Goal: Task Accomplishment & Management: Use online tool/utility

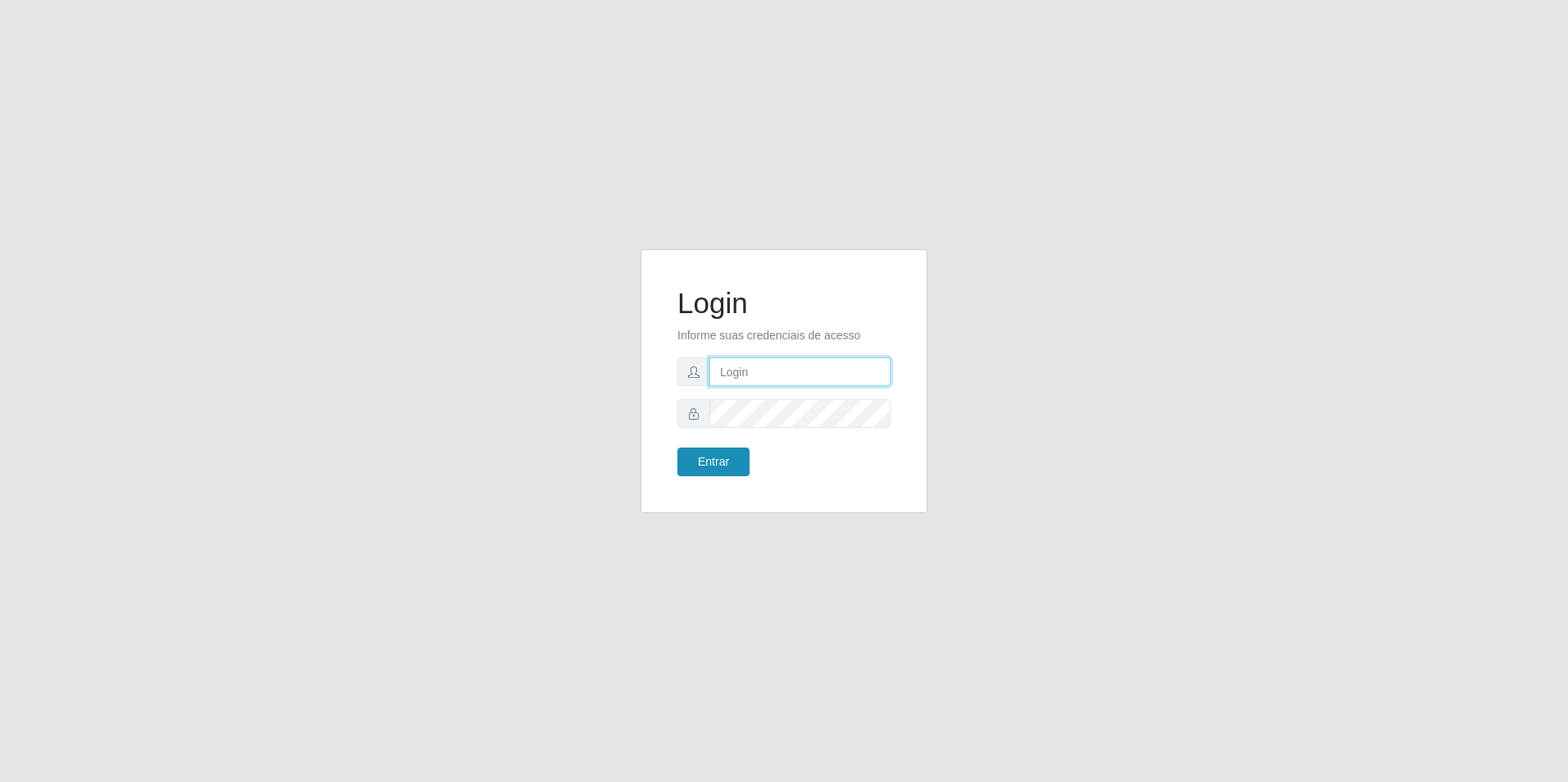
type input "[EMAIL_ADDRESS][DOMAIN_NAME]"
click at [724, 465] on button "Entrar" at bounding box center [713, 462] width 72 height 29
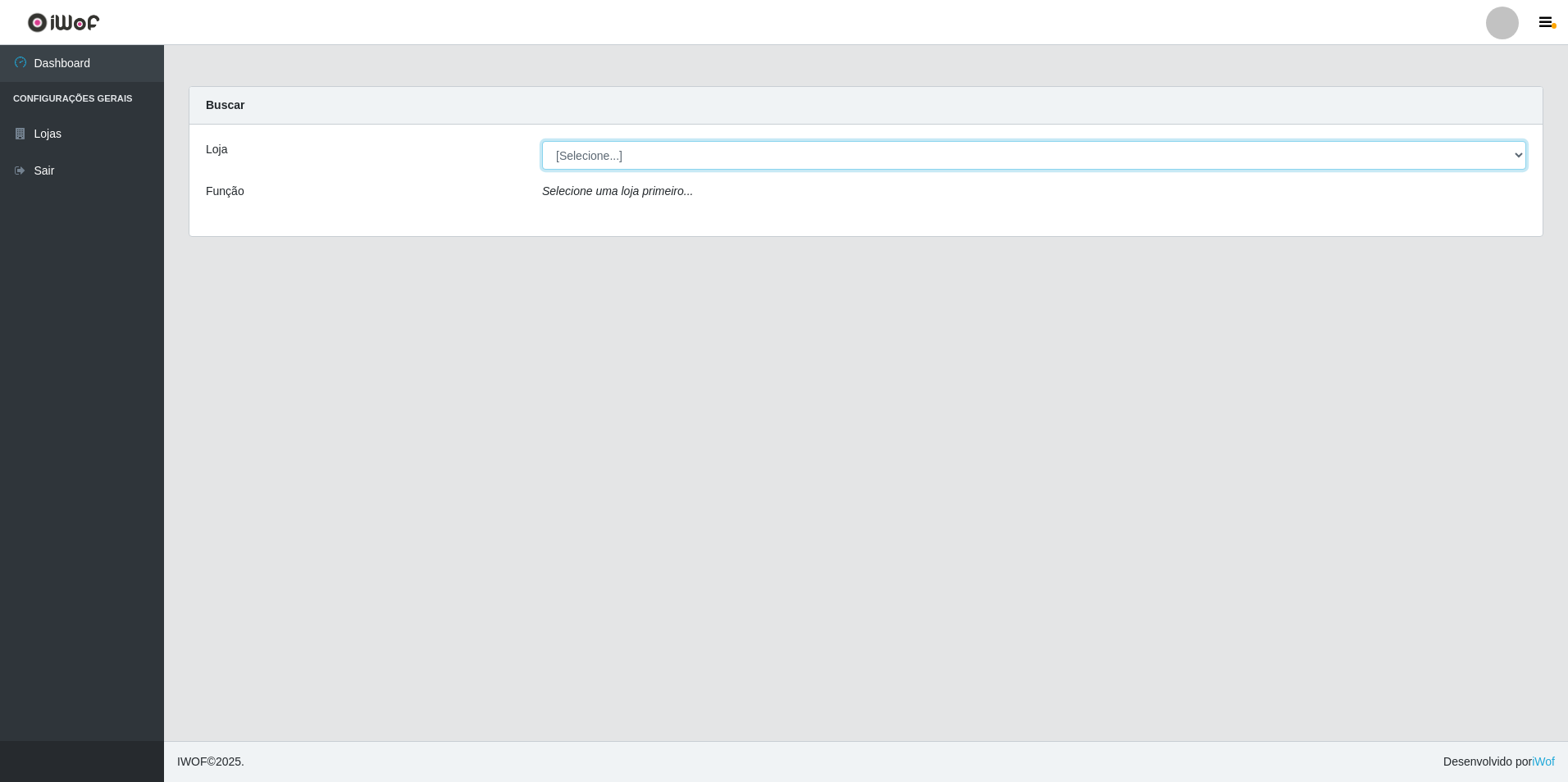
click at [643, 155] on select "[Selecione...] Extrabom - Loja 57 Anchieta" at bounding box center [1034, 156] width 985 height 29
select select "470"
click at [542, 141] on select "[Selecione...] Extrabom - Loja 57 Anchieta" at bounding box center [1034, 156] width 985 height 29
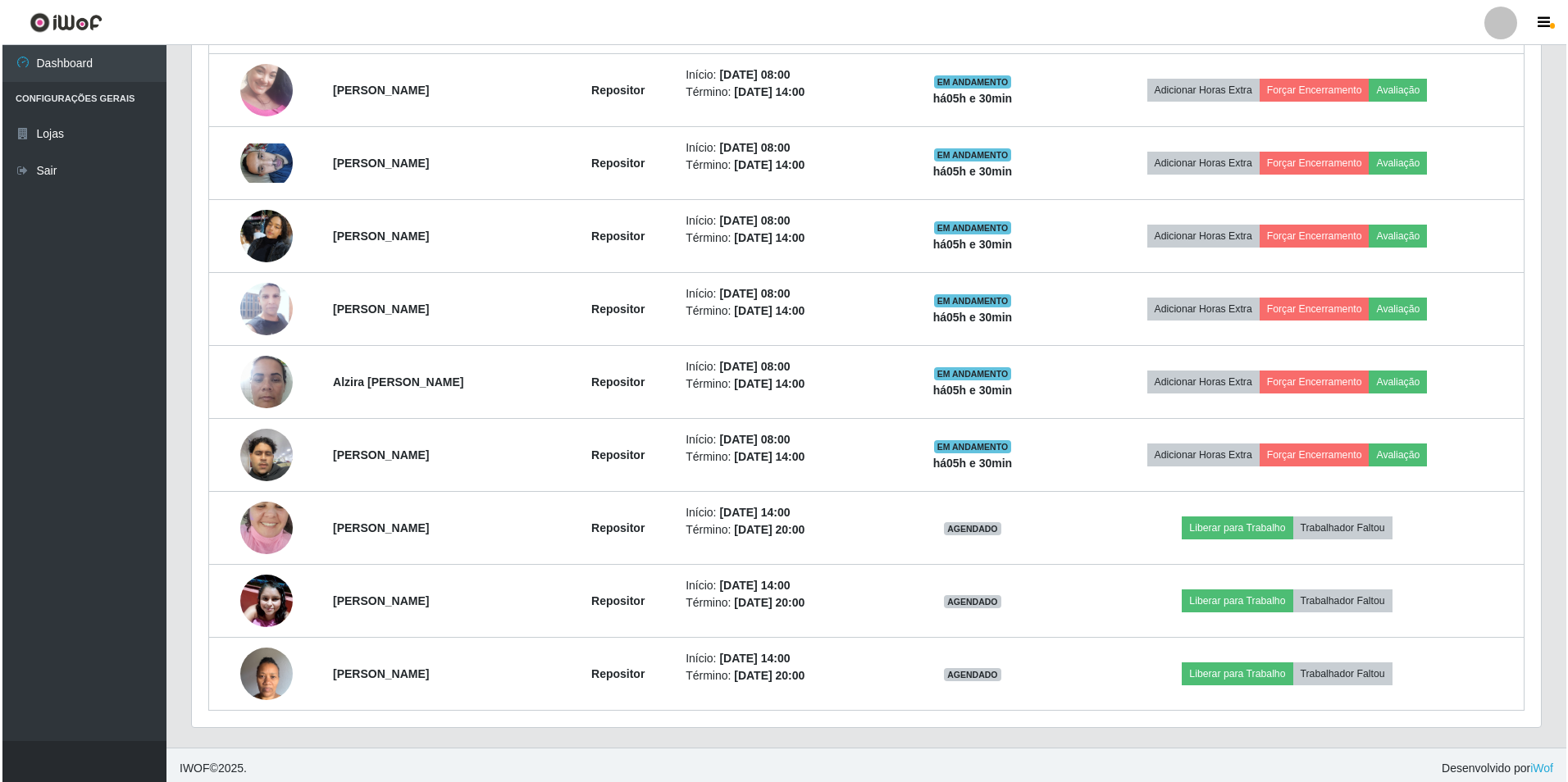
scroll to position [745, 0]
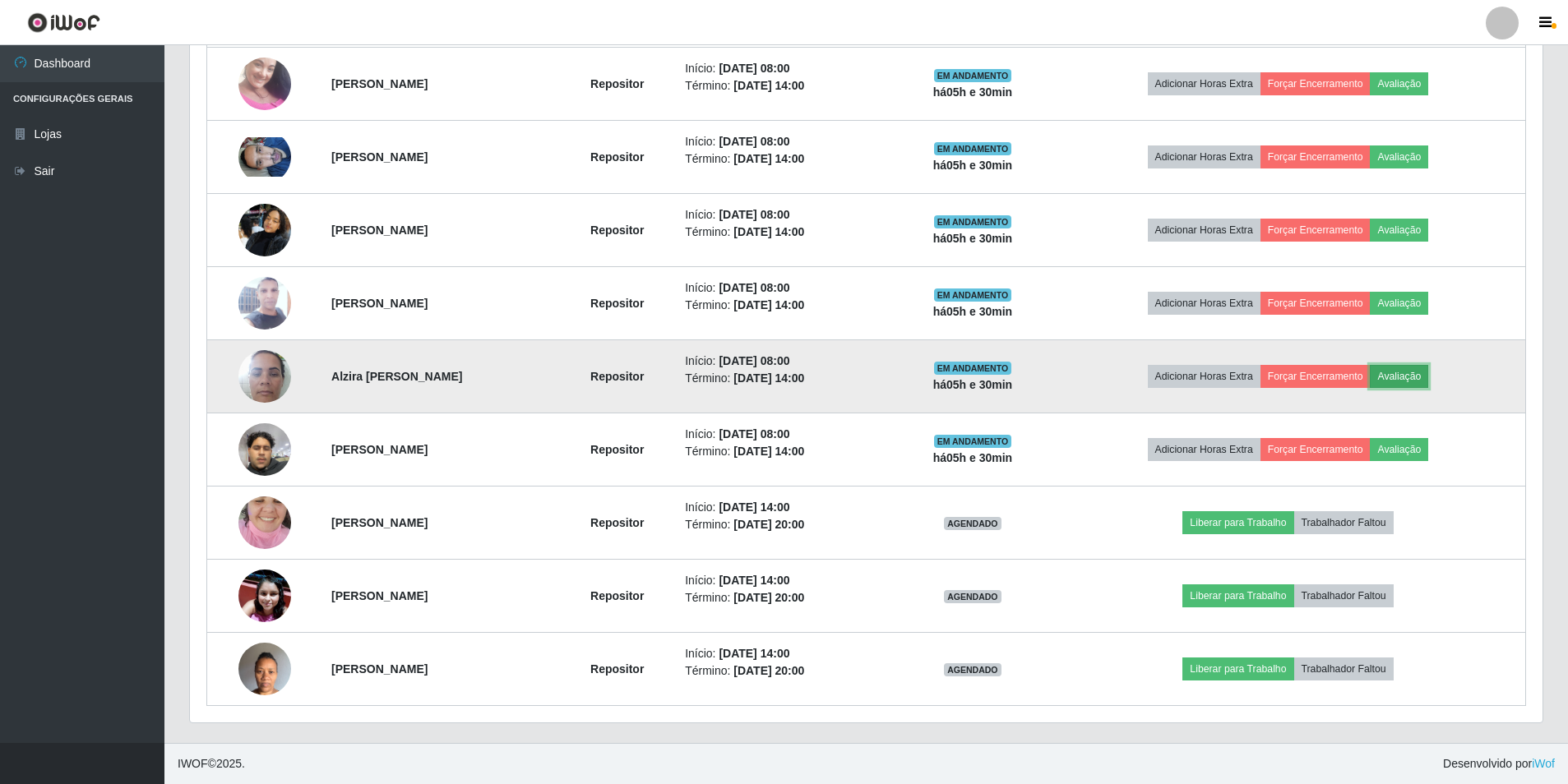
click at [1426, 384] on button "Avaliação" at bounding box center [1399, 376] width 59 height 23
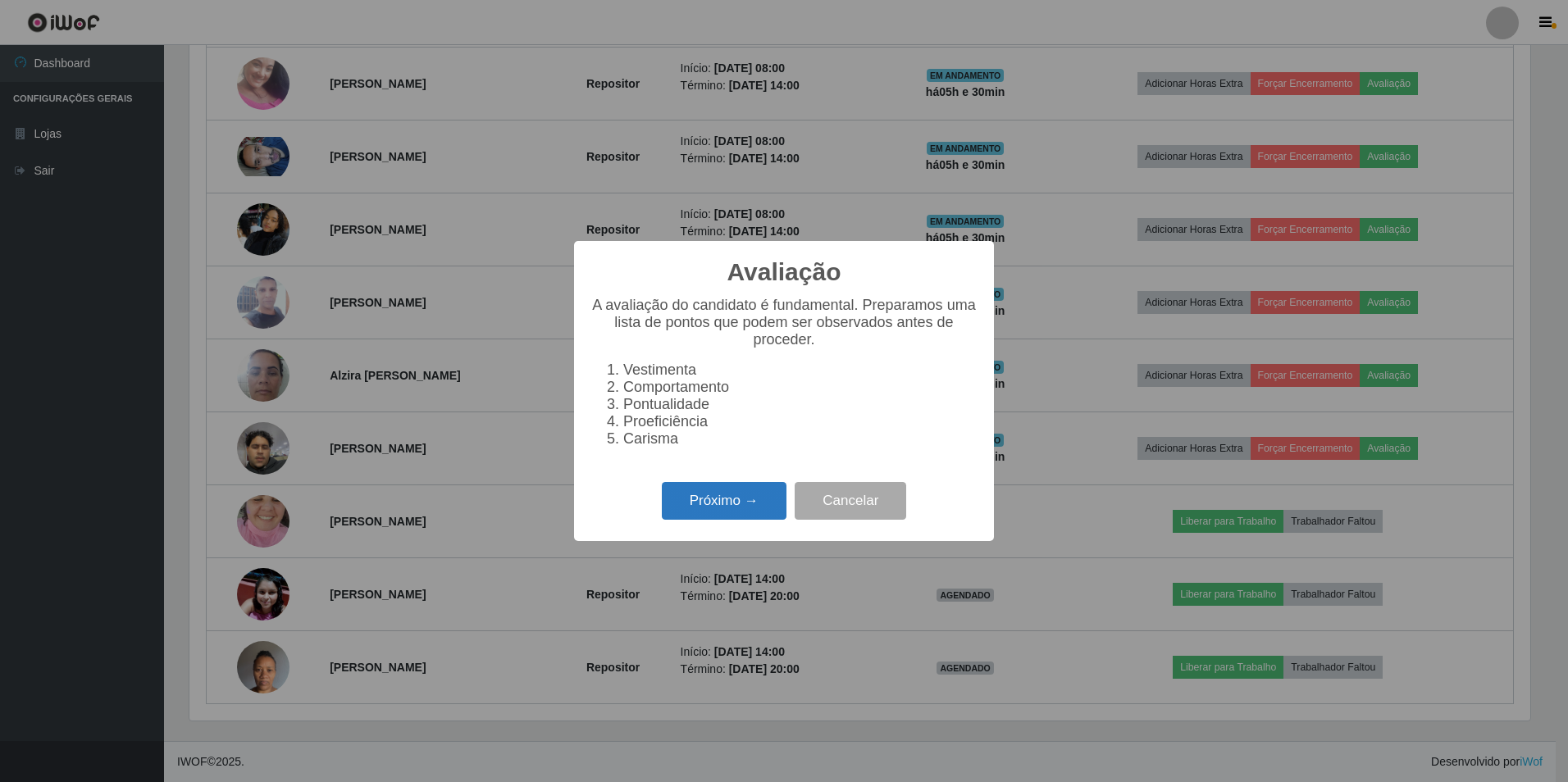
click at [715, 509] on button "Próximo →" at bounding box center [724, 502] width 124 height 39
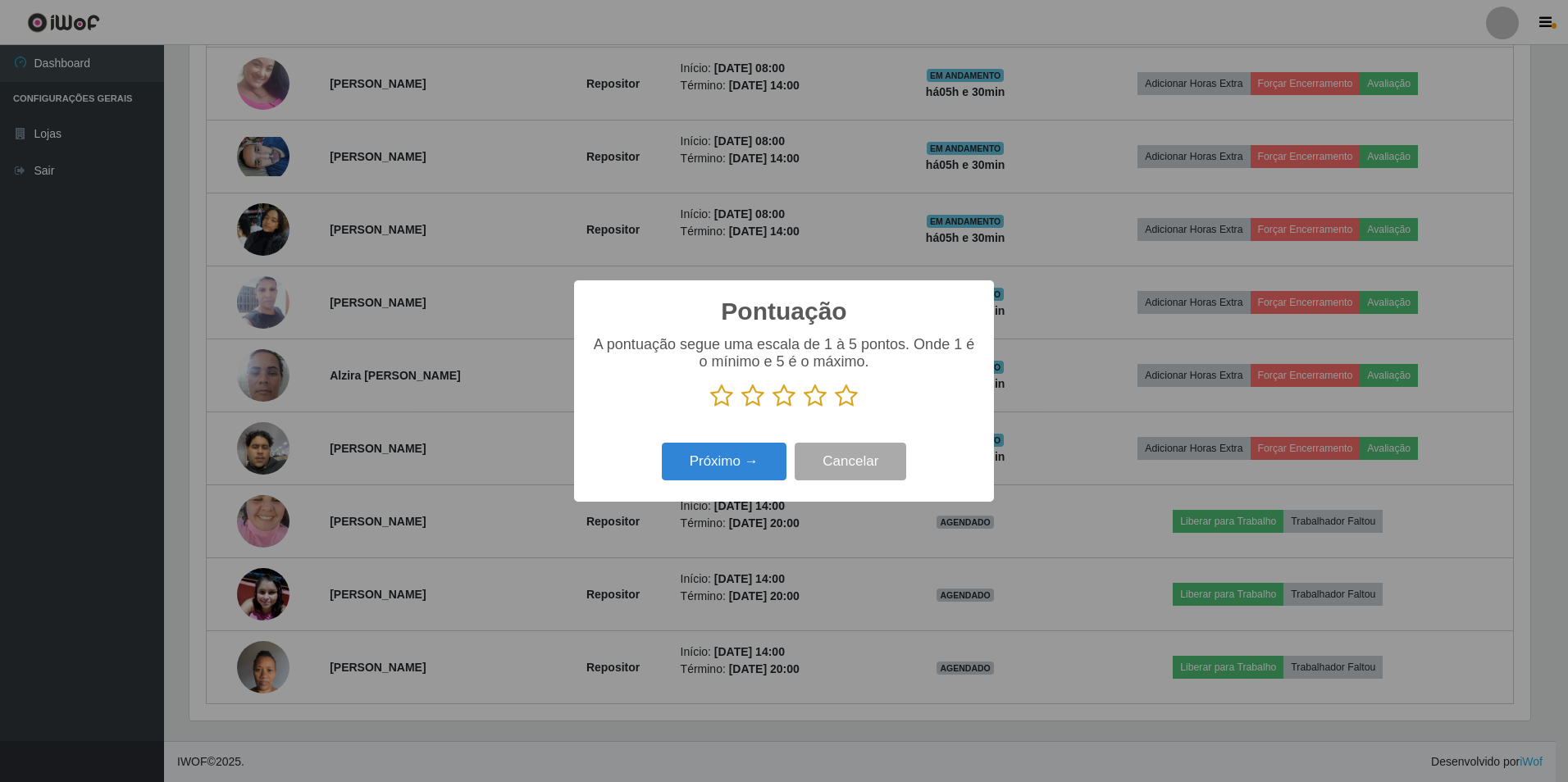
click at [726, 394] on icon at bounding box center [721, 395] width 23 height 25
click at [710, 408] on input "radio" at bounding box center [710, 408] width 0 height 0
click at [734, 461] on button "Próximo →" at bounding box center [724, 462] width 124 height 39
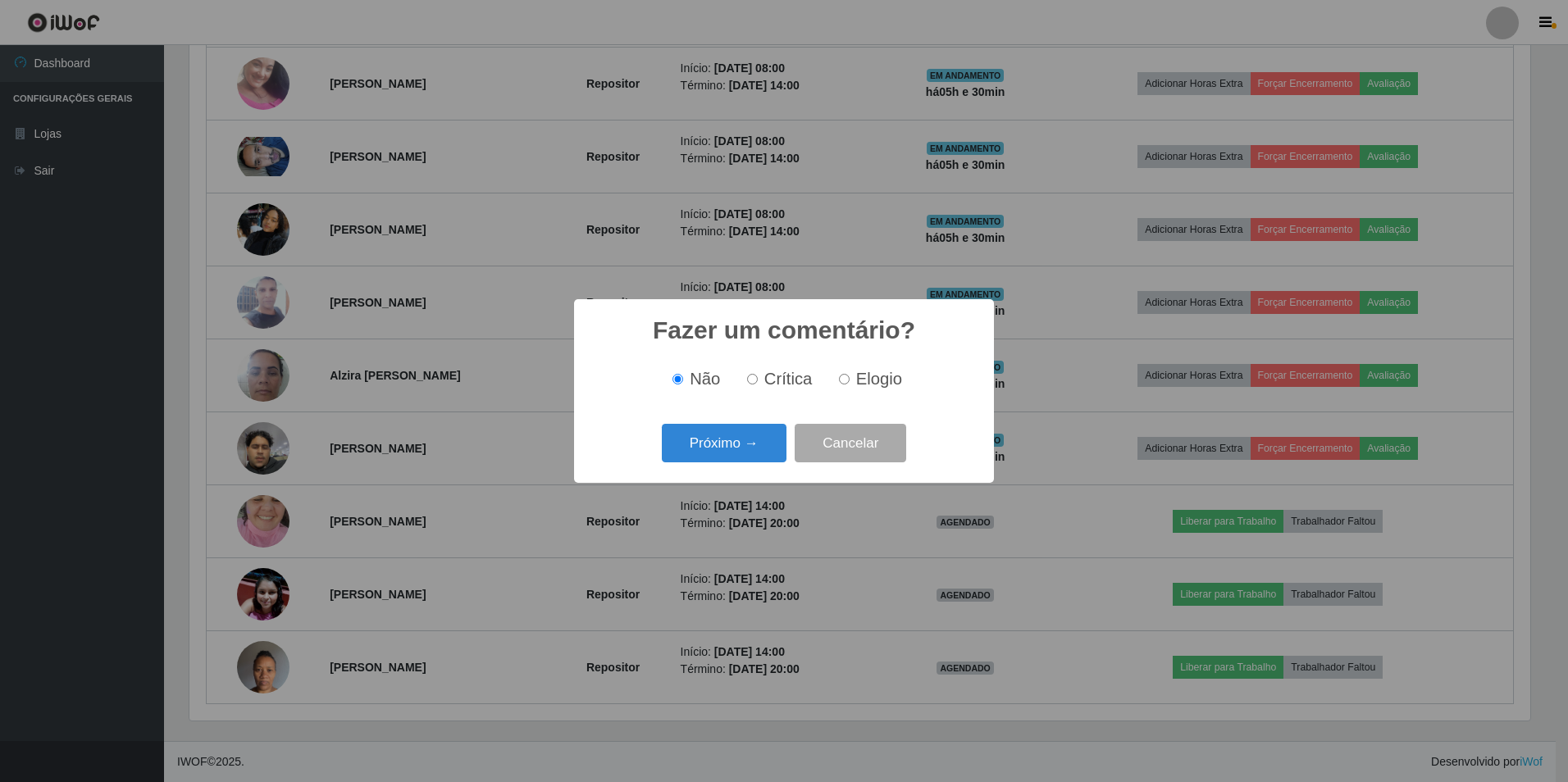
click at [755, 381] on input "Crítica" at bounding box center [753, 379] width 11 height 11
radio input "true"
click at [744, 433] on button "Próximo →" at bounding box center [724, 443] width 124 height 39
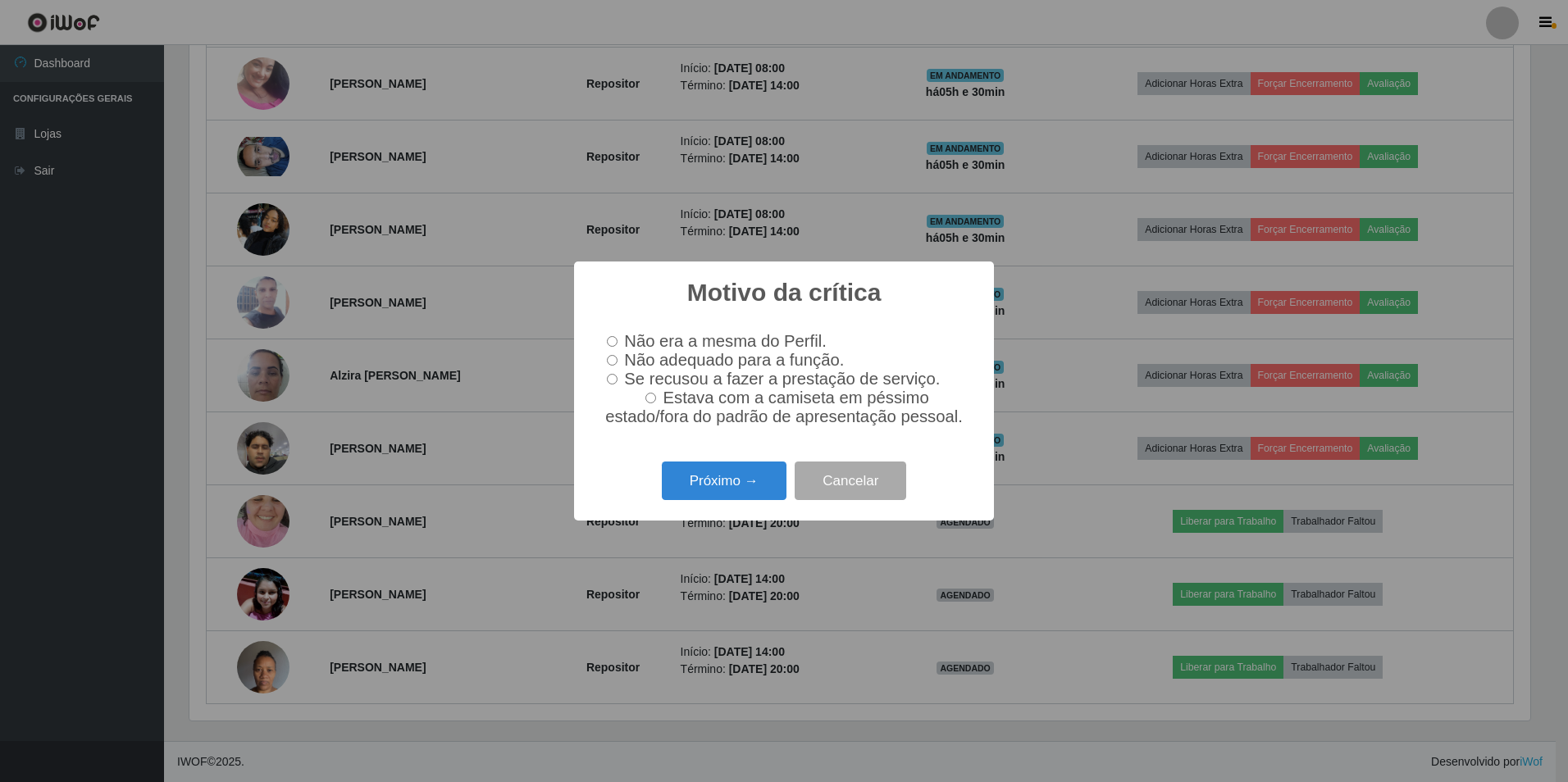
click at [615, 360] on input "Não adequado para a função." at bounding box center [612, 360] width 11 height 11
radio input "true"
click at [737, 485] on button "Próximo →" at bounding box center [724, 481] width 124 height 39
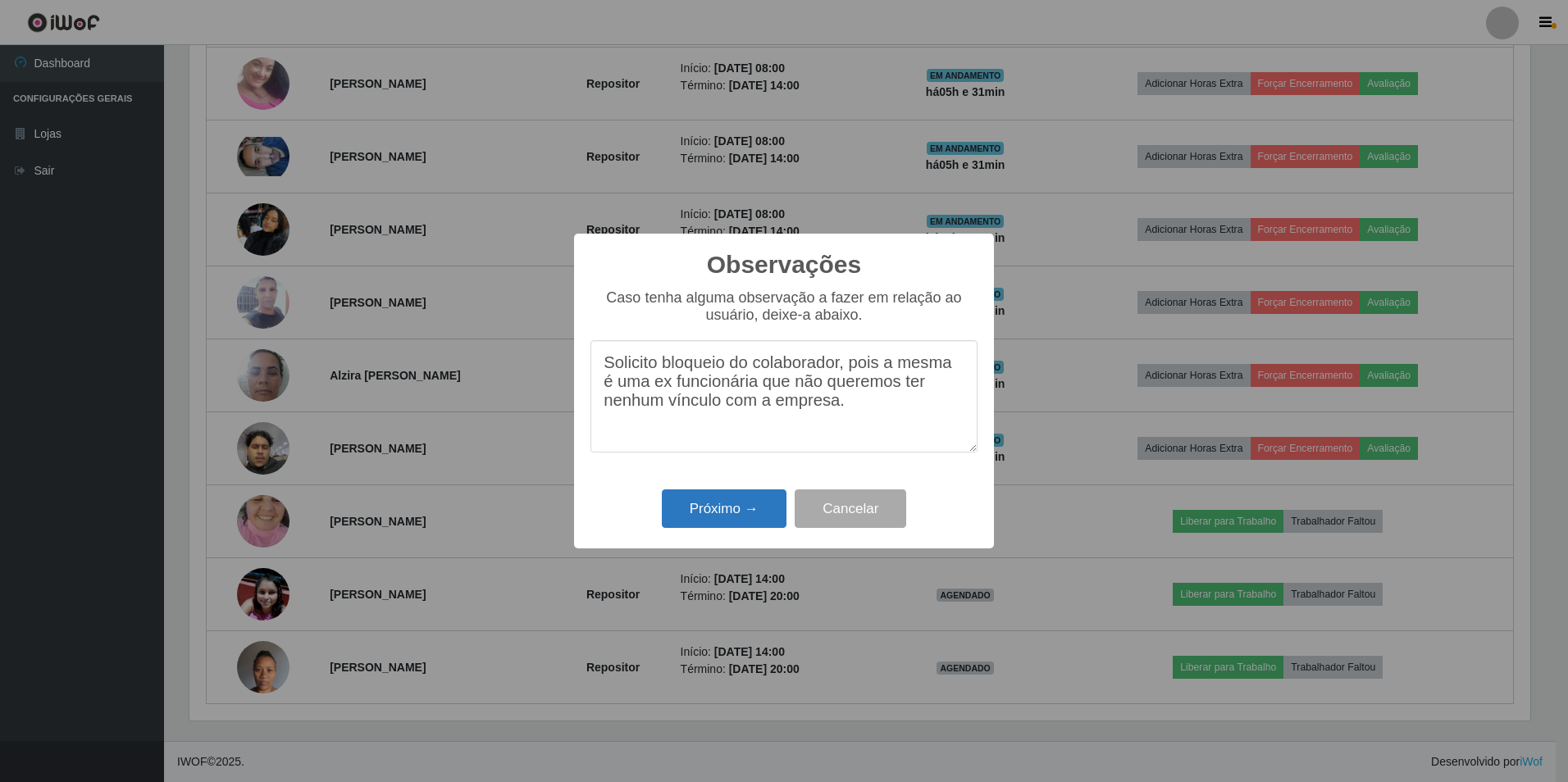
type textarea "Solicito bloqueio do colaborador, pois a mesma é uma ex funcionária que não que…"
click at [778, 500] on button "Próximo →" at bounding box center [724, 509] width 124 height 39
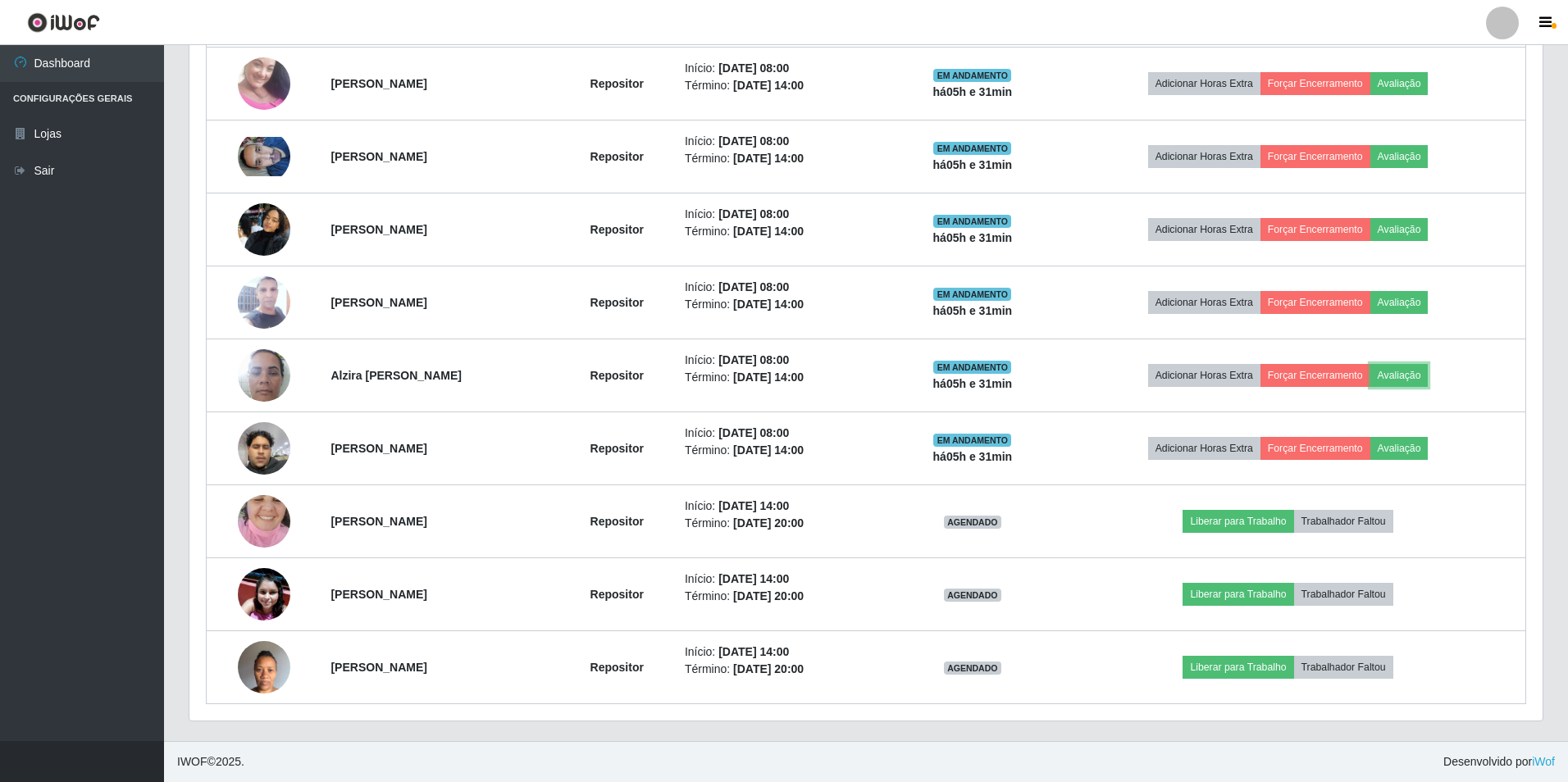
scroll to position [340, 1350]
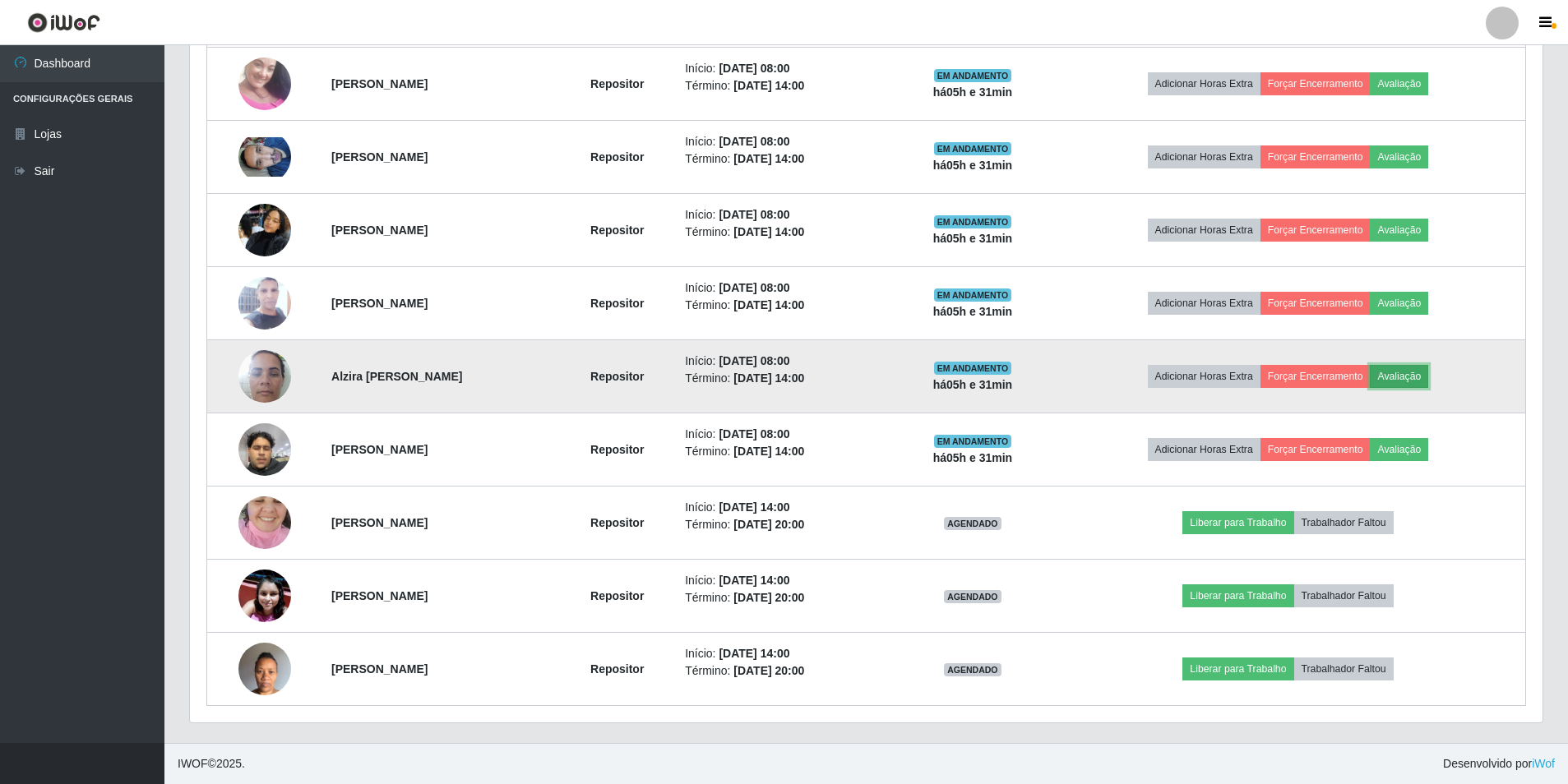
click at [1429, 367] on button "Avaliação" at bounding box center [1399, 376] width 59 height 23
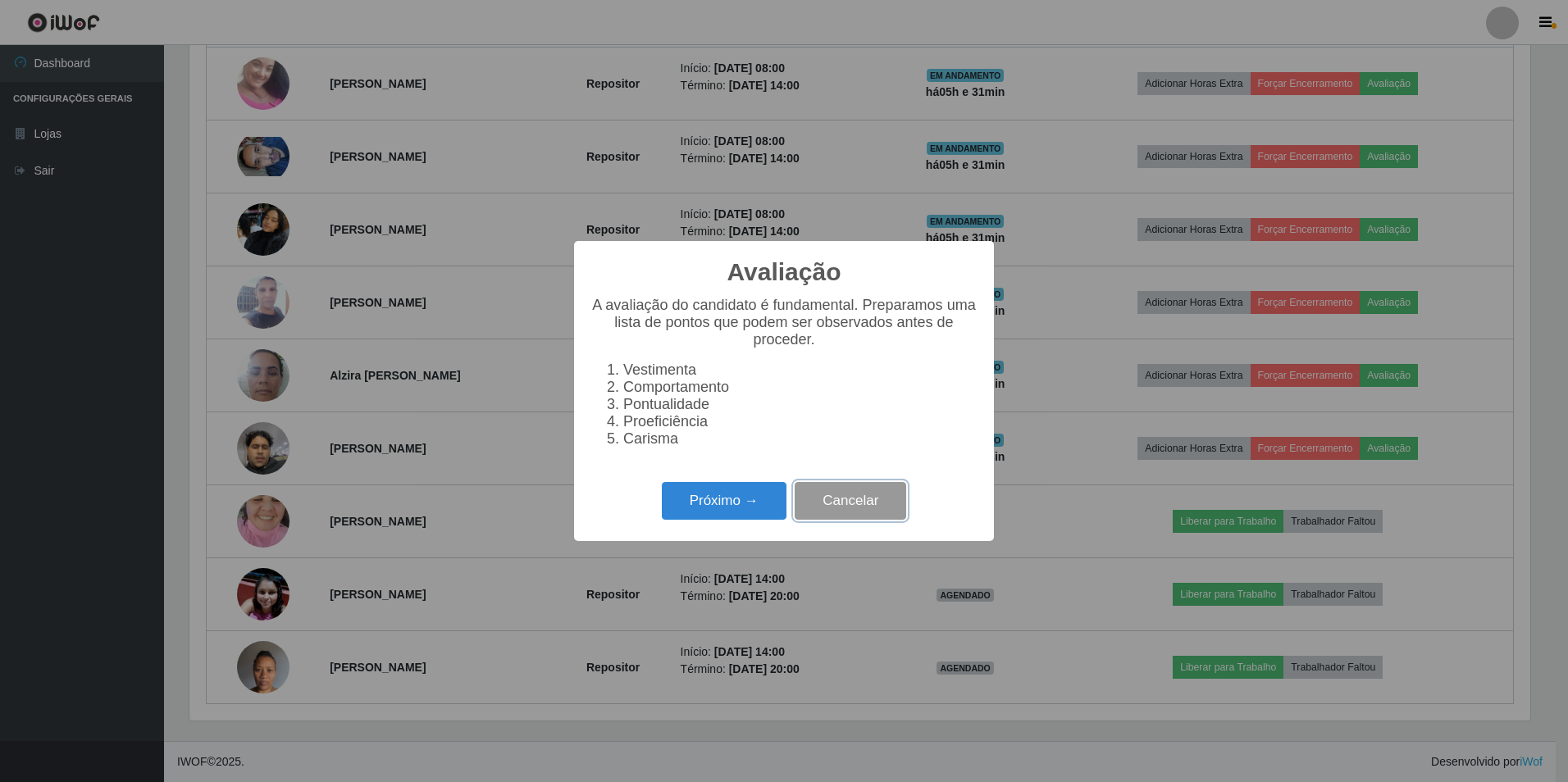
click at [829, 516] on button "Cancelar" at bounding box center [851, 502] width 112 height 39
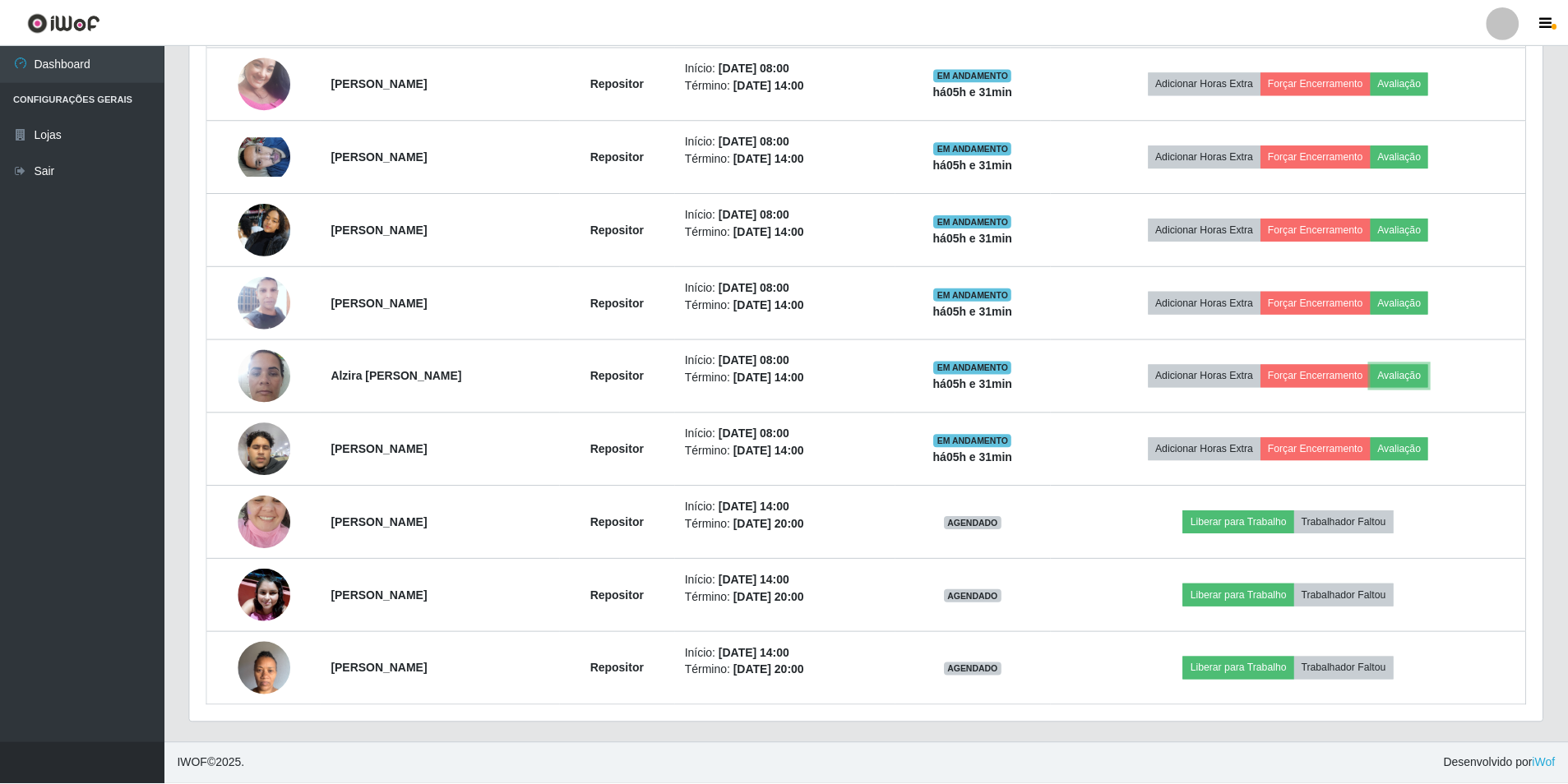
scroll to position [341, 1353]
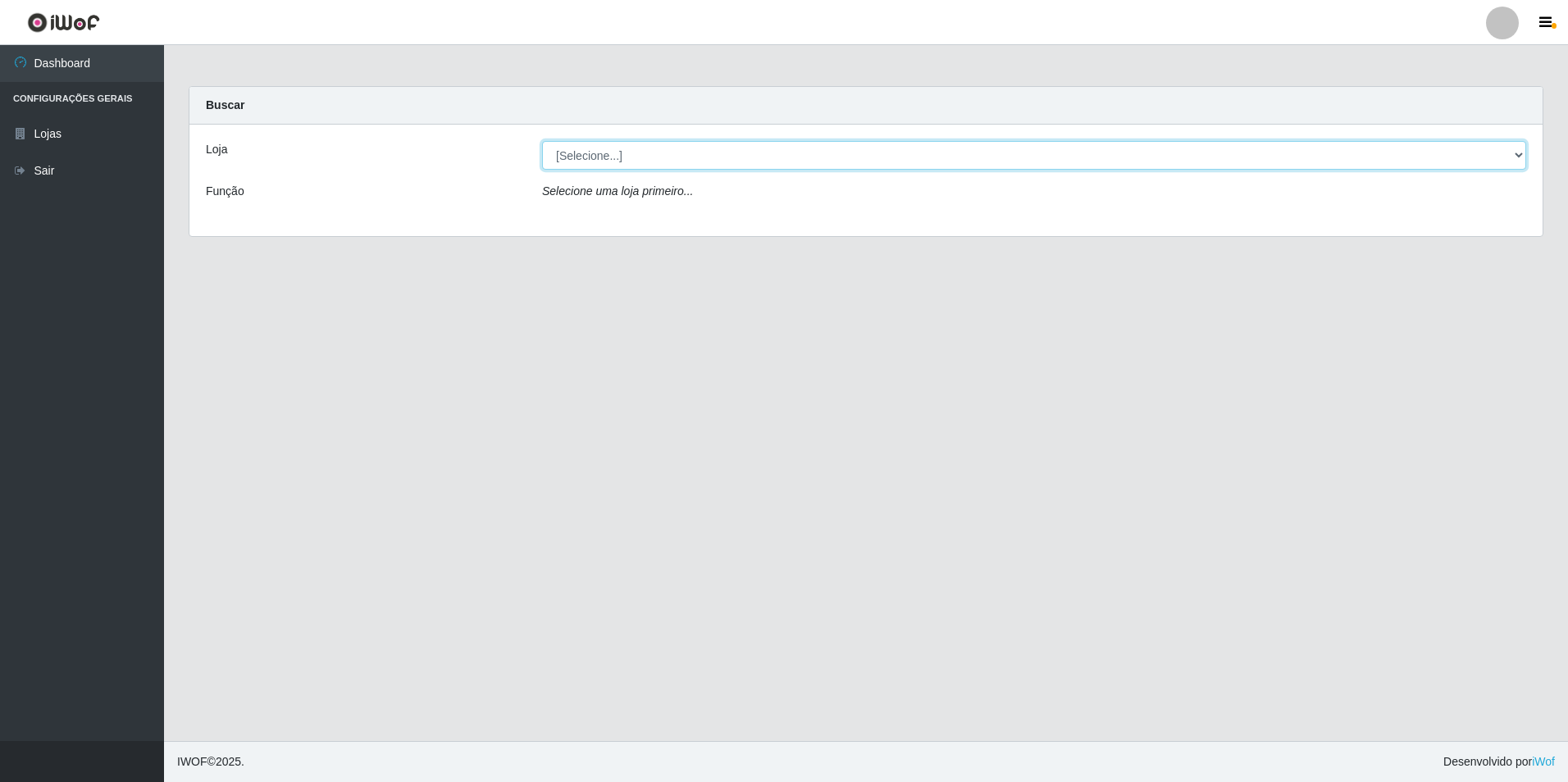
click at [550, 150] on select "[Selecione...] Extrabom - Loja 57 Anchieta" at bounding box center [1034, 156] width 985 height 29
select select "470"
click at [542, 141] on select "[Selecione...] Extrabom - Loja 57 Anchieta" at bounding box center [1034, 156] width 985 height 29
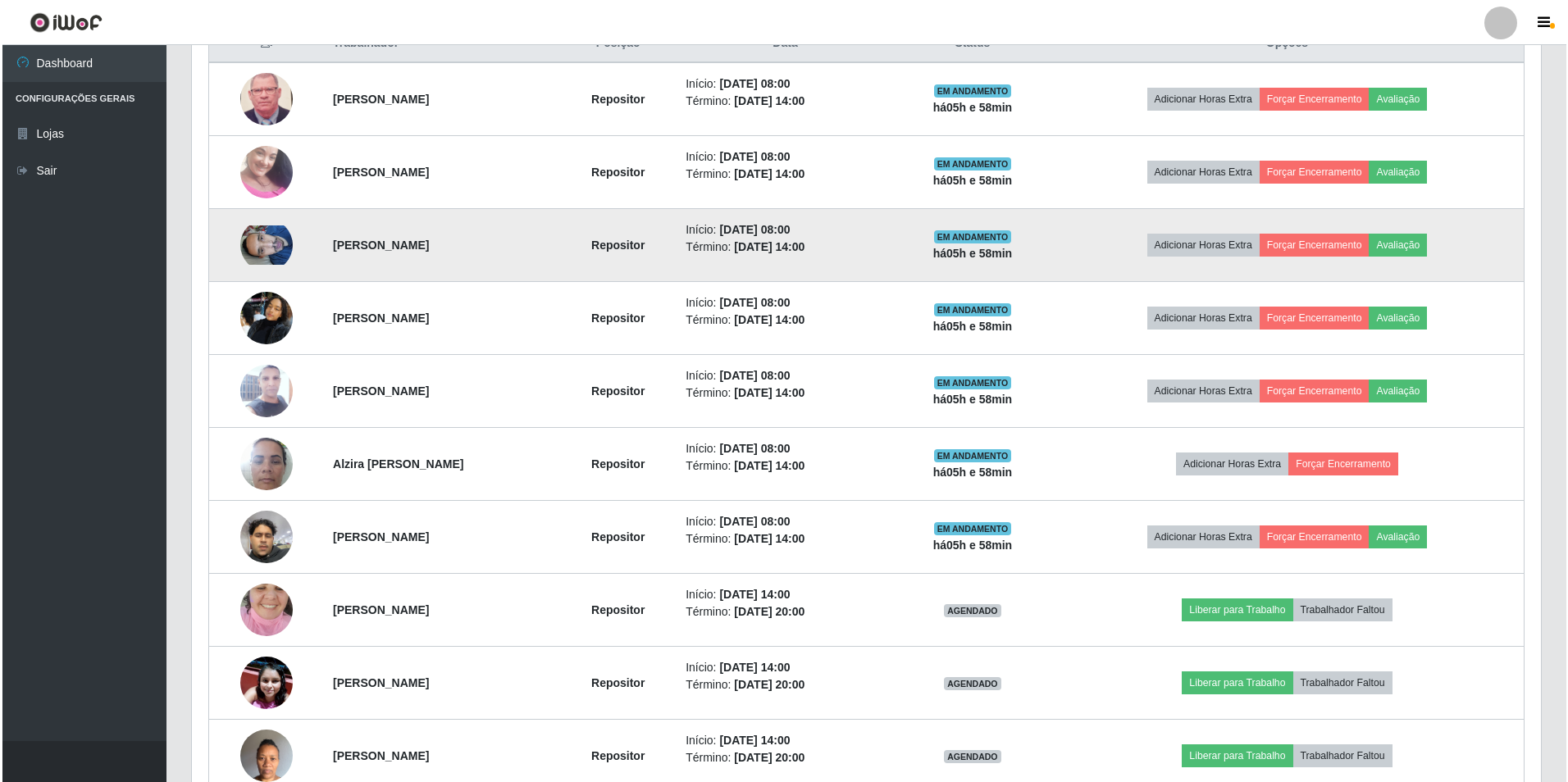
scroll to position [738, 0]
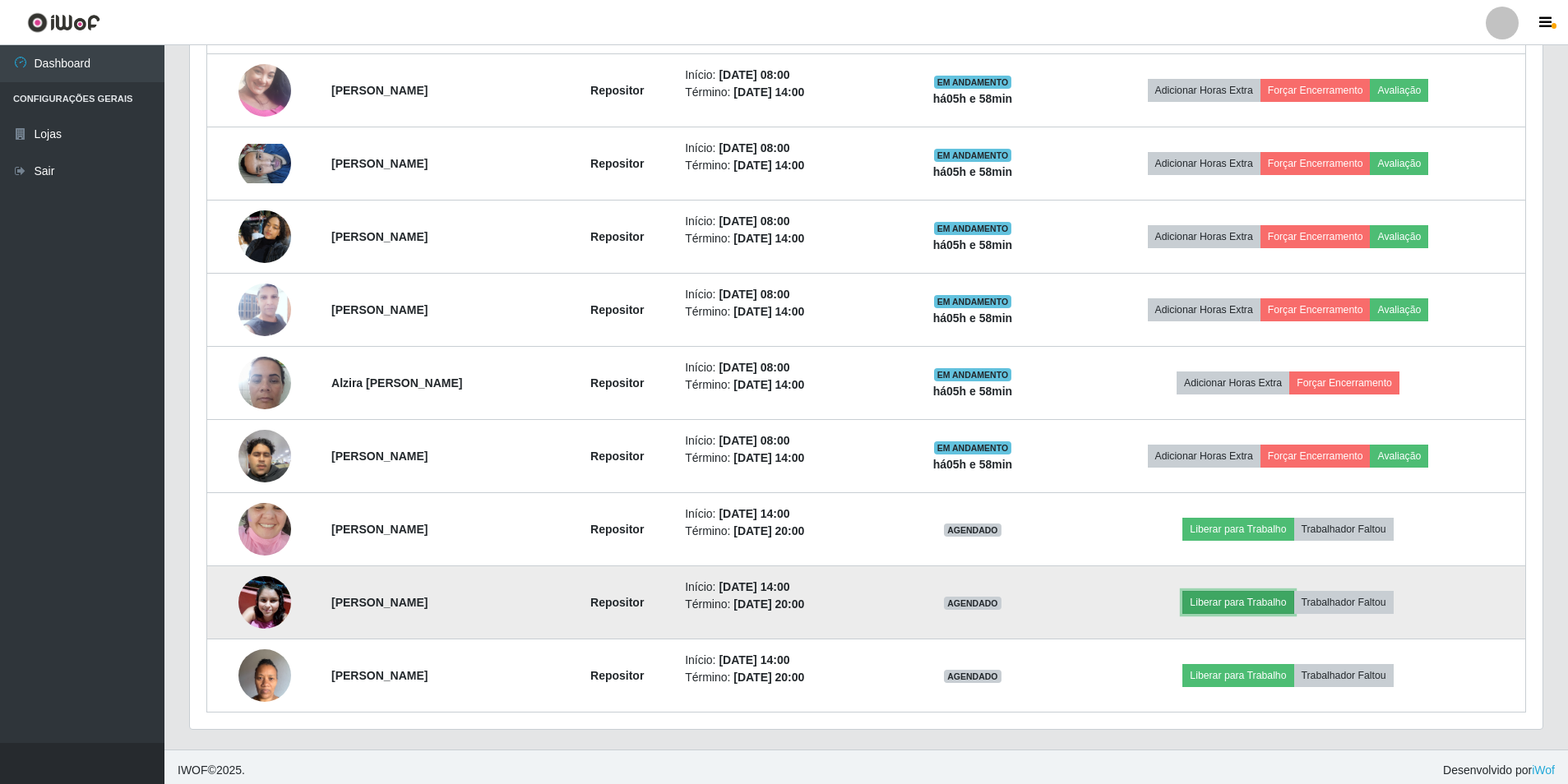
click at [1277, 598] on button "Liberar para Trabalho" at bounding box center [1238, 602] width 111 height 23
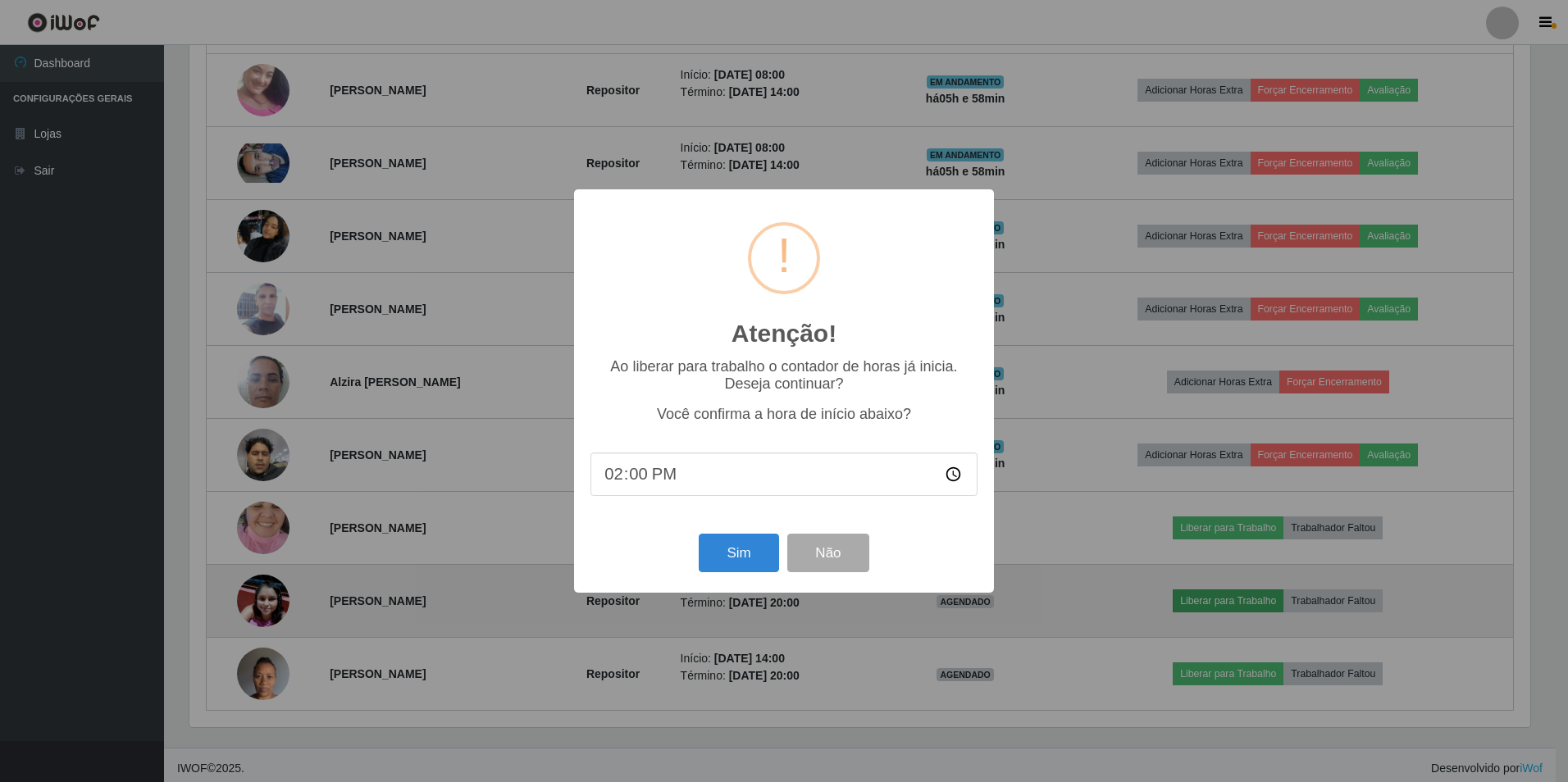
scroll to position [340, 1341]
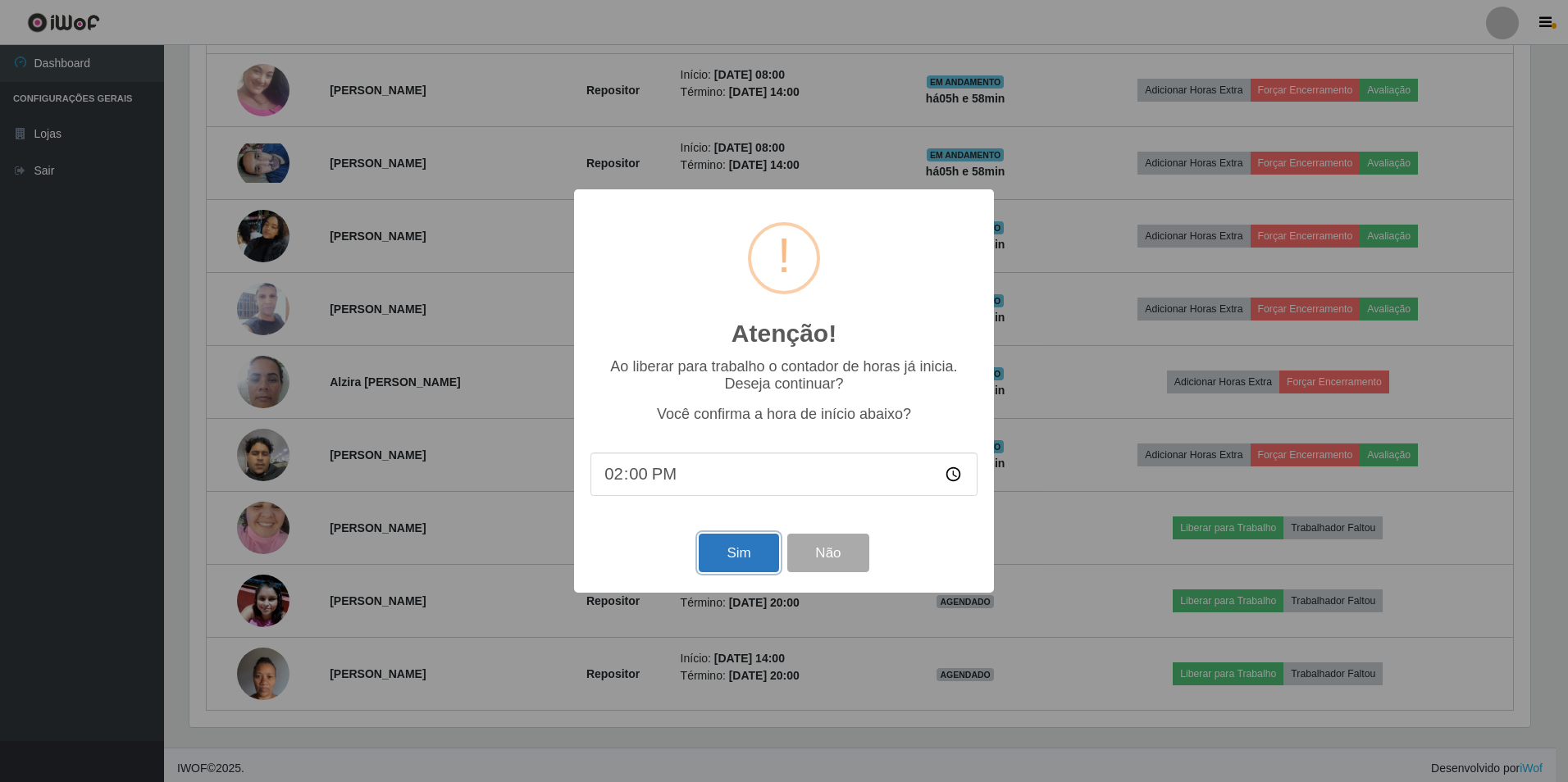
click at [729, 553] on button "Sim" at bounding box center [738, 553] width 80 height 39
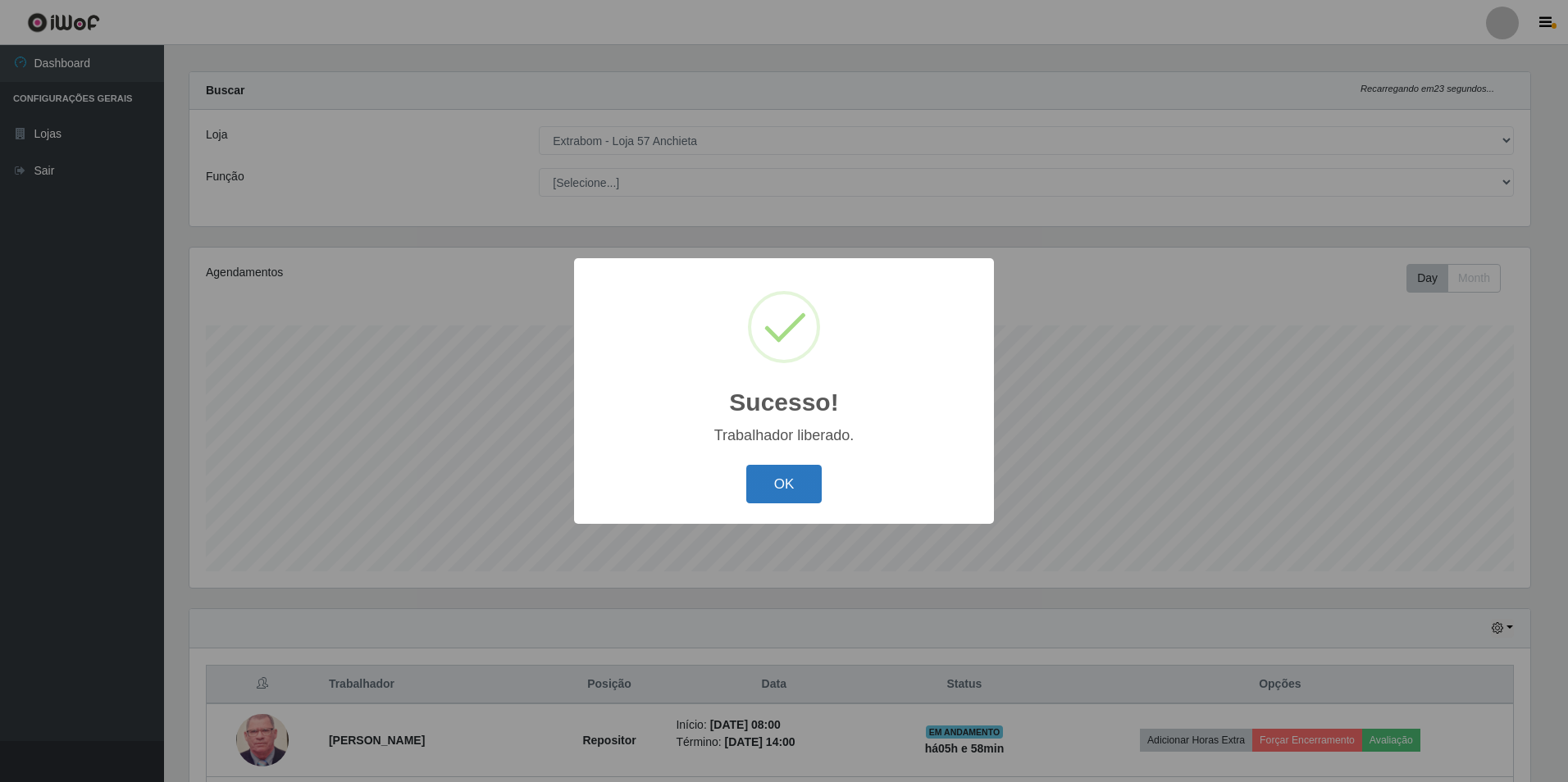
click at [788, 495] on button "OK" at bounding box center [785, 484] width 76 height 39
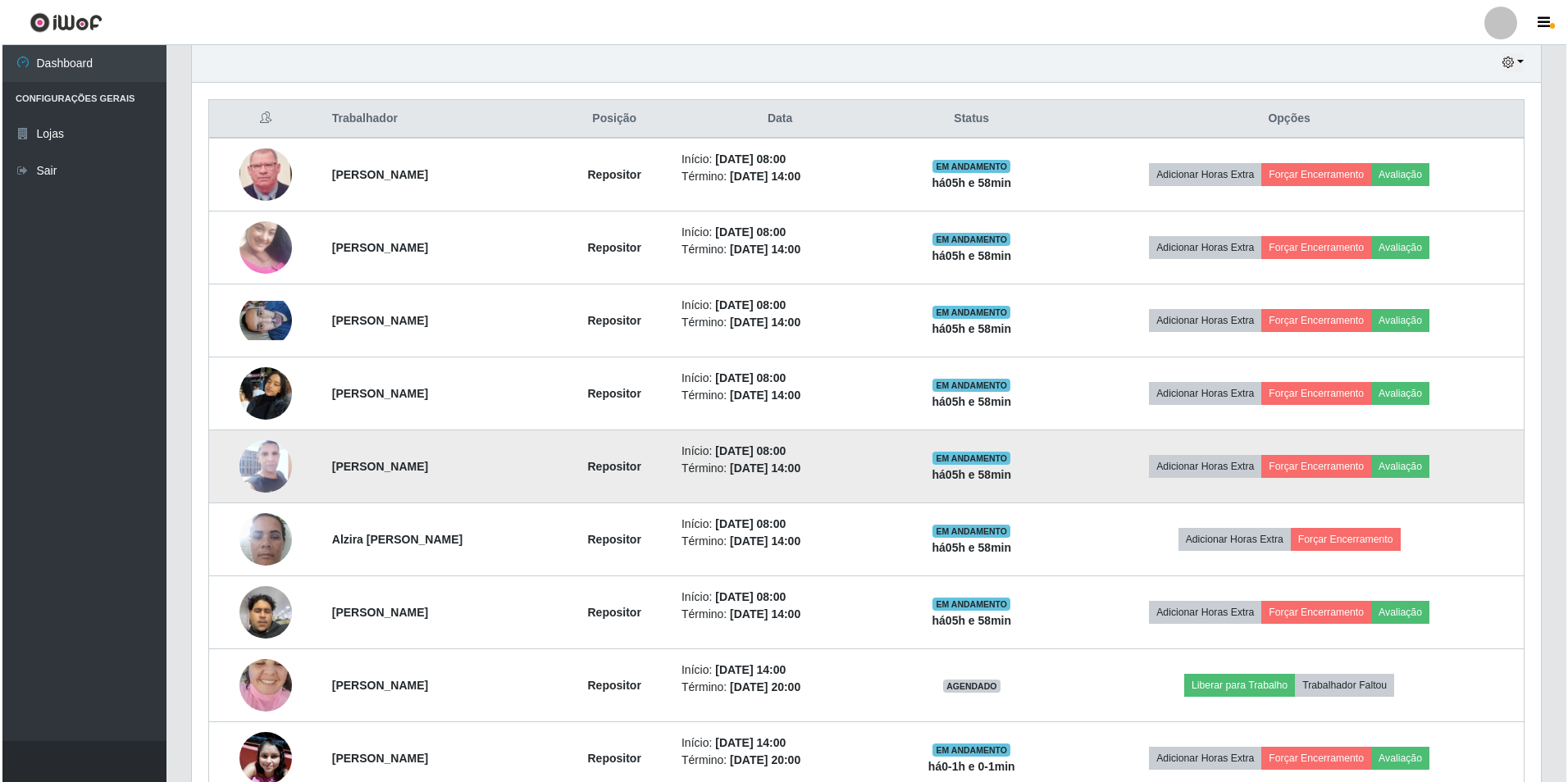
scroll to position [745, 0]
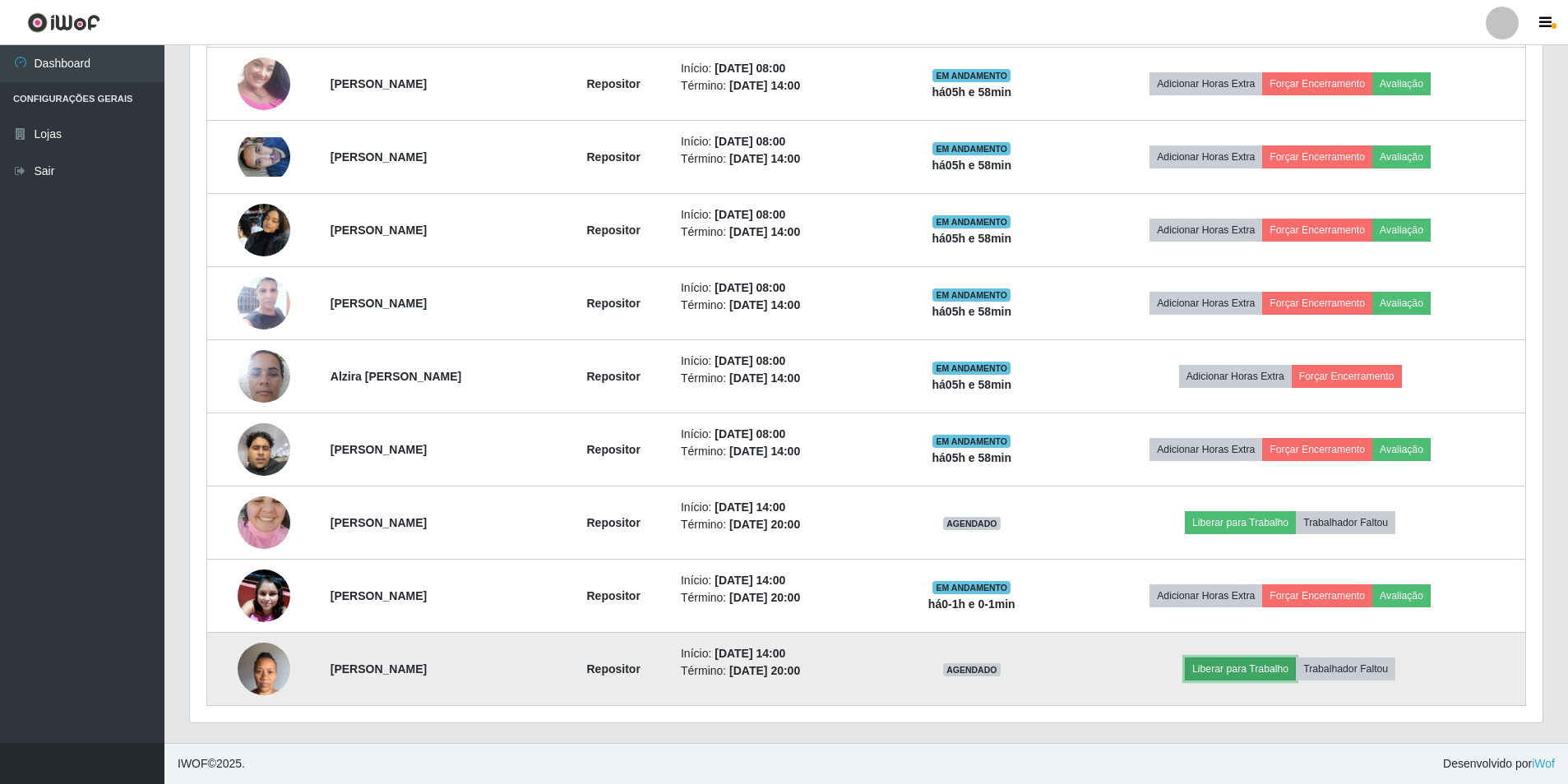
click at [1256, 670] on button "Liberar para Trabalho" at bounding box center [1240, 669] width 111 height 23
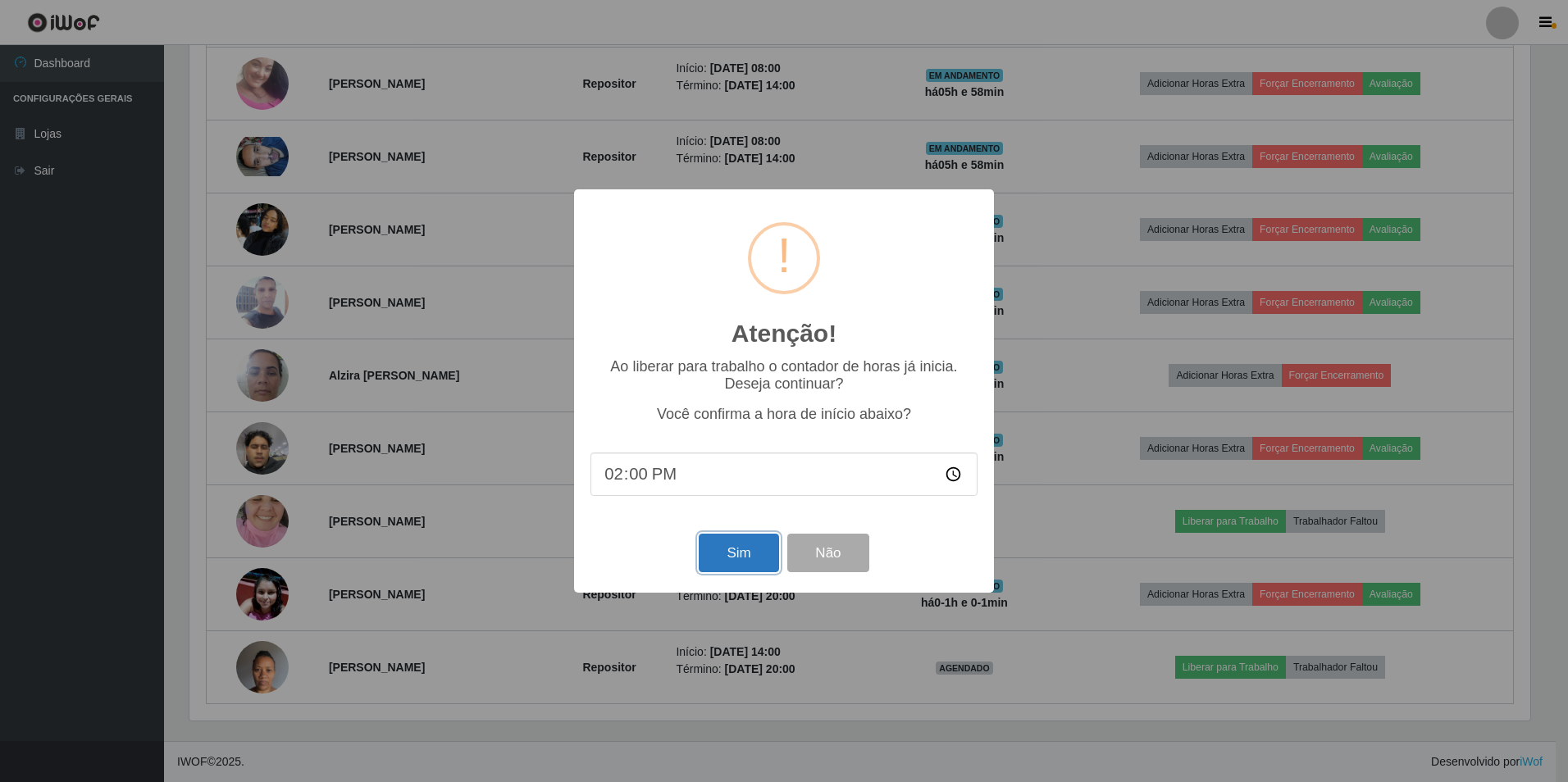
click at [754, 554] on button "Sim" at bounding box center [738, 553] width 80 height 39
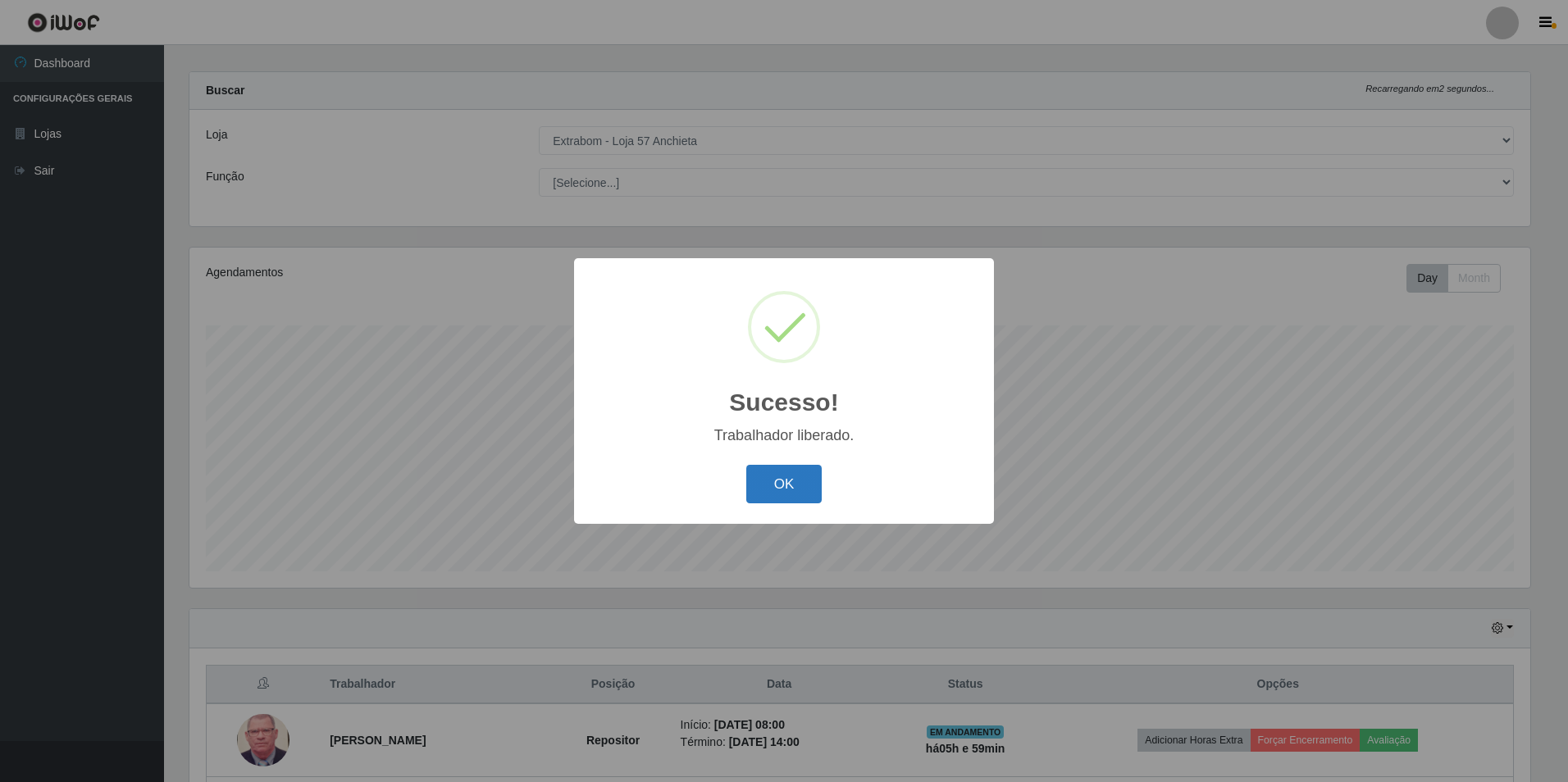
click at [788, 493] on button "OK" at bounding box center [785, 484] width 76 height 39
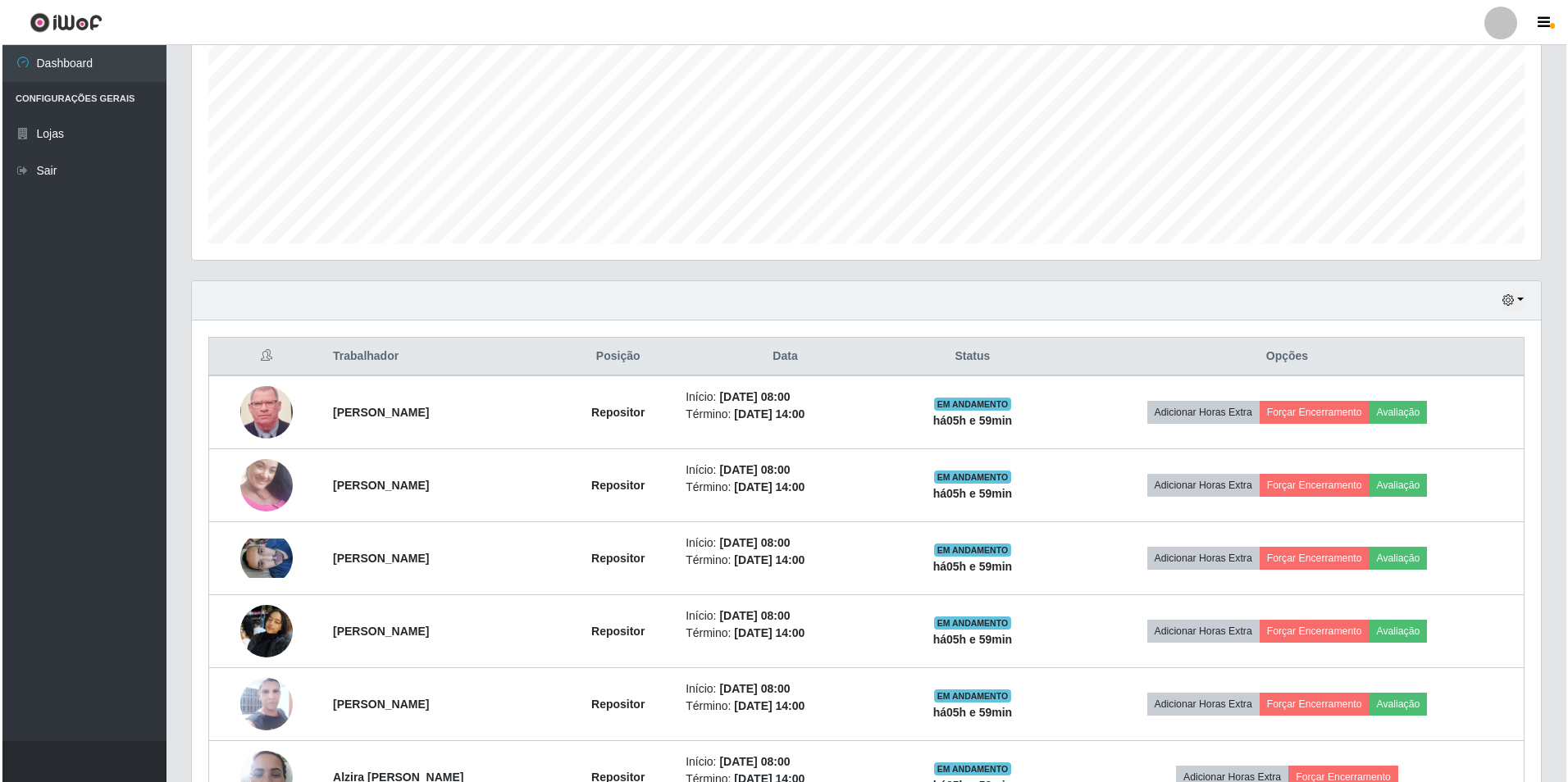
scroll to position [507, 0]
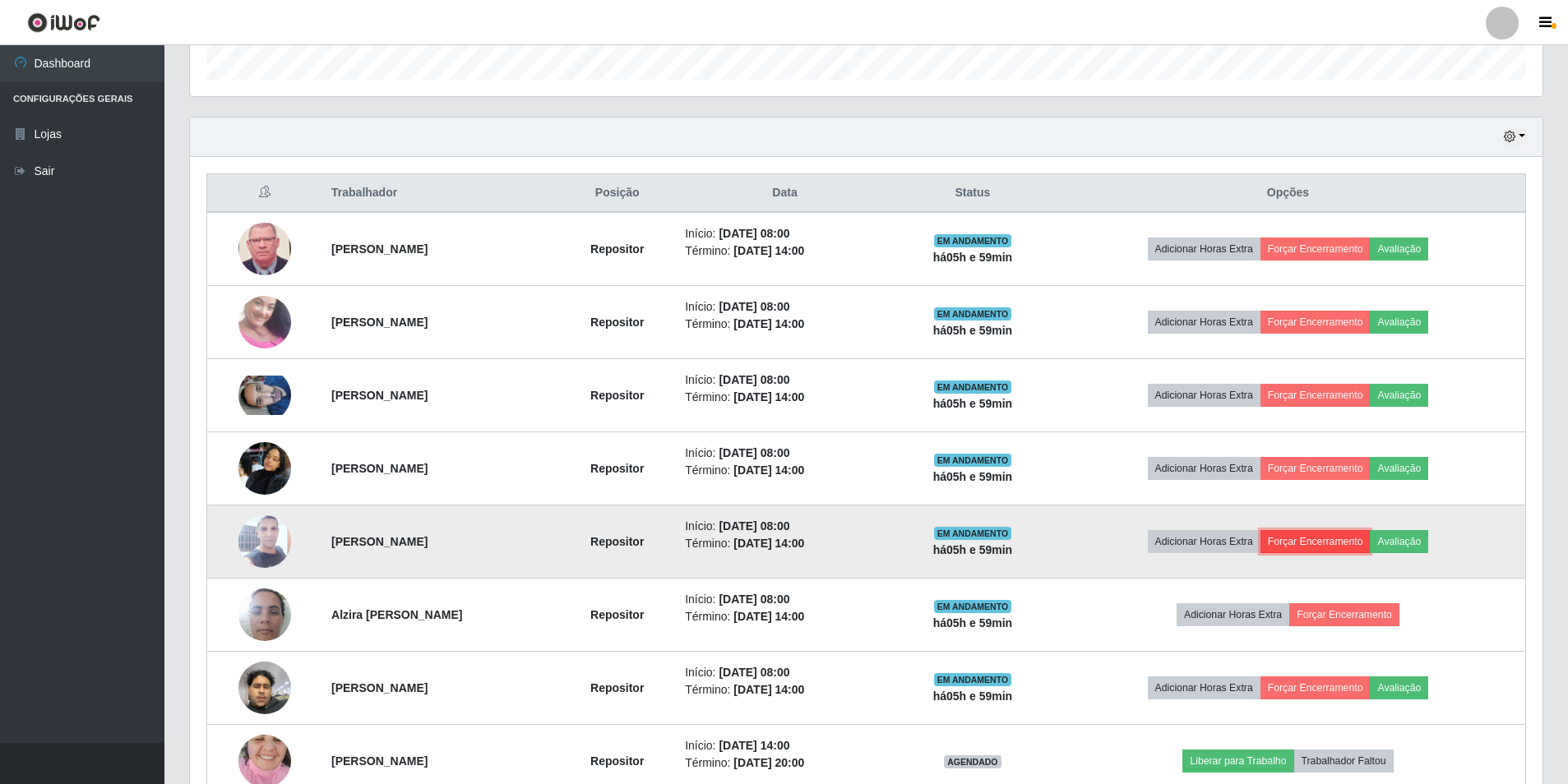
click at [1324, 551] on button "Forçar Encerramento" at bounding box center [1316, 541] width 110 height 23
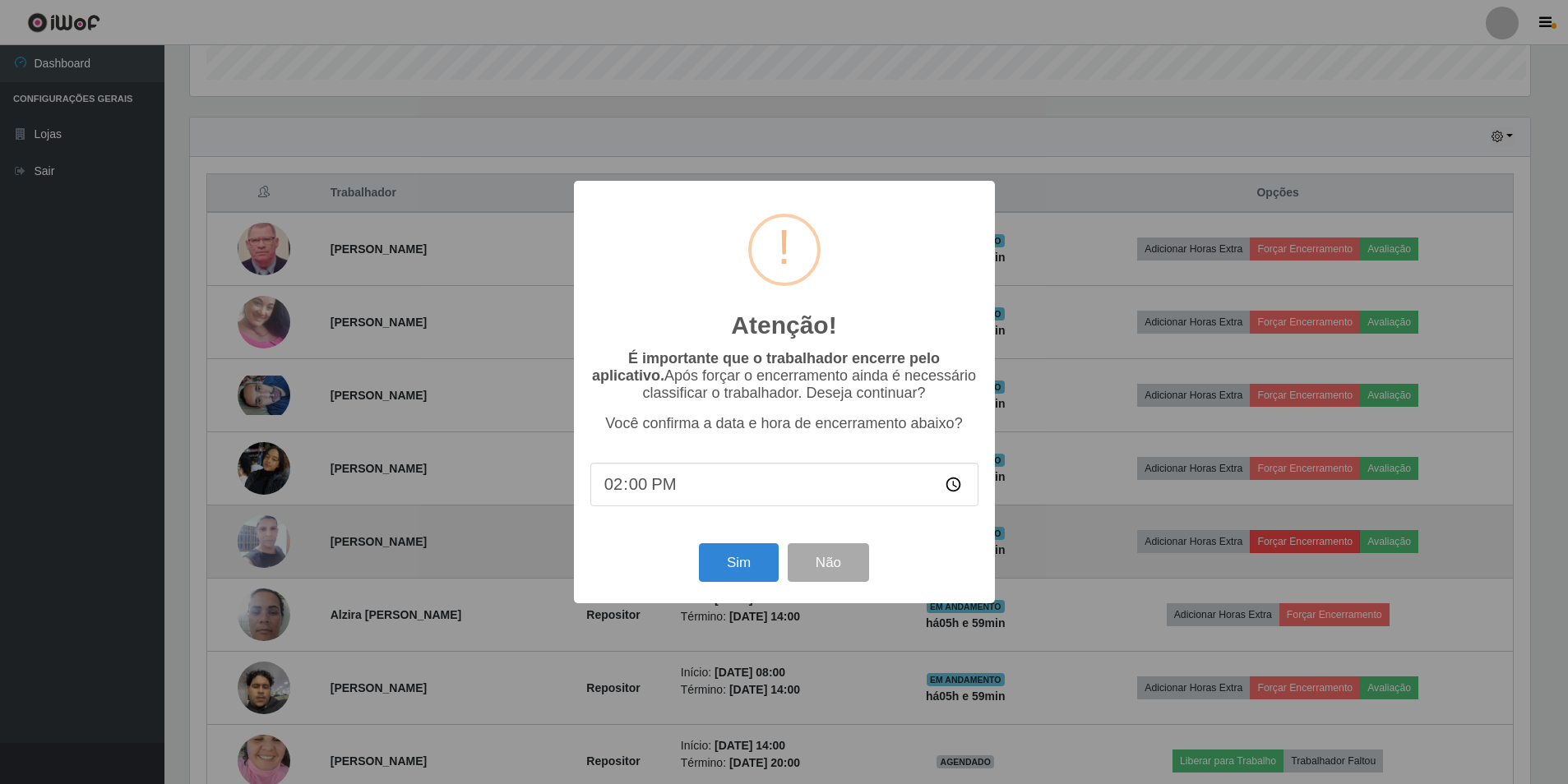
scroll to position [341, 1345]
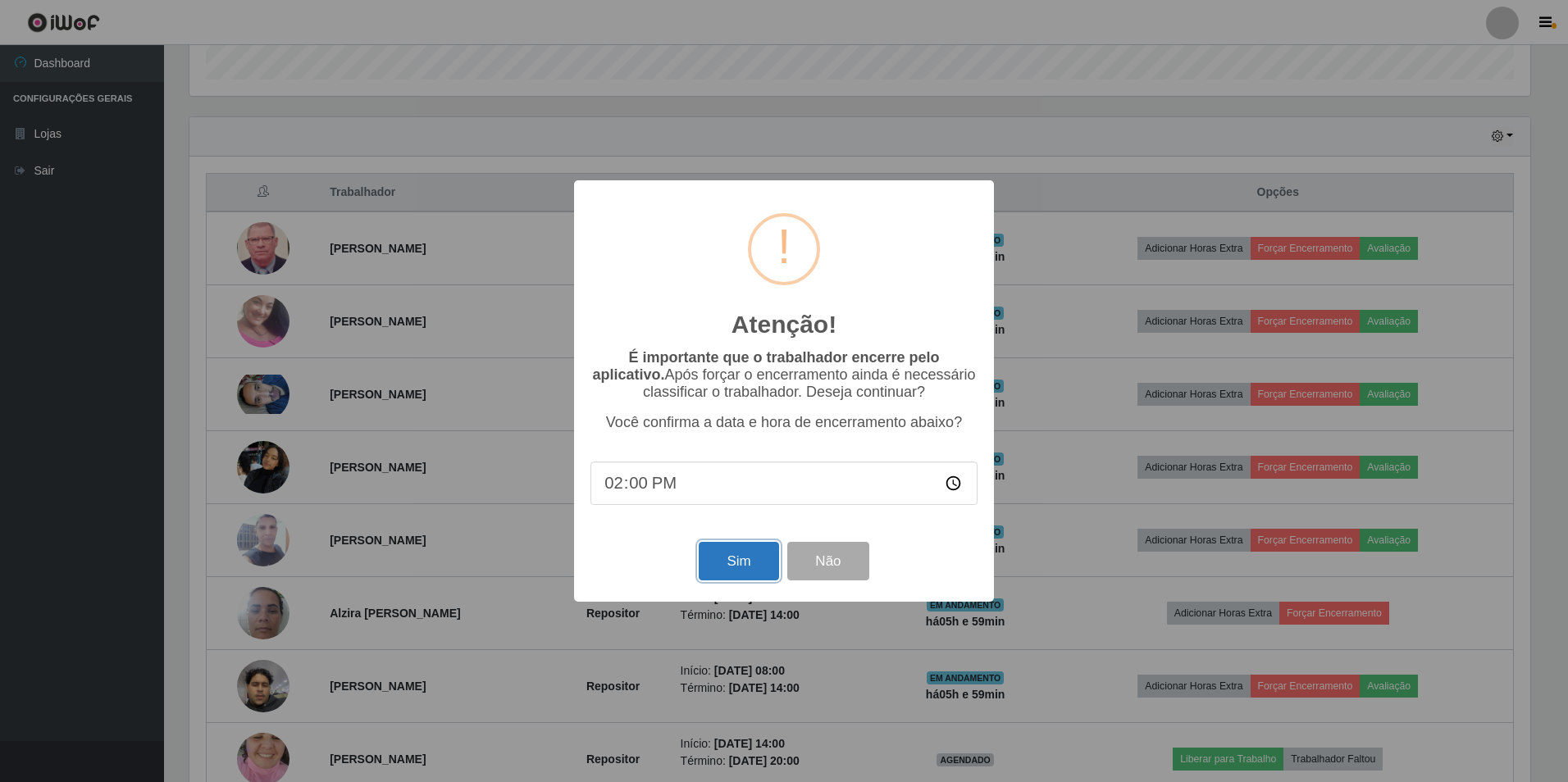
click at [741, 562] on button "Sim" at bounding box center [738, 561] width 80 height 39
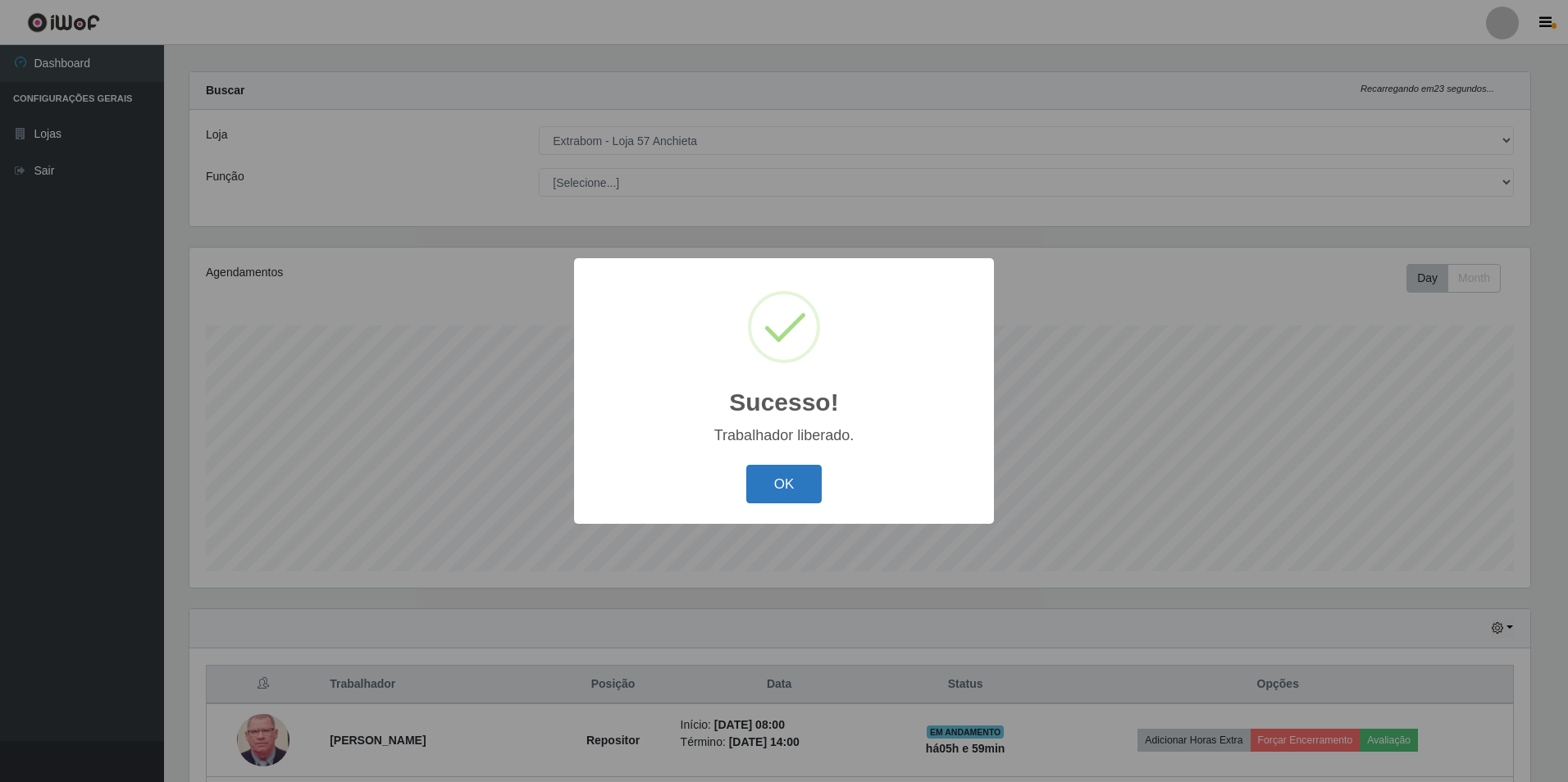
click at [801, 482] on button "OK" at bounding box center [785, 484] width 76 height 39
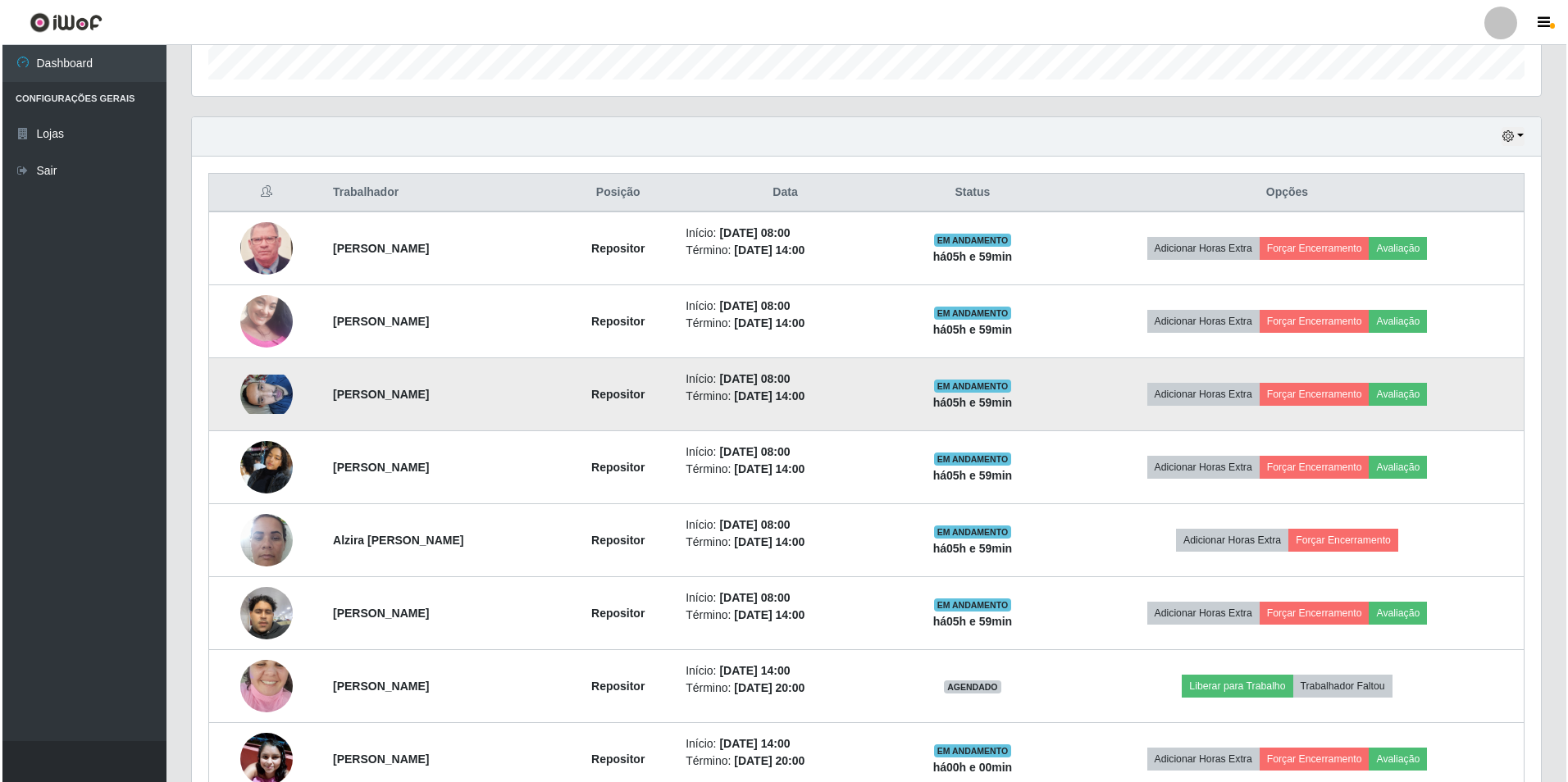
scroll to position [670, 0]
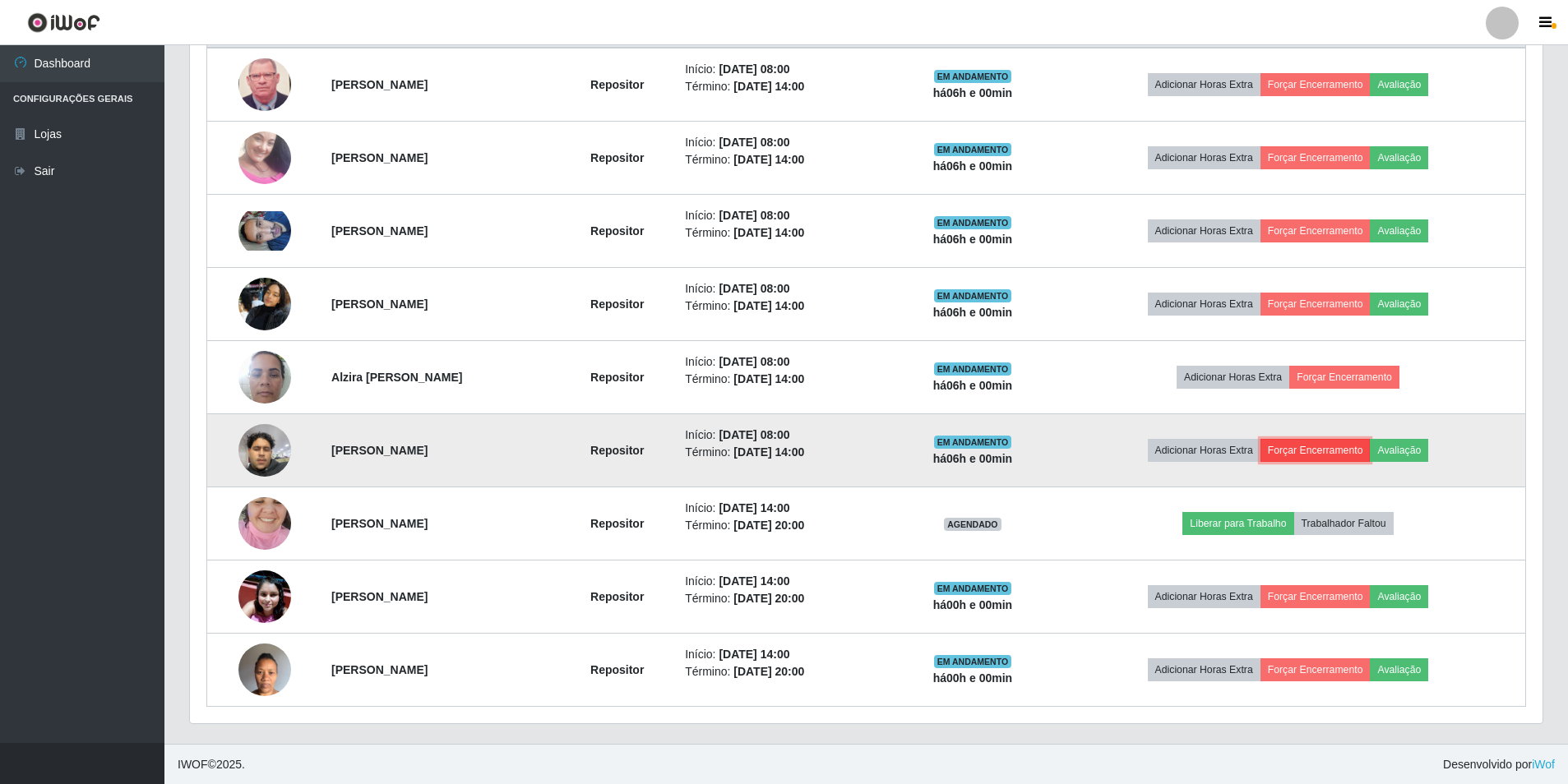
click at [1360, 459] on button "Forçar Encerramento" at bounding box center [1316, 450] width 110 height 23
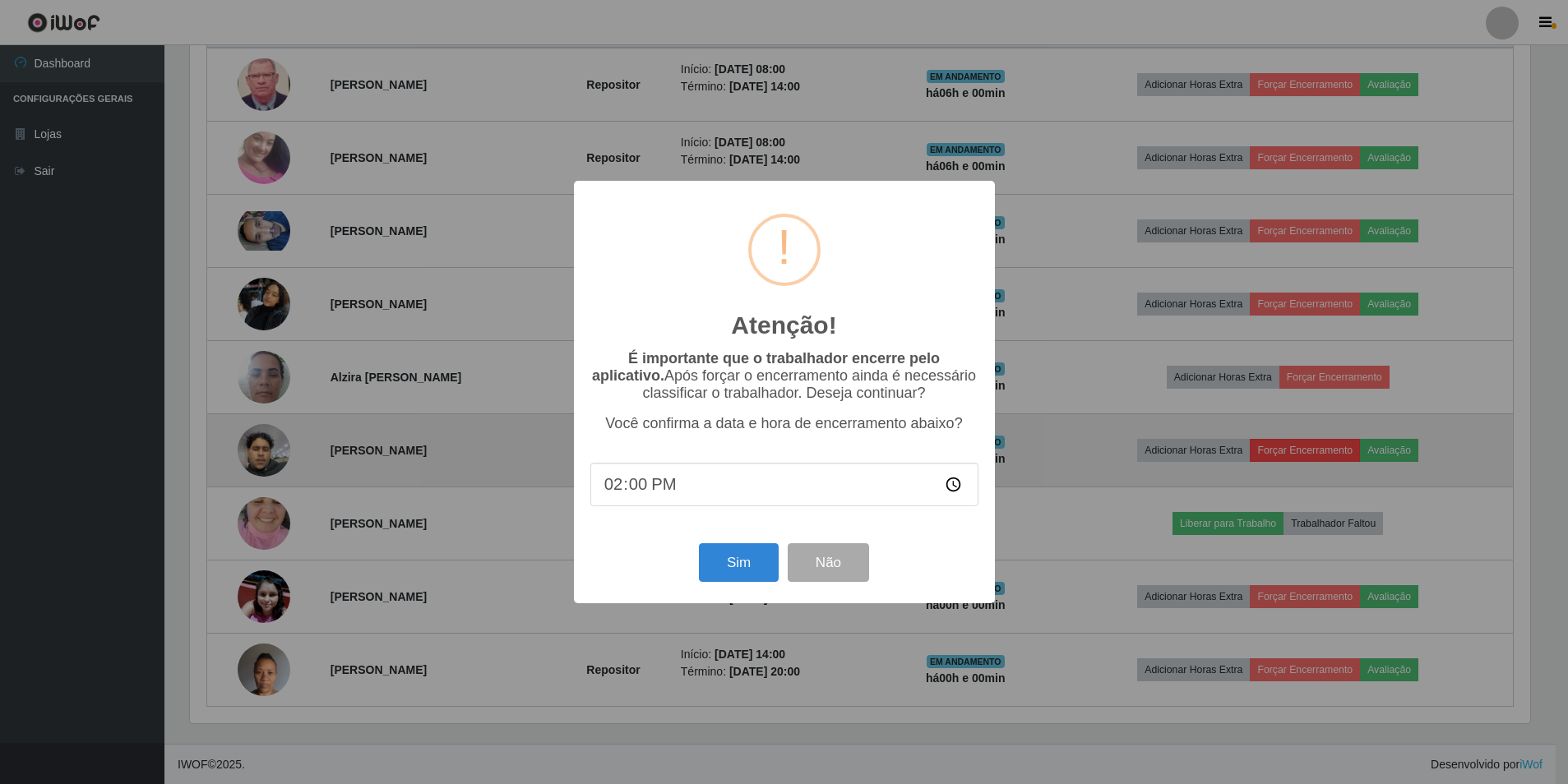
scroll to position [341, 1345]
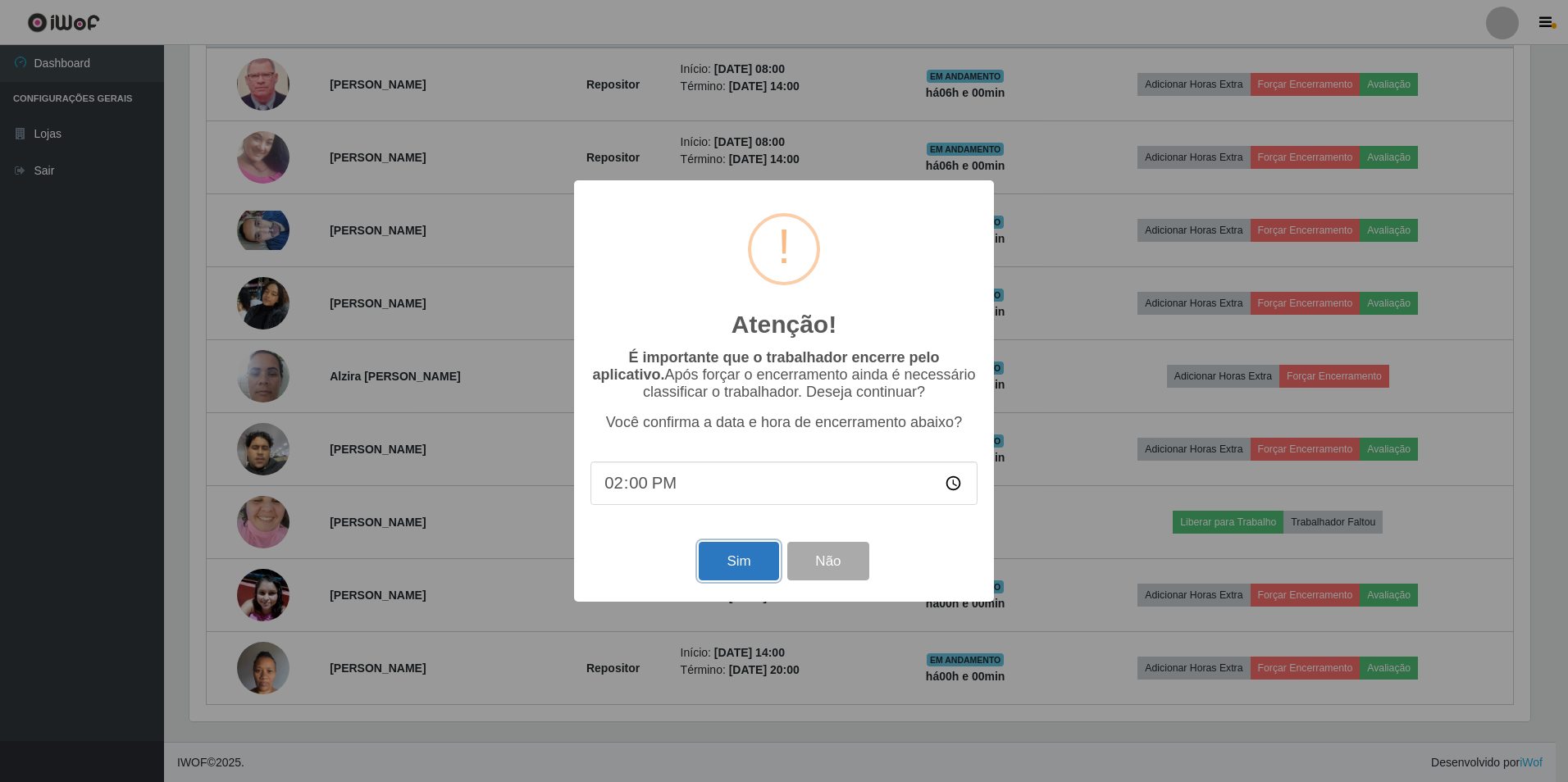
click at [750, 559] on button "Sim" at bounding box center [738, 561] width 80 height 39
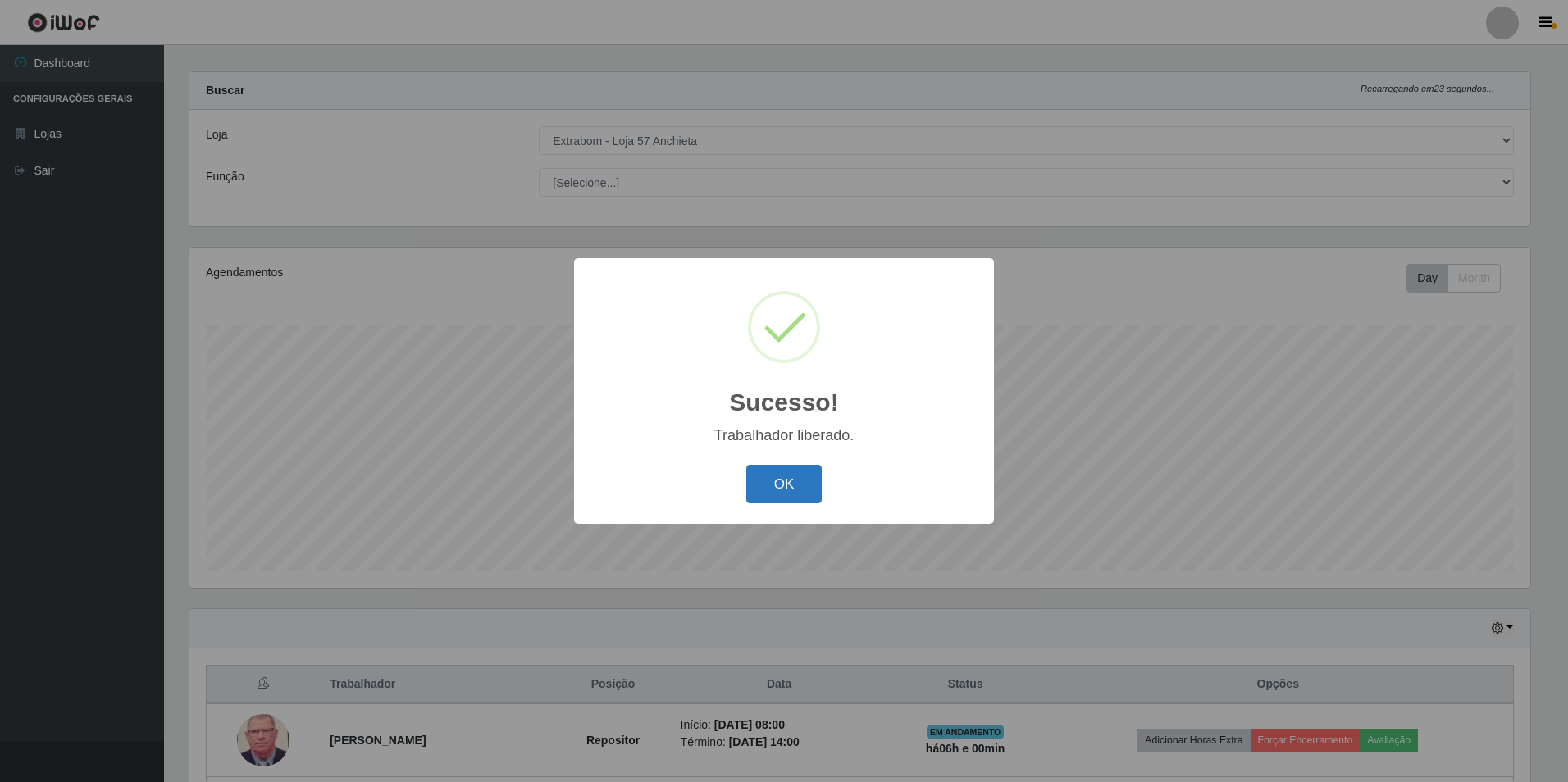
click at [792, 492] on button "OK" at bounding box center [785, 484] width 76 height 39
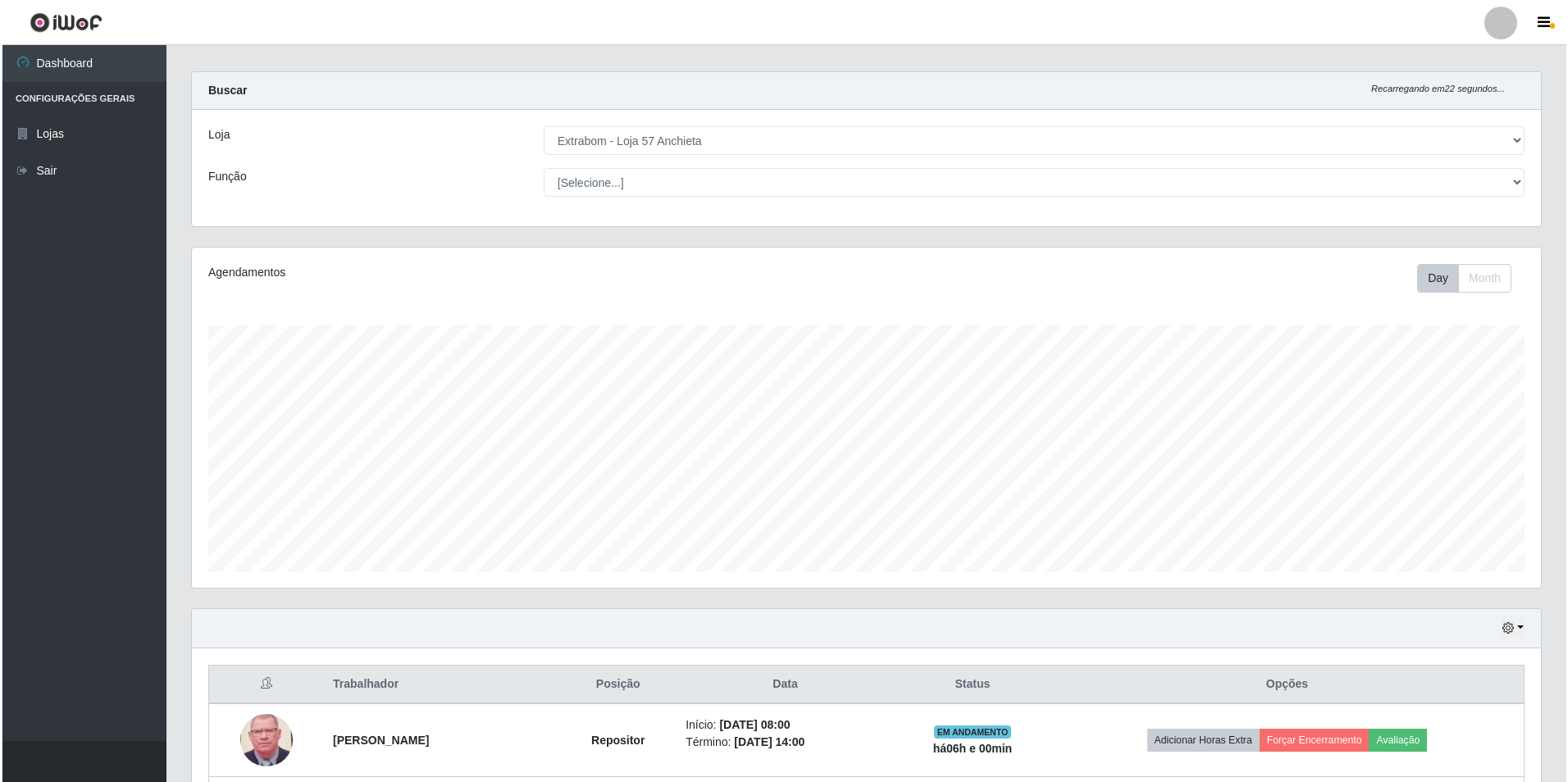
scroll to position [179, 0]
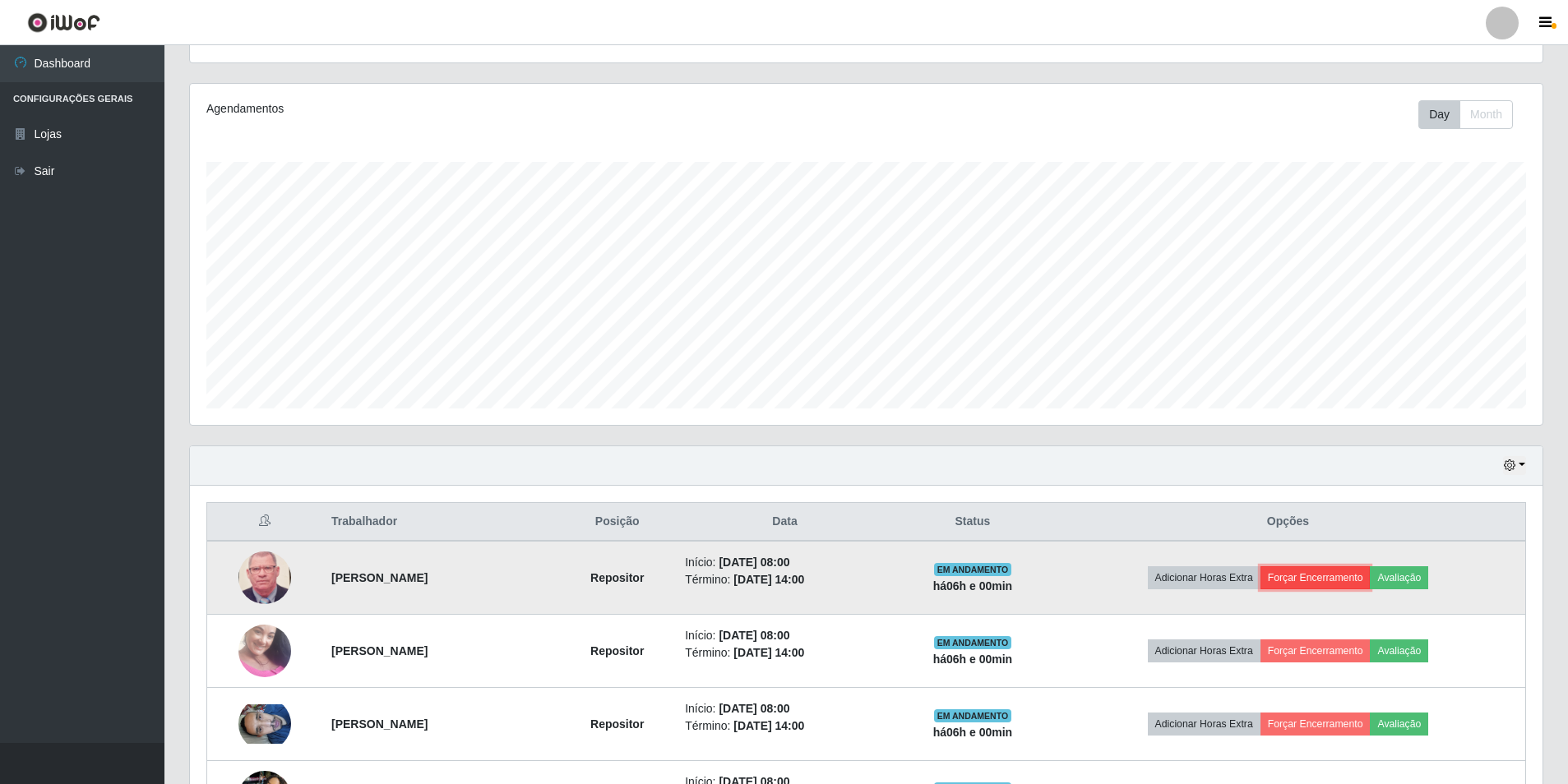
click at [1355, 576] on button "Forçar Encerramento" at bounding box center [1316, 577] width 110 height 23
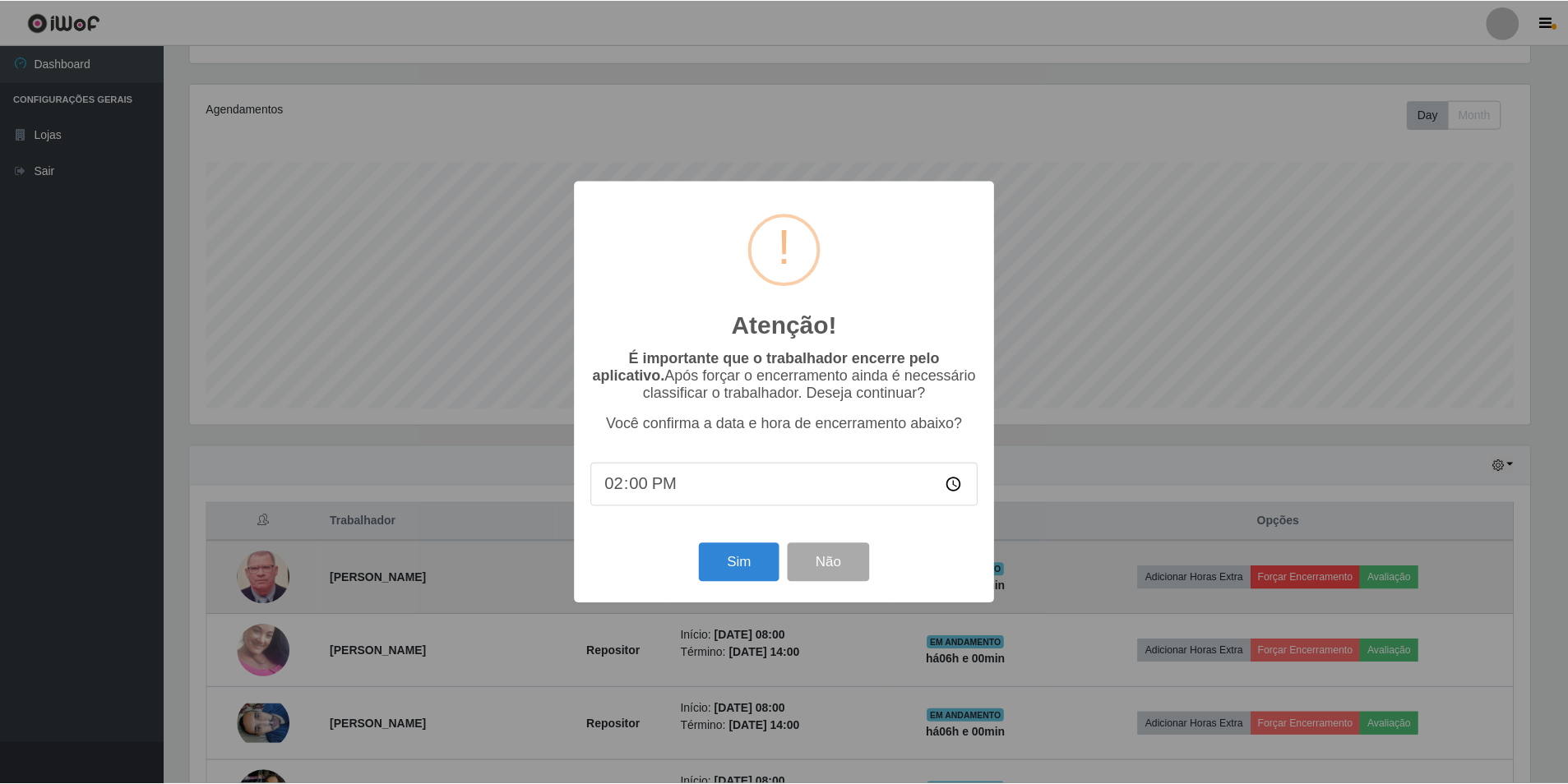
scroll to position [341, 1345]
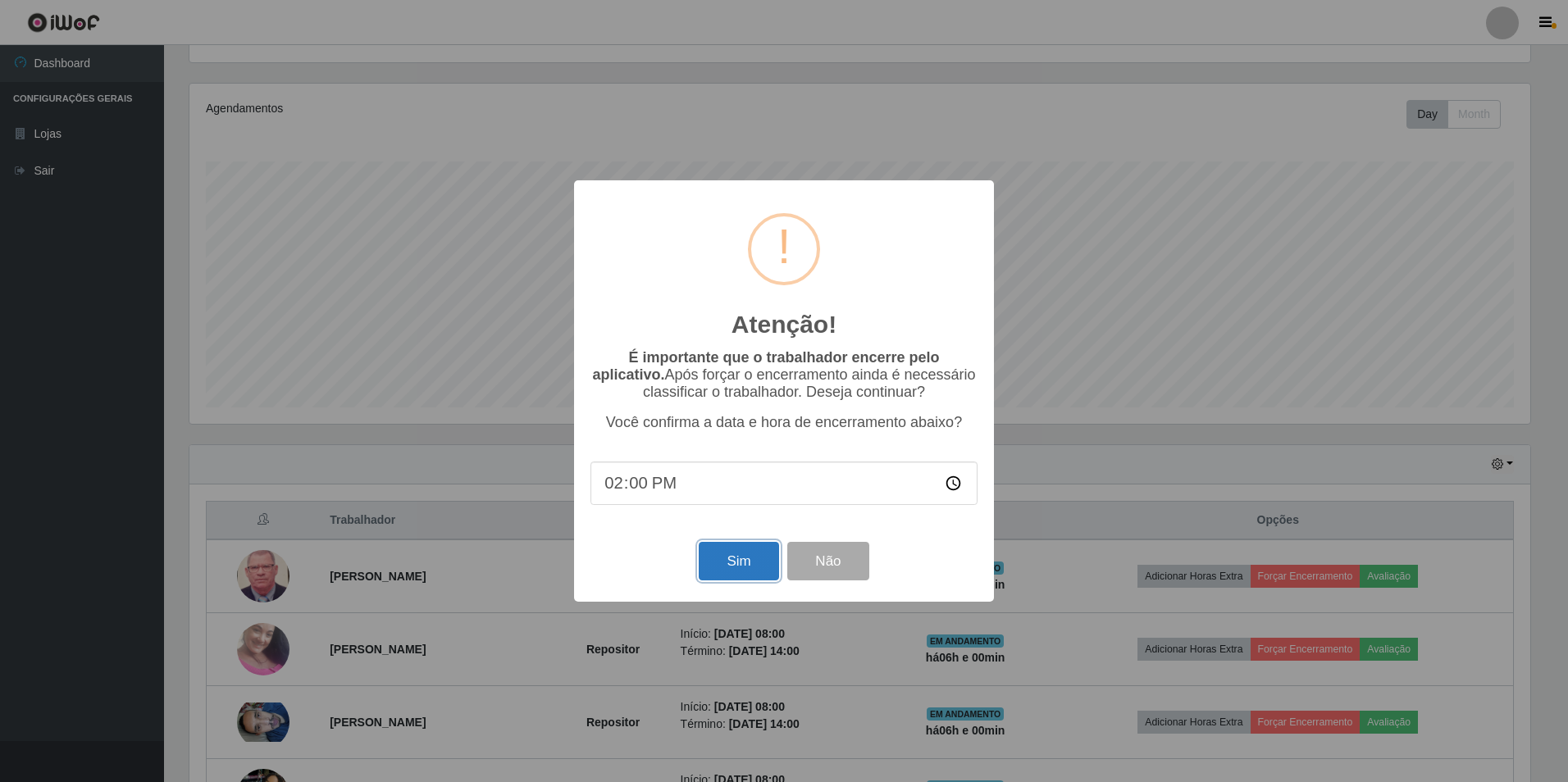
click at [742, 554] on button "Sim" at bounding box center [738, 561] width 80 height 39
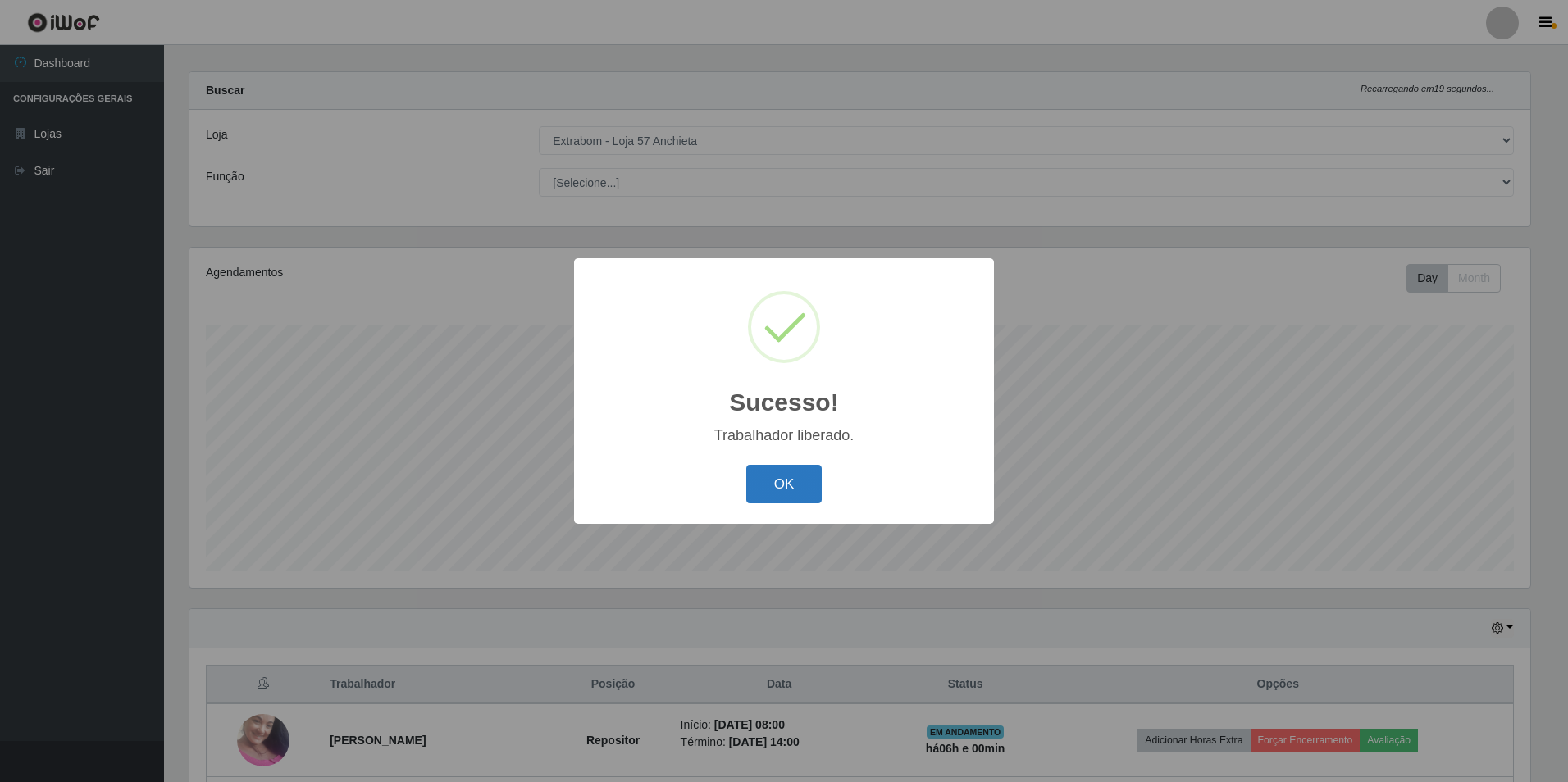
click at [770, 481] on button "OK" at bounding box center [785, 484] width 76 height 39
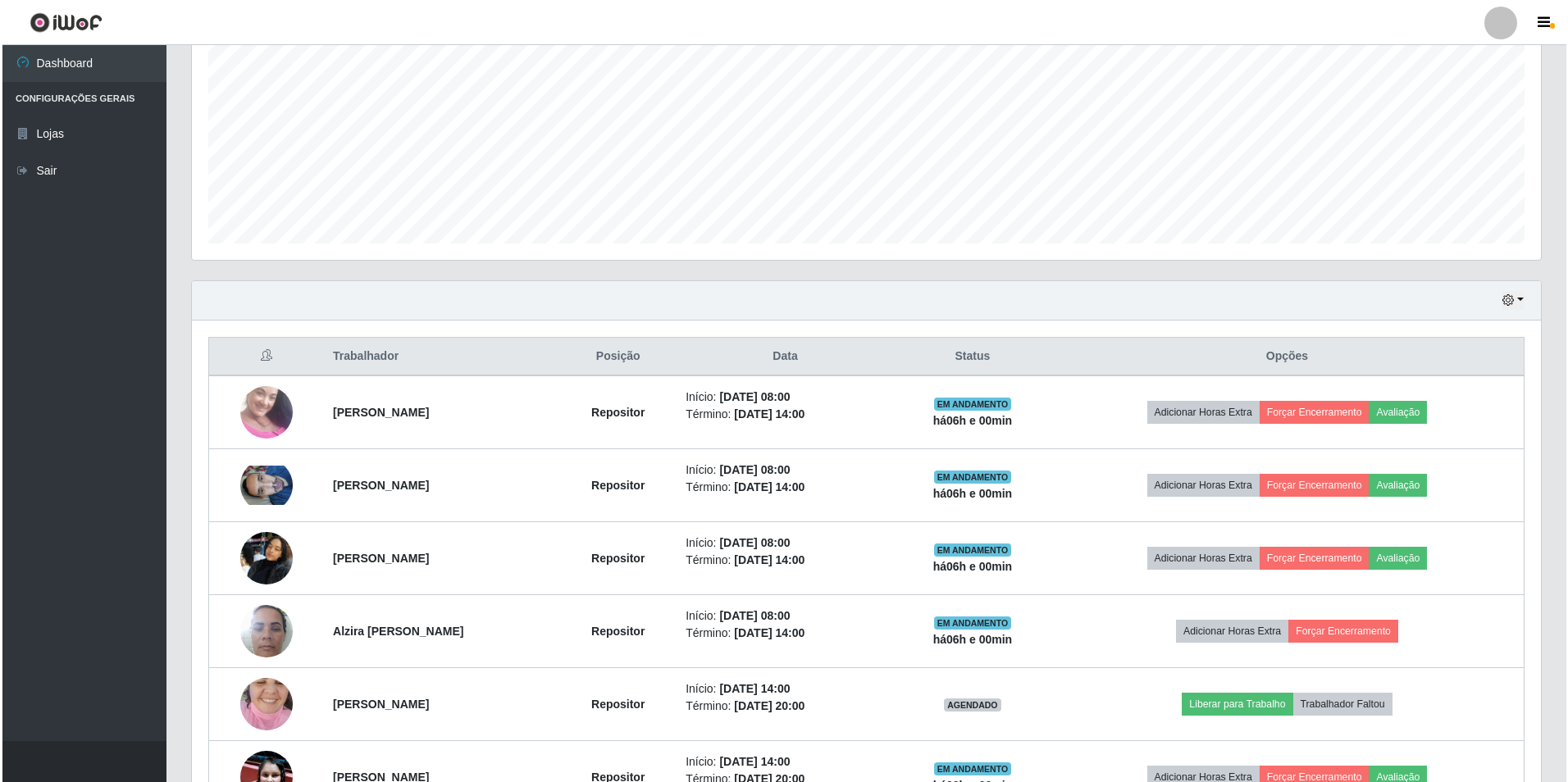
scroll to position [507, 0]
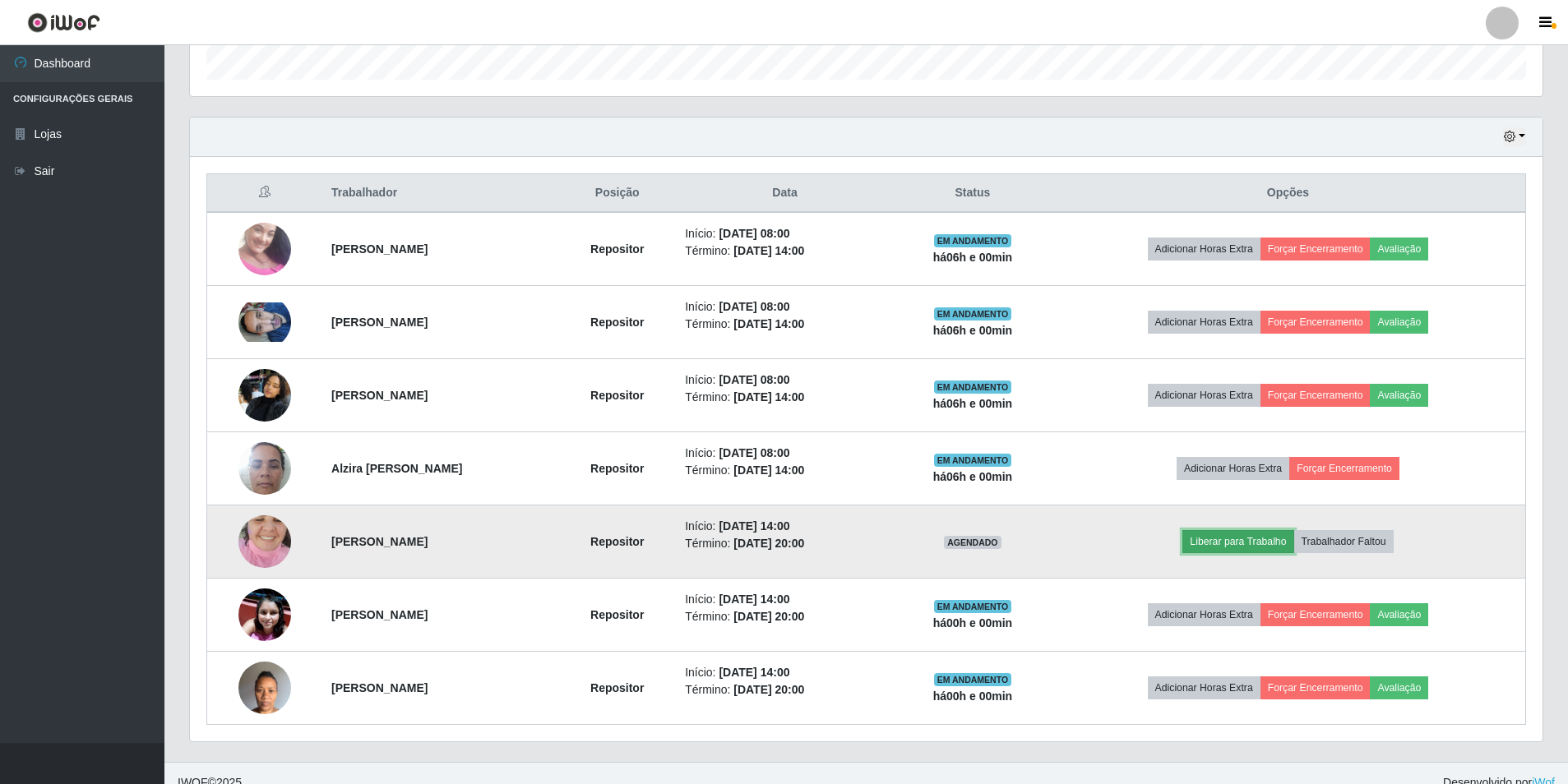
click at [1256, 544] on button "Liberar para Trabalho" at bounding box center [1238, 541] width 111 height 23
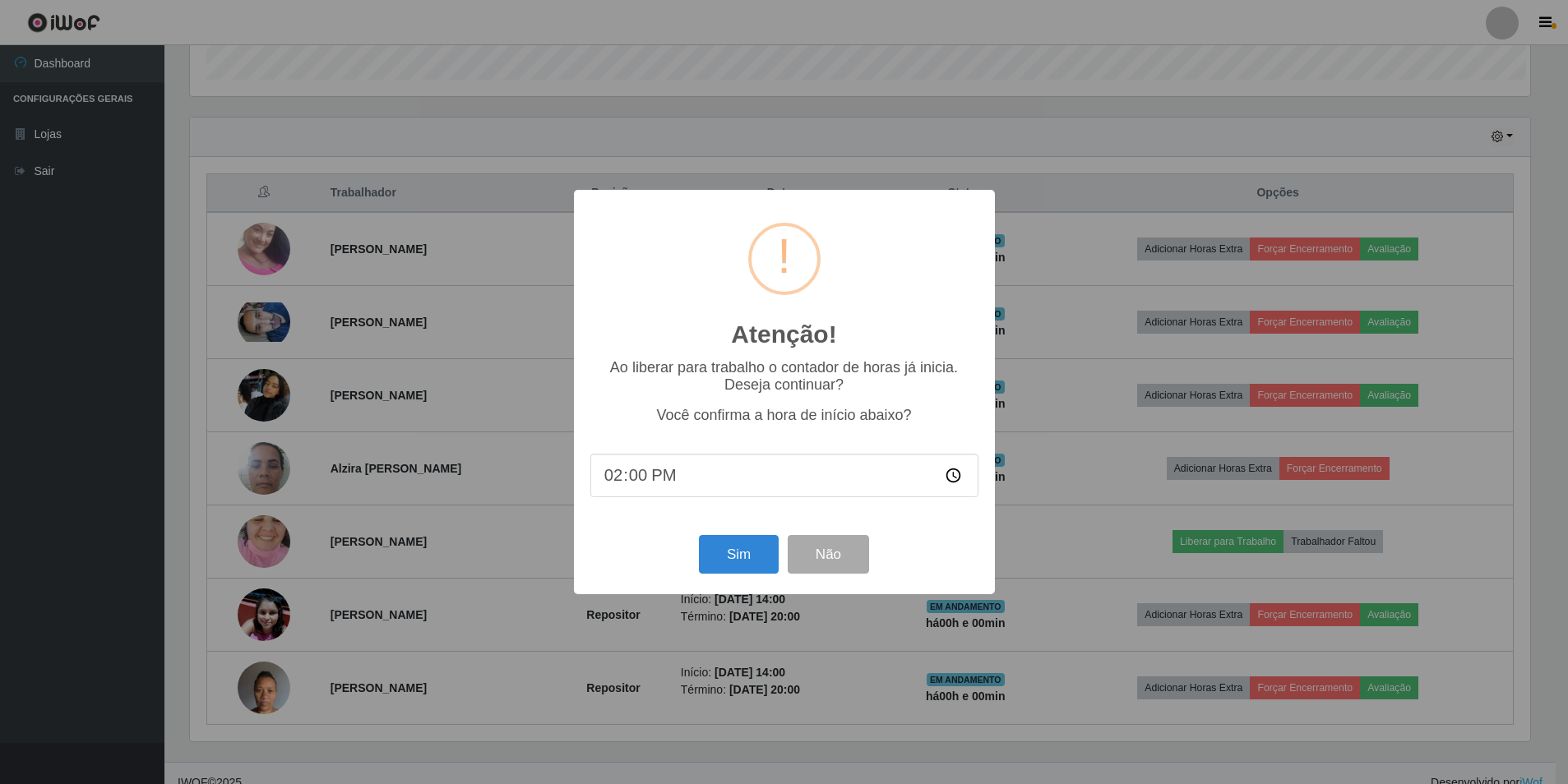
scroll to position [341, 1345]
click at [731, 563] on button "Sim" at bounding box center [740, 555] width 80 height 39
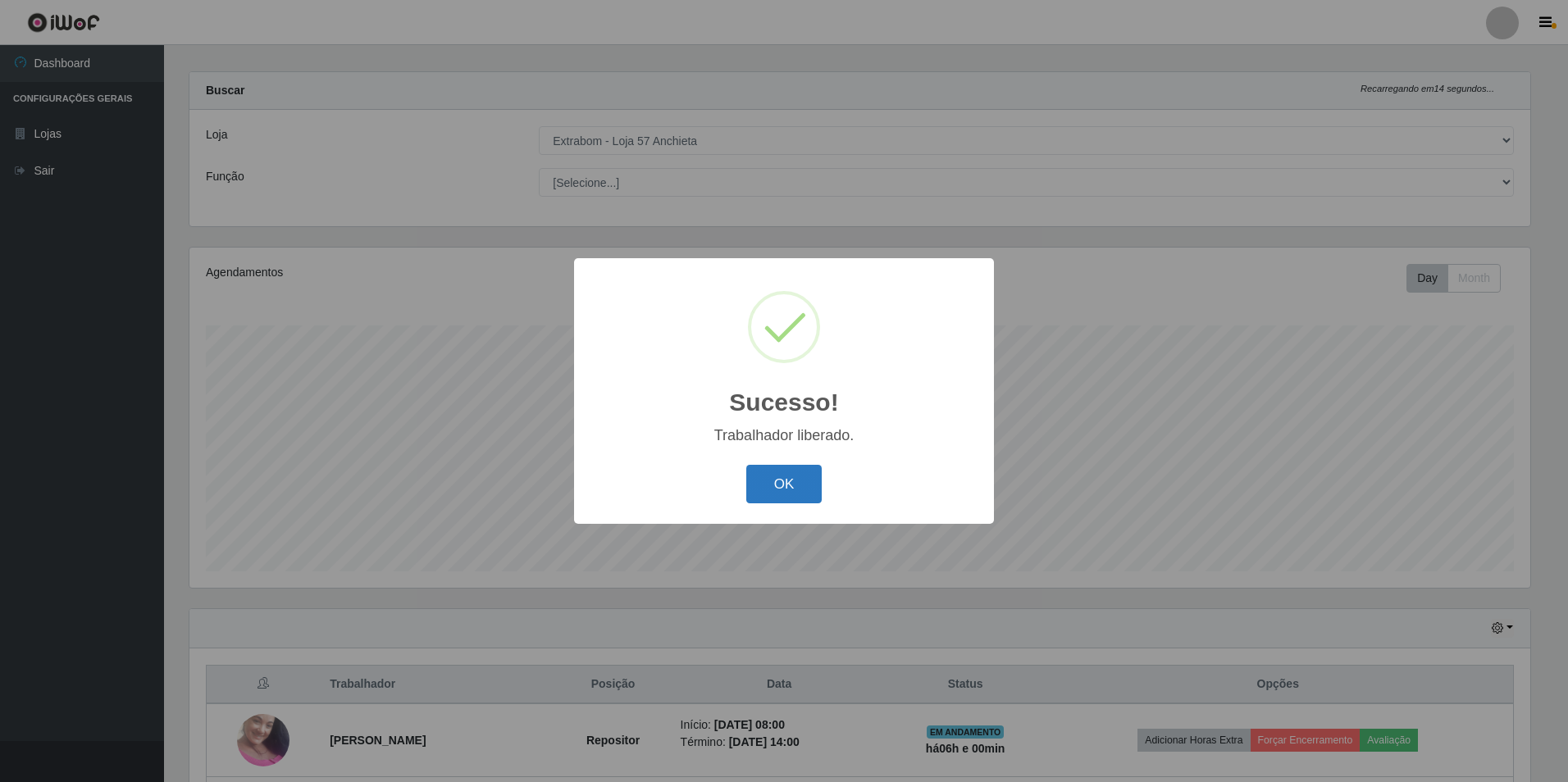
click at [754, 478] on button "OK" at bounding box center [785, 484] width 76 height 39
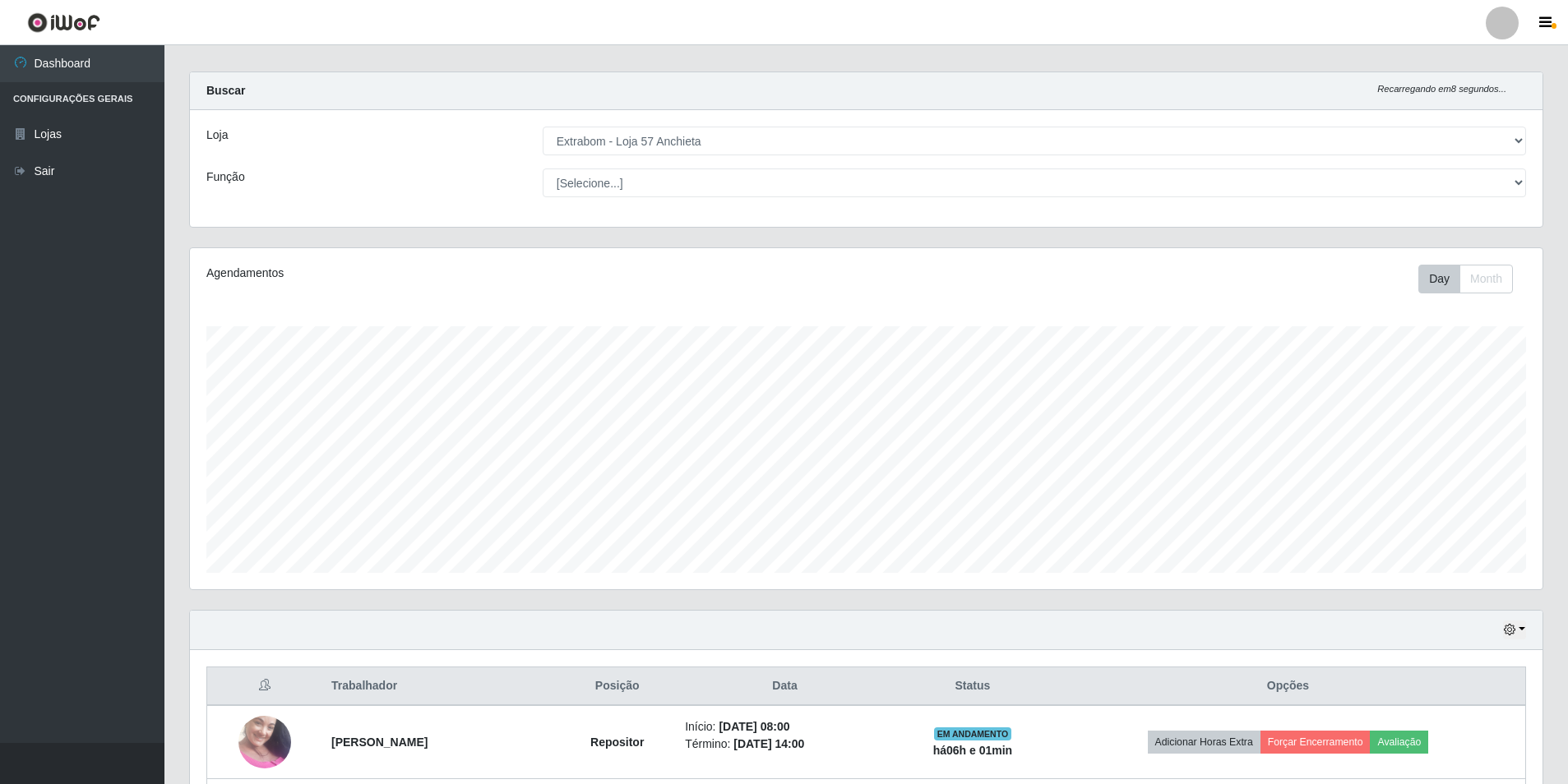
scroll to position [0, 0]
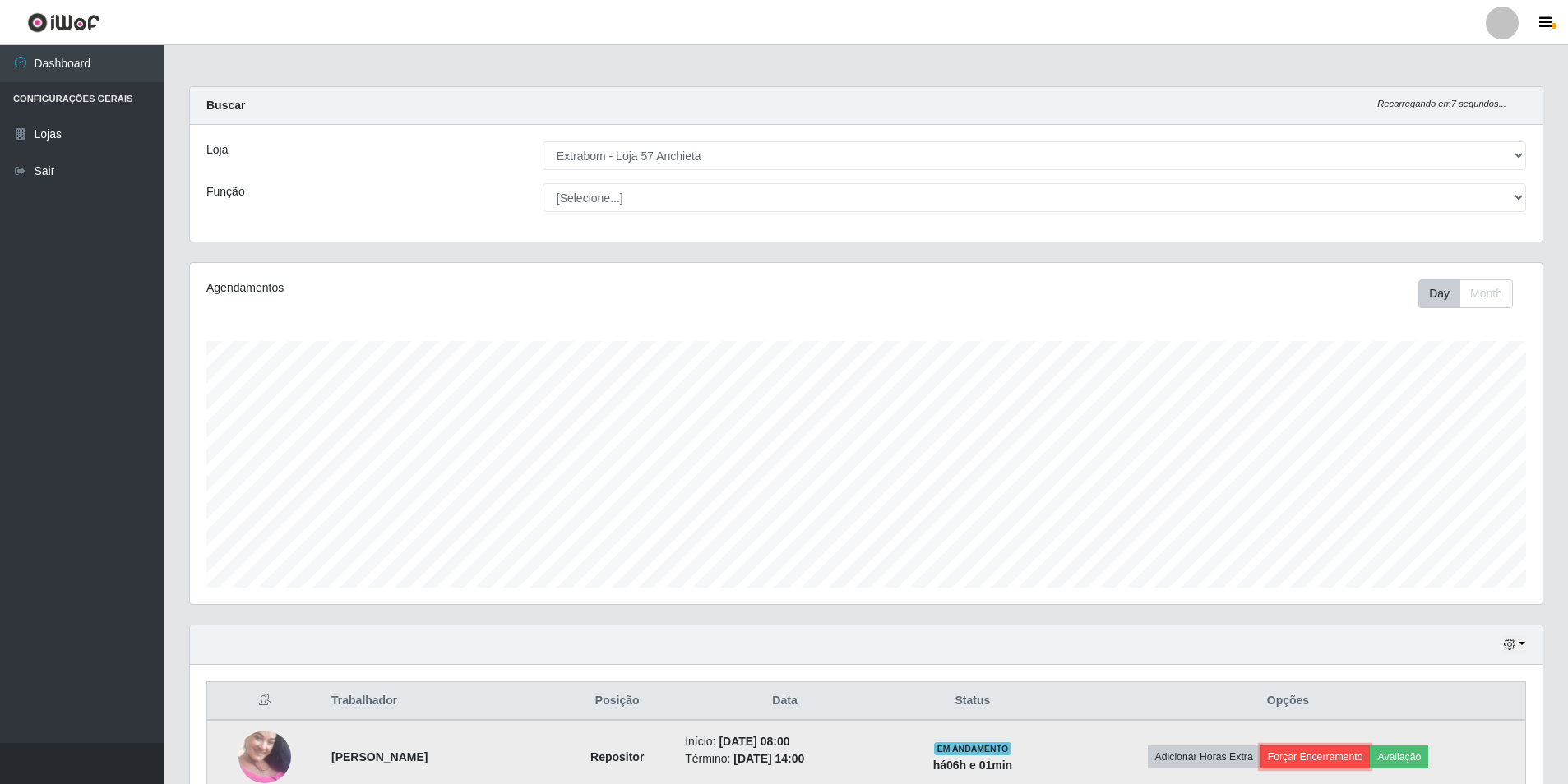
click at [1353, 758] on button "Forçar Encerramento" at bounding box center [1316, 757] width 110 height 23
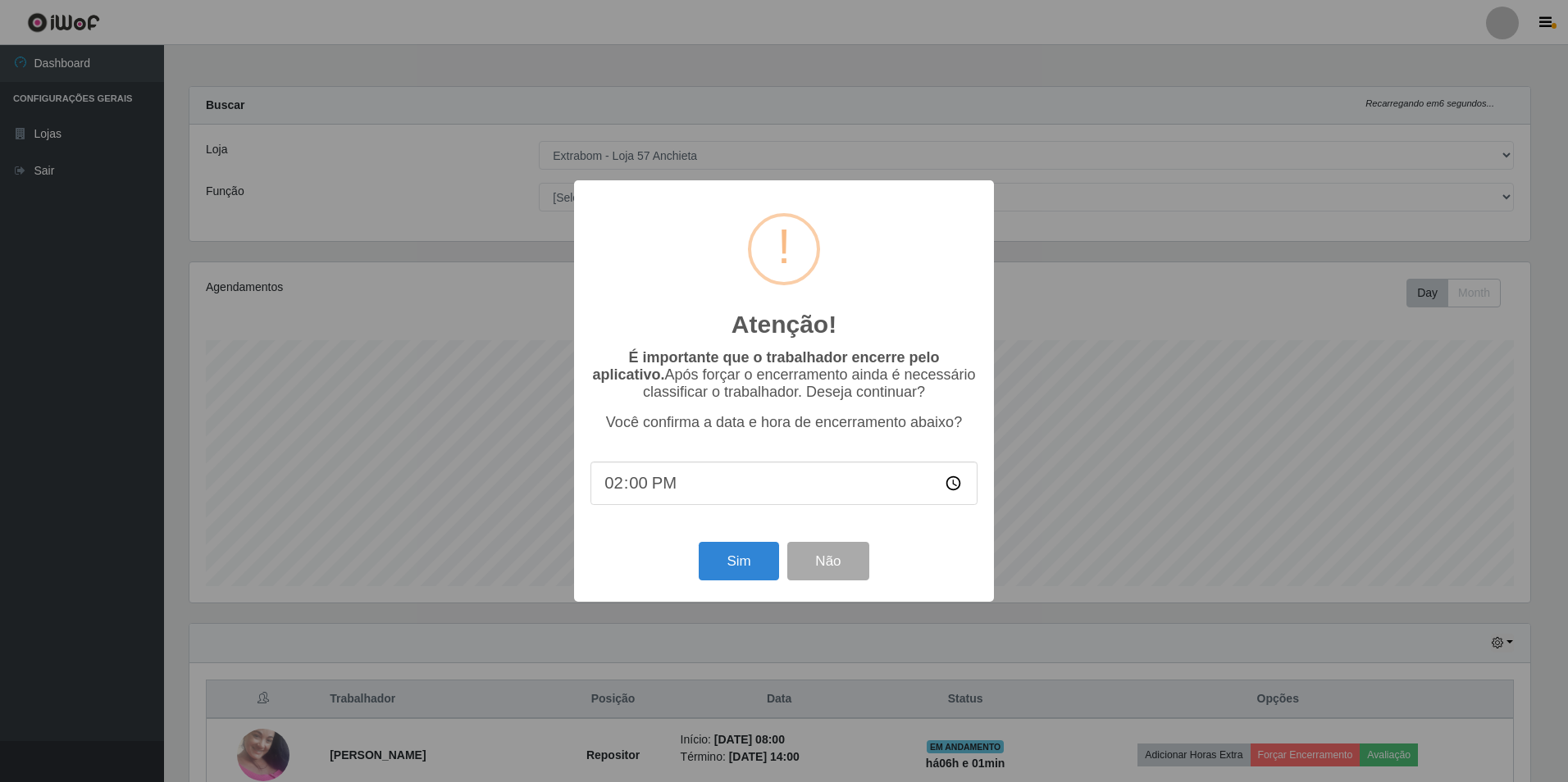
click at [676, 561] on div "Sim Não" at bounding box center [784, 561] width 387 height 47
click at [732, 566] on button "Sim" at bounding box center [738, 561] width 80 height 39
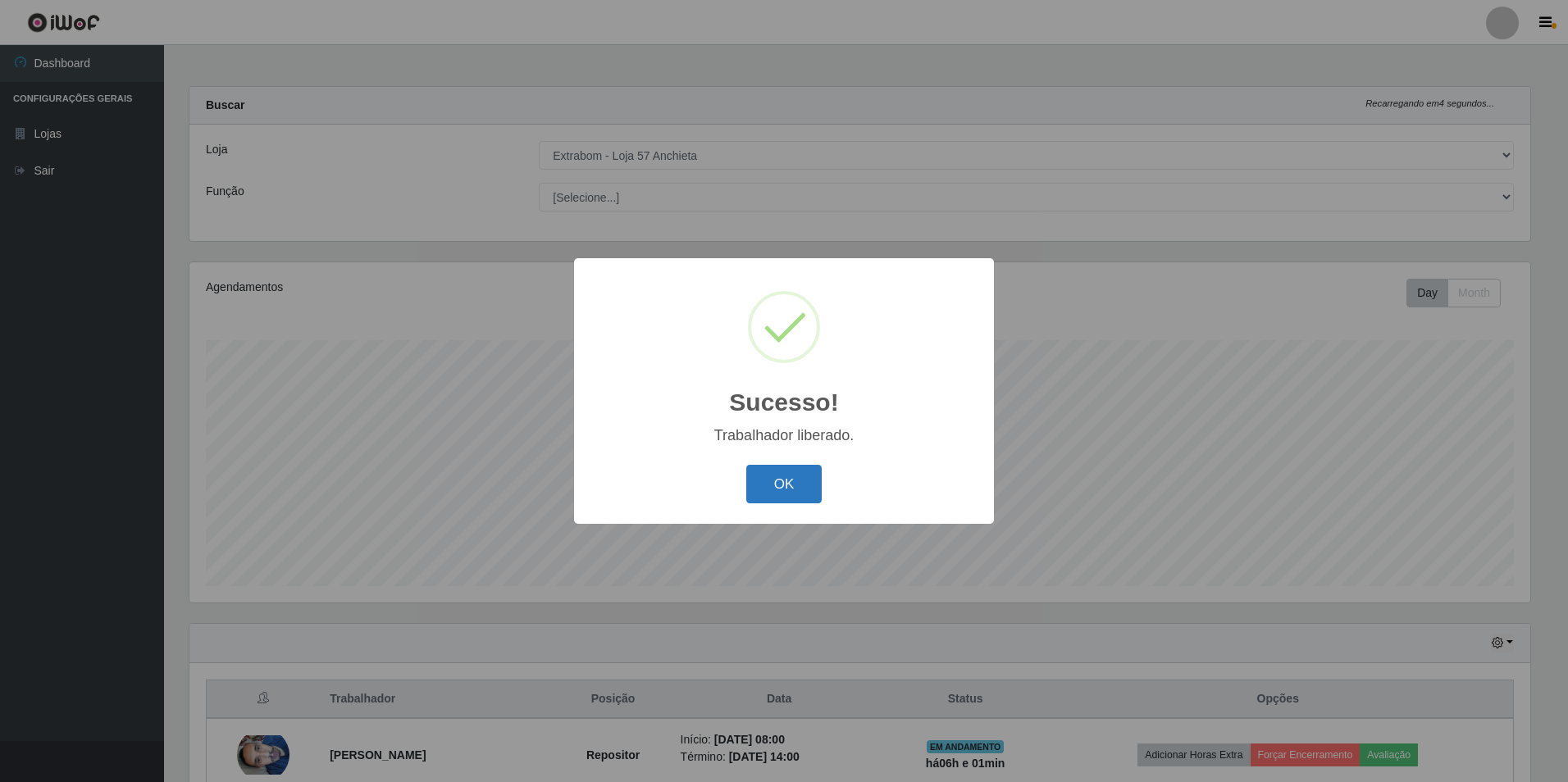
click at [765, 479] on button "OK" at bounding box center [785, 484] width 76 height 39
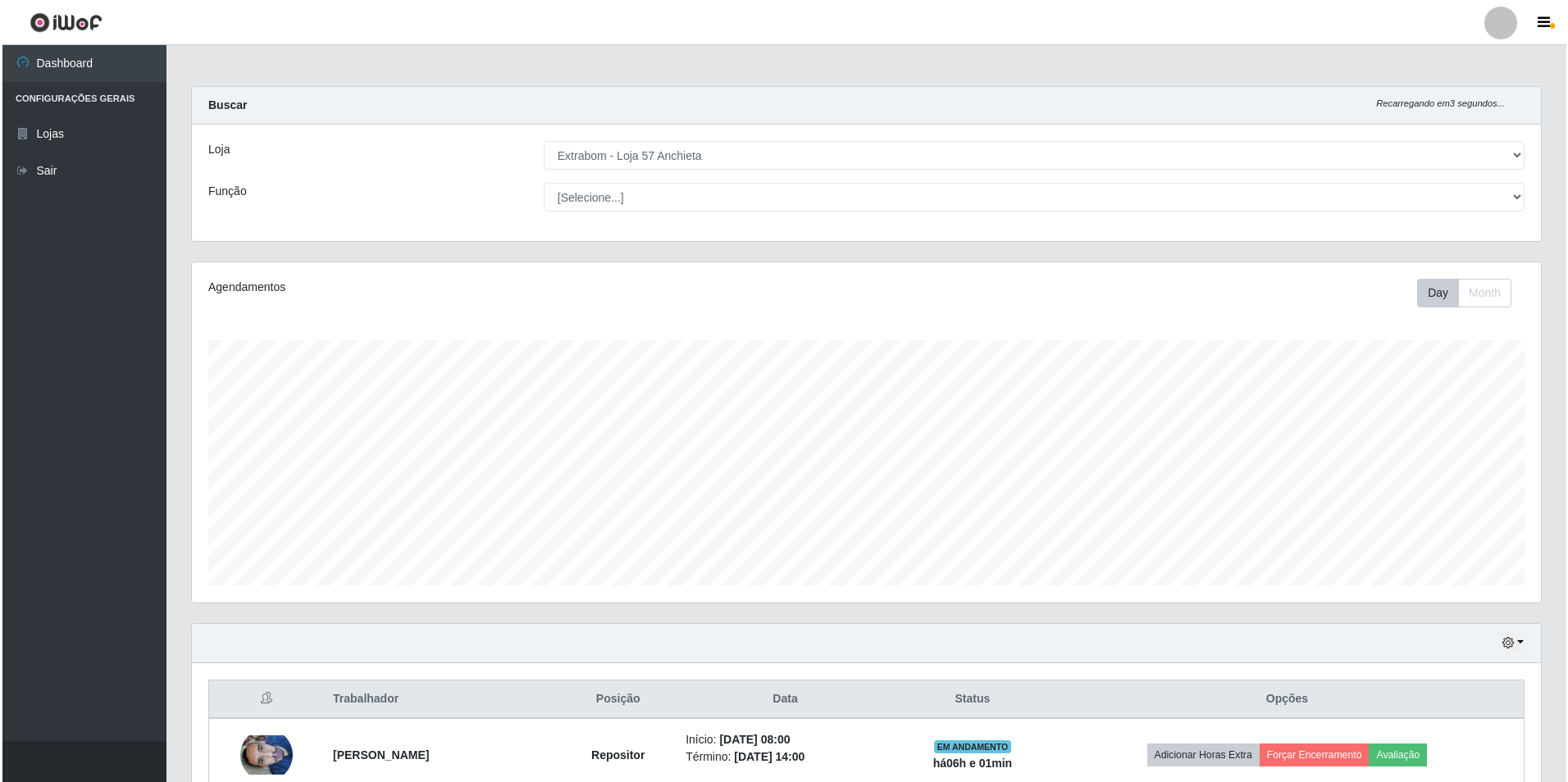
scroll to position [164, 0]
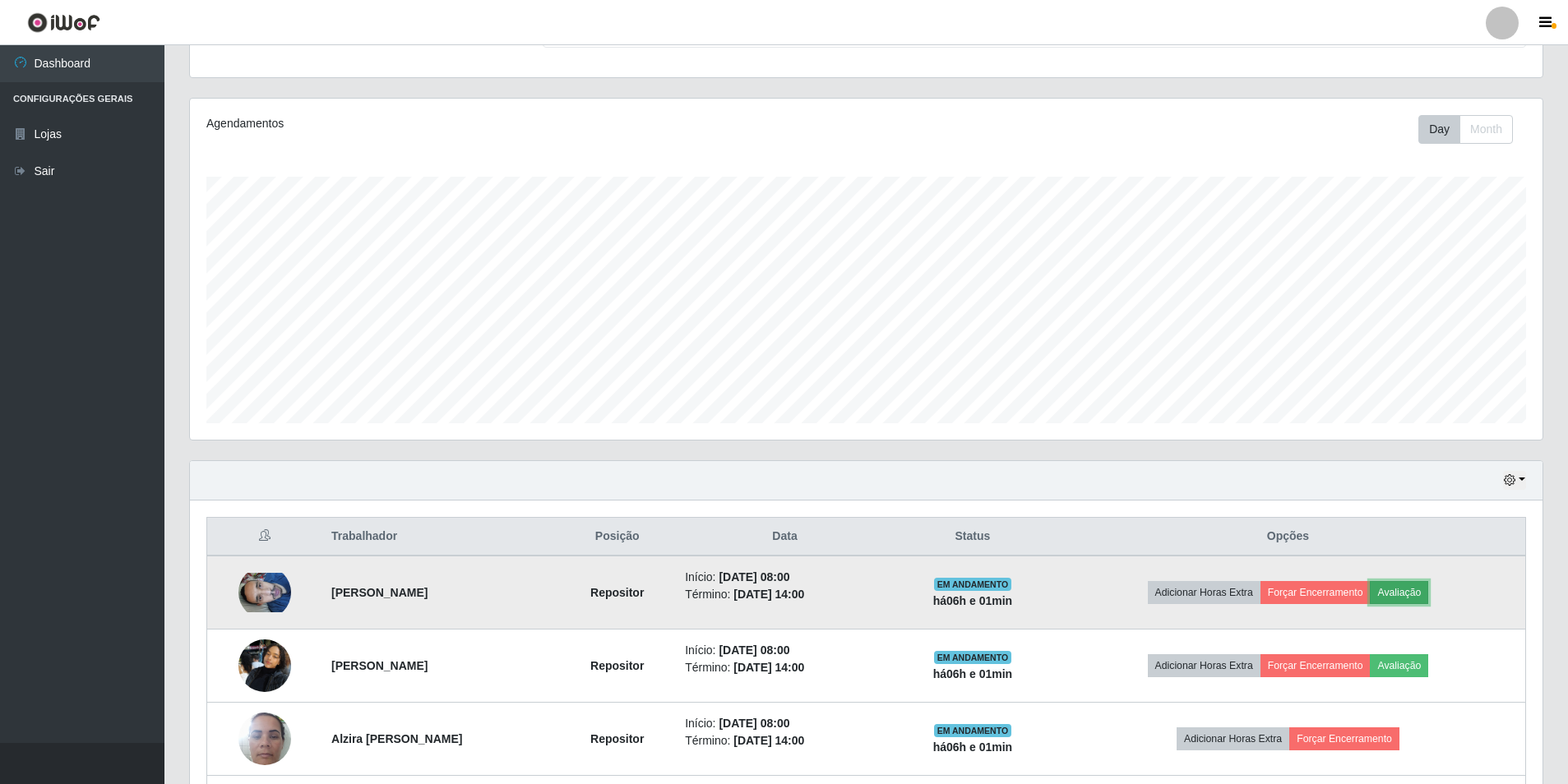
click at [1403, 587] on button "Avaliação" at bounding box center [1399, 592] width 59 height 23
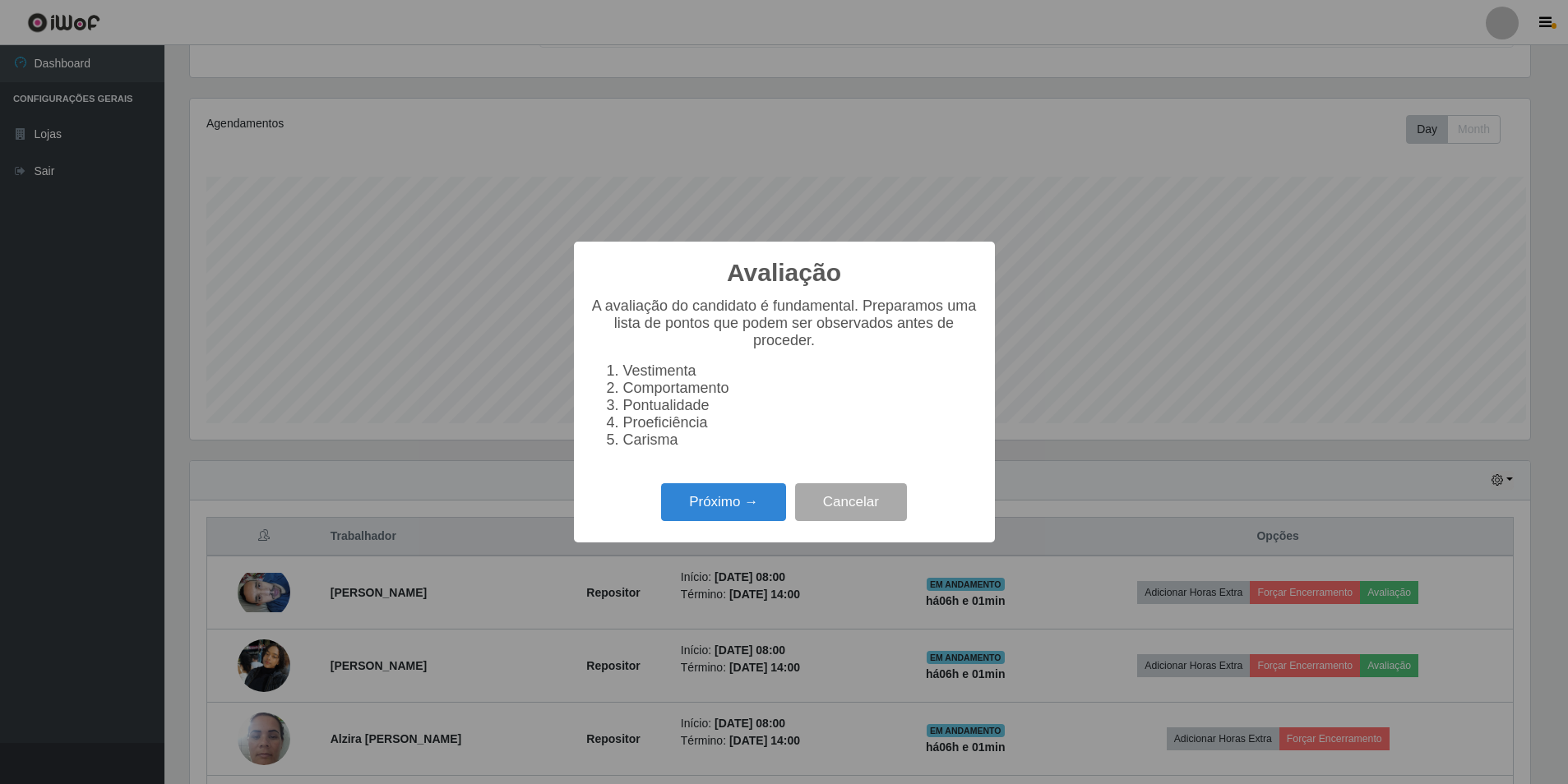
scroll to position [341, 1345]
click at [818, 522] on button "Cancelar" at bounding box center [853, 503] width 112 height 39
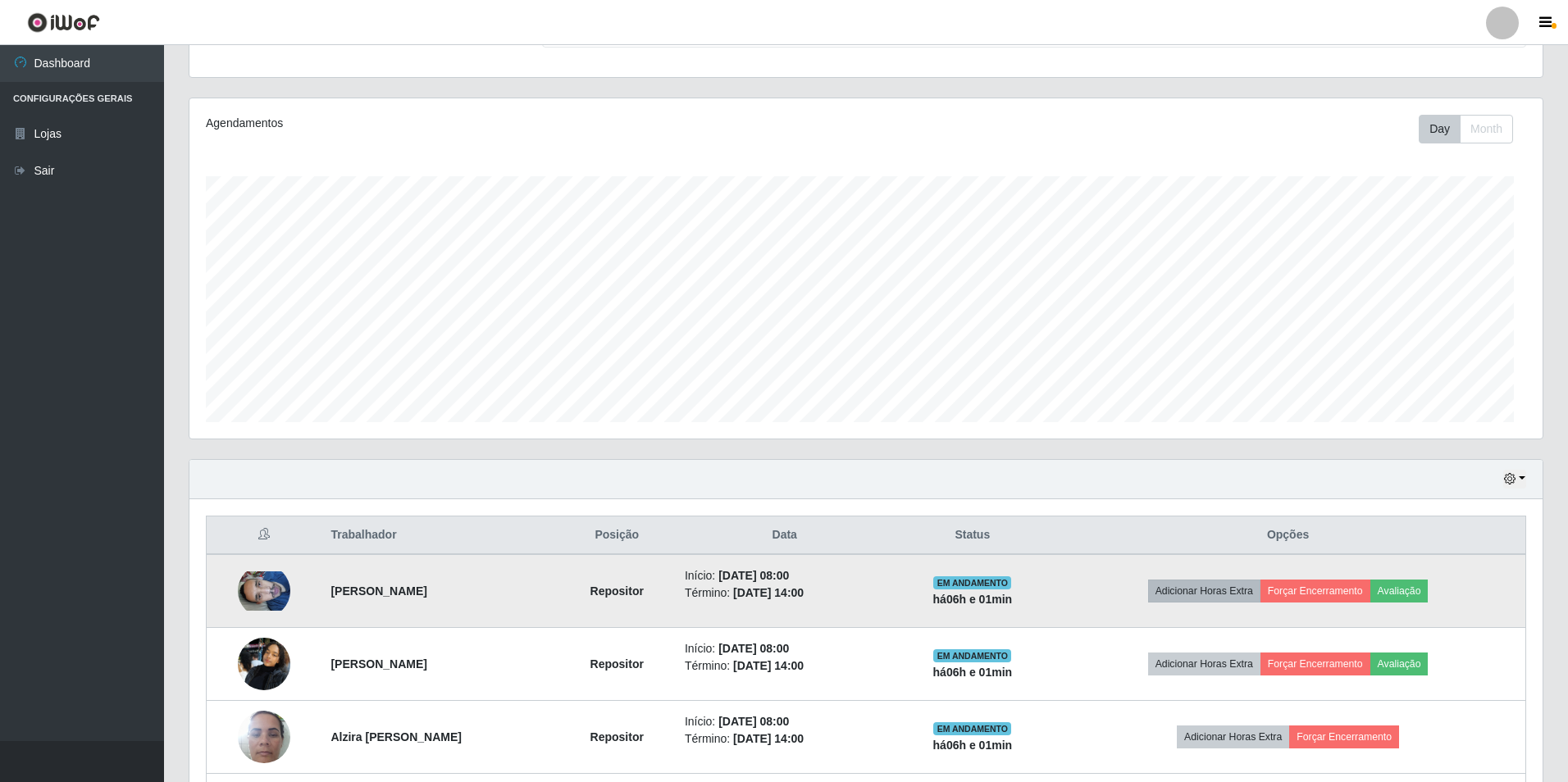
scroll to position [340, 1350]
click at [1330, 596] on button "Forçar Encerramento" at bounding box center [1312, 591] width 110 height 23
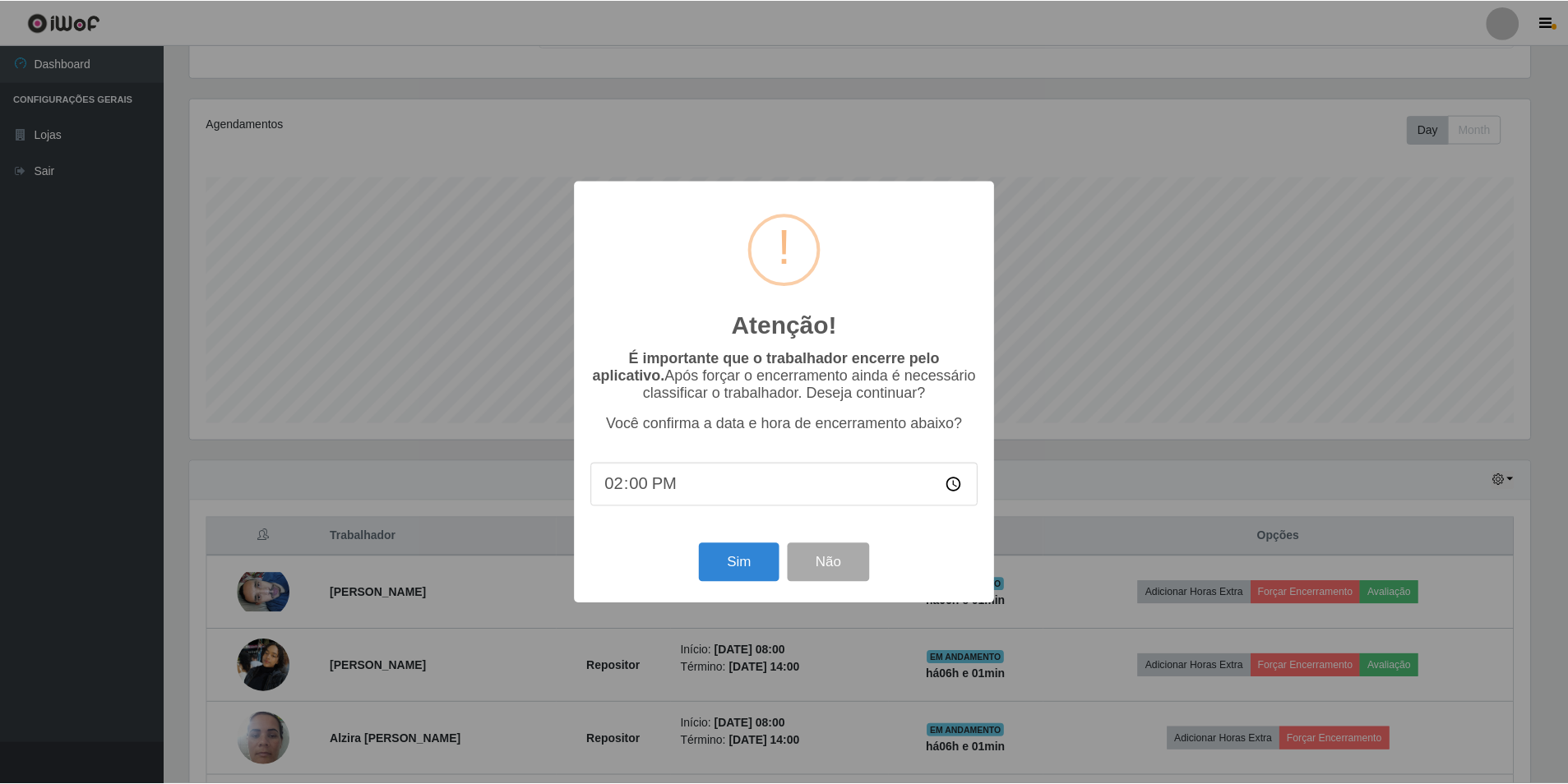
scroll to position [341, 1345]
click at [725, 580] on button "Sim" at bounding box center [740, 563] width 80 height 39
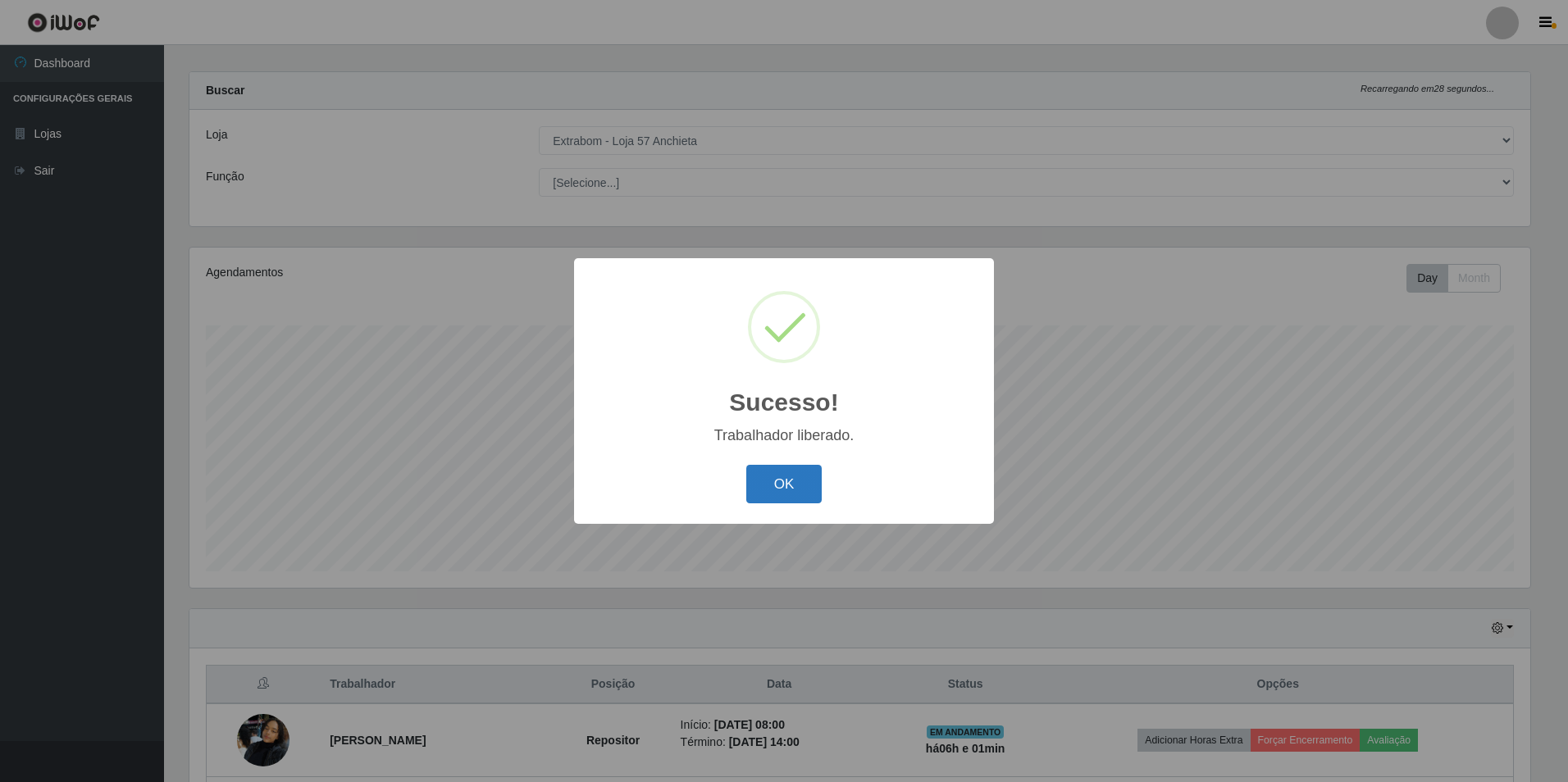
click at [806, 482] on button "OK" at bounding box center [785, 484] width 76 height 39
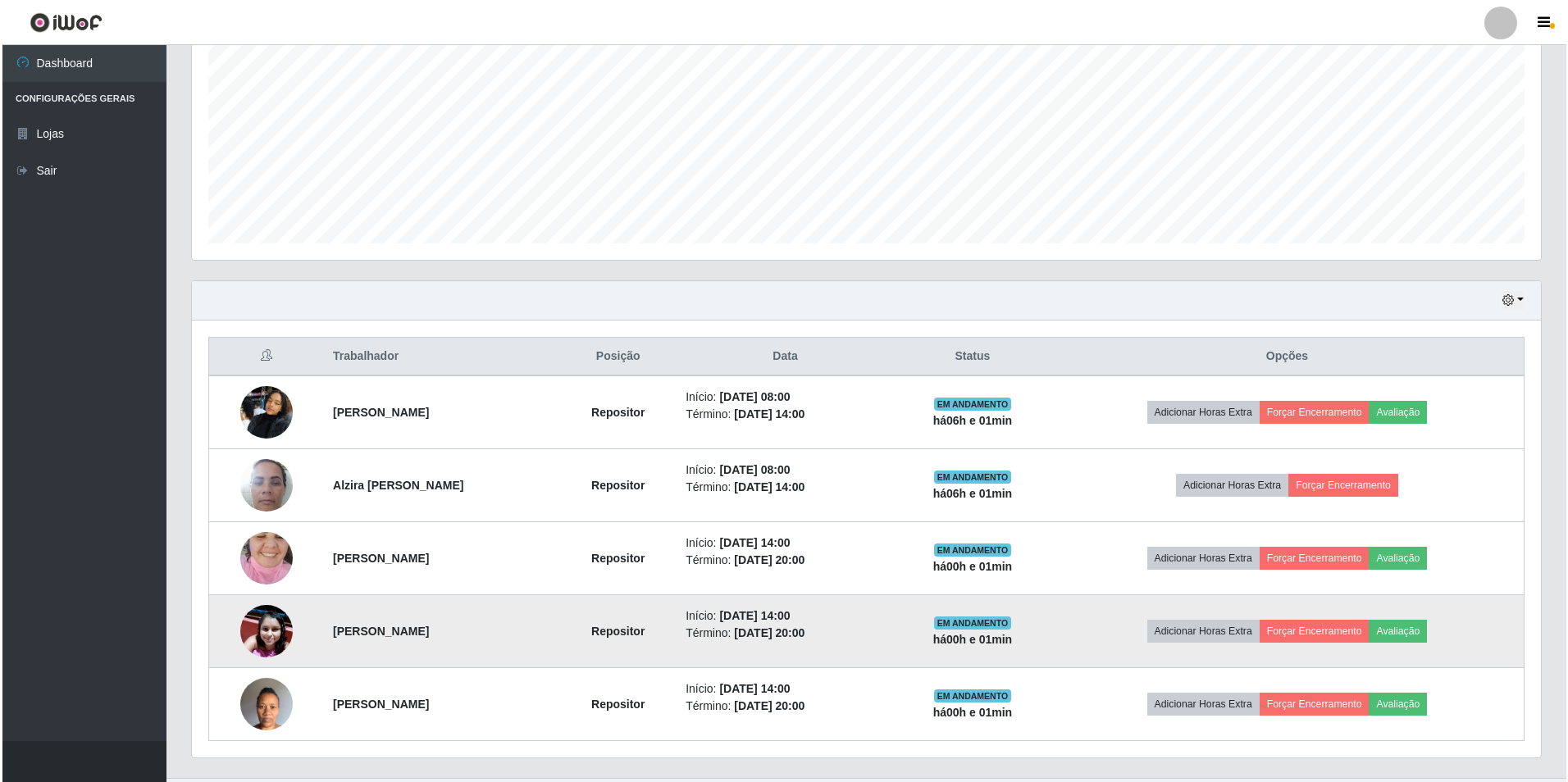
scroll to position [380, 0]
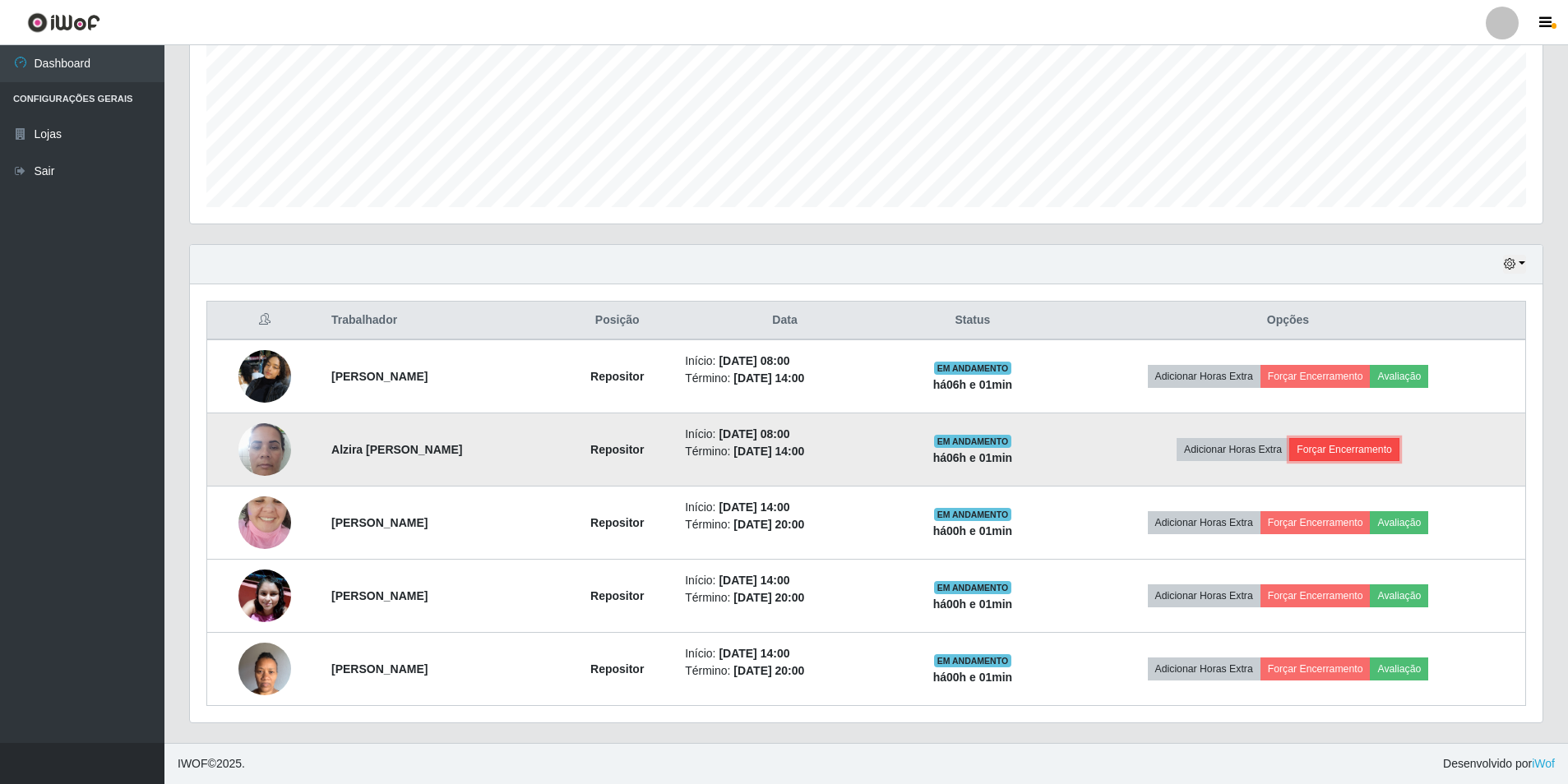
click at [1356, 451] on button "Forçar Encerramento" at bounding box center [1345, 449] width 110 height 23
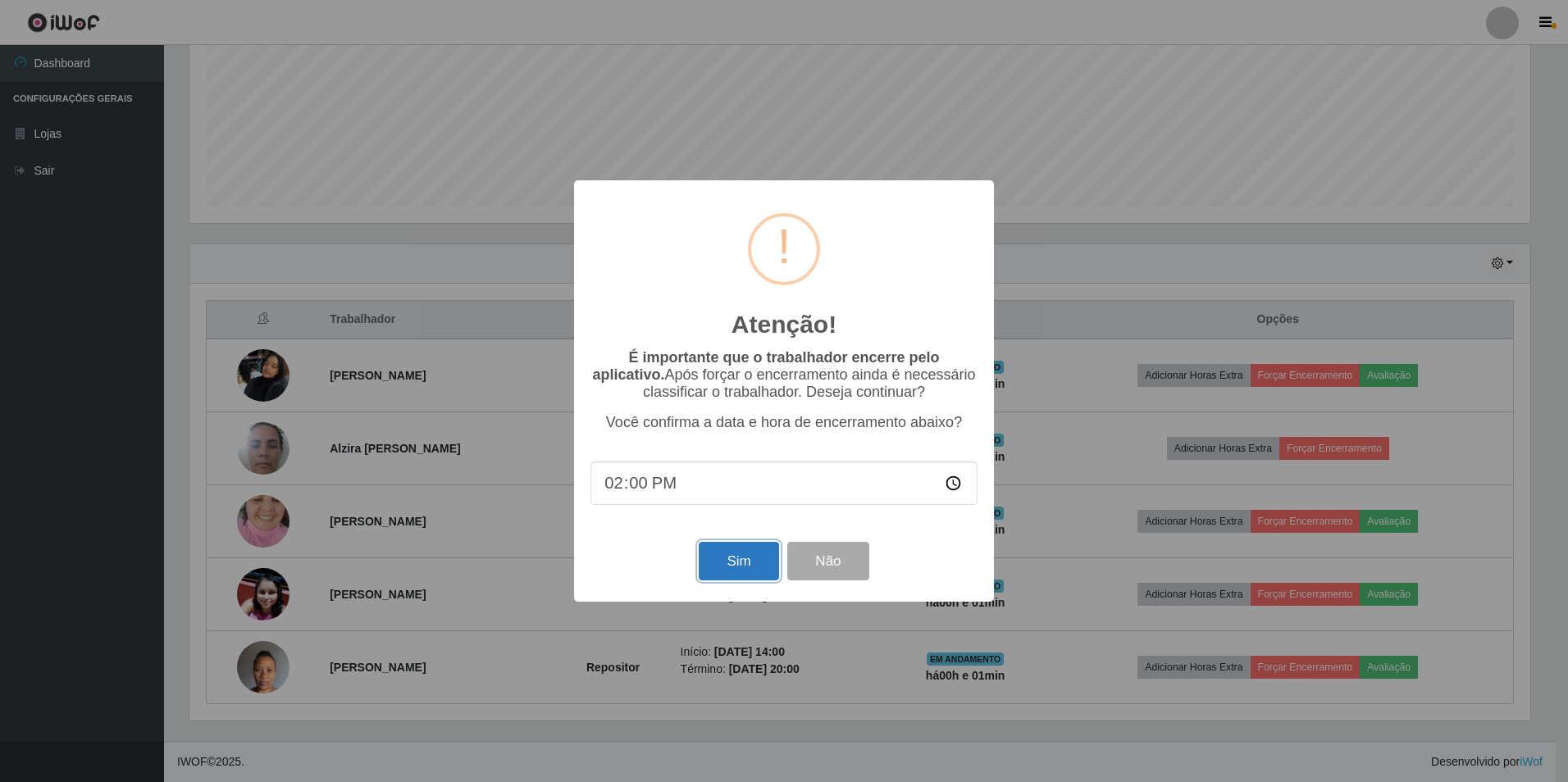
click at [732, 564] on button "Sim" at bounding box center [738, 561] width 80 height 39
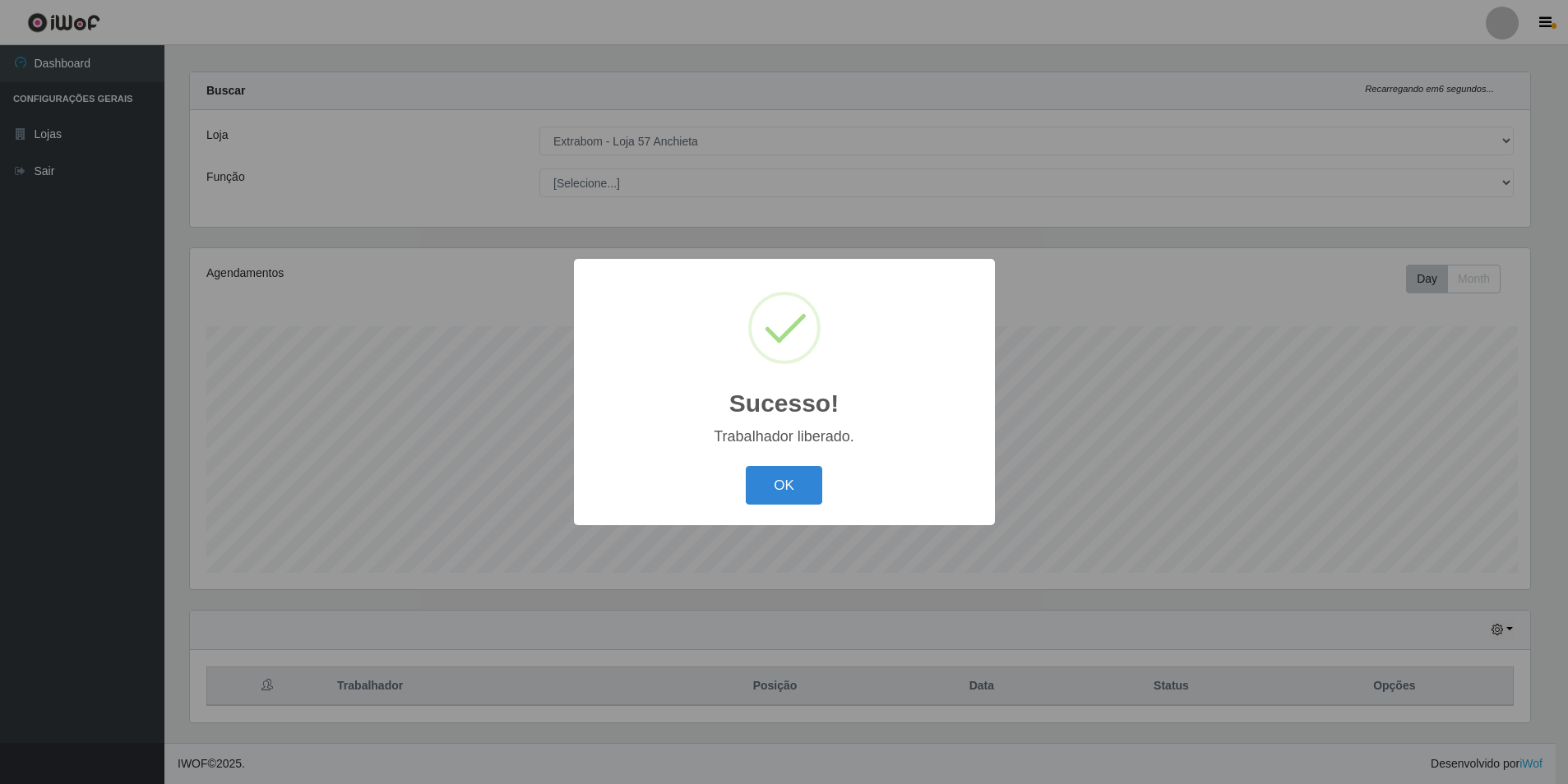
scroll to position [0, 0]
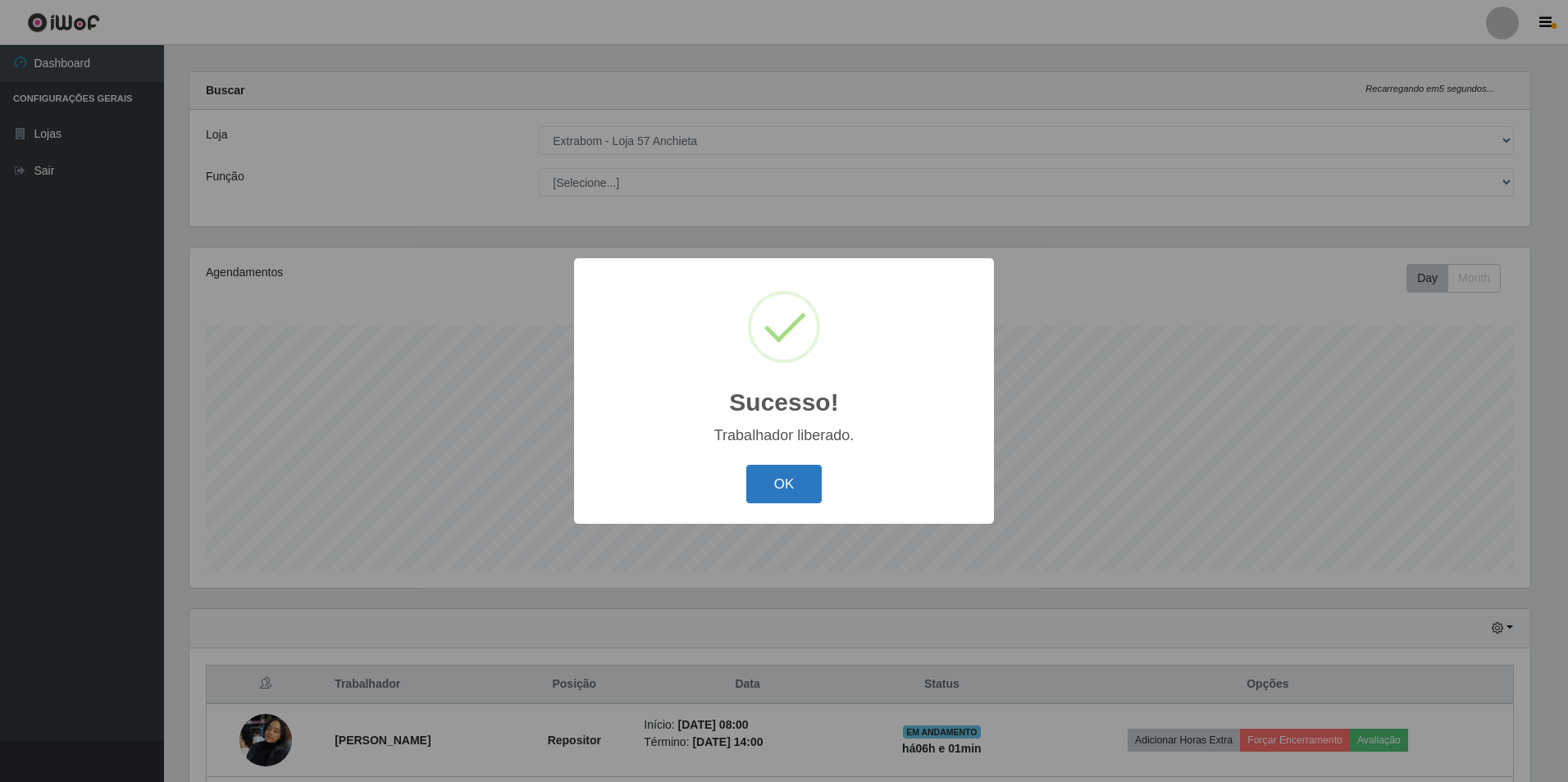
click at [792, 472] on button "OK" at bounding box center [785, 484] width 76 height 39
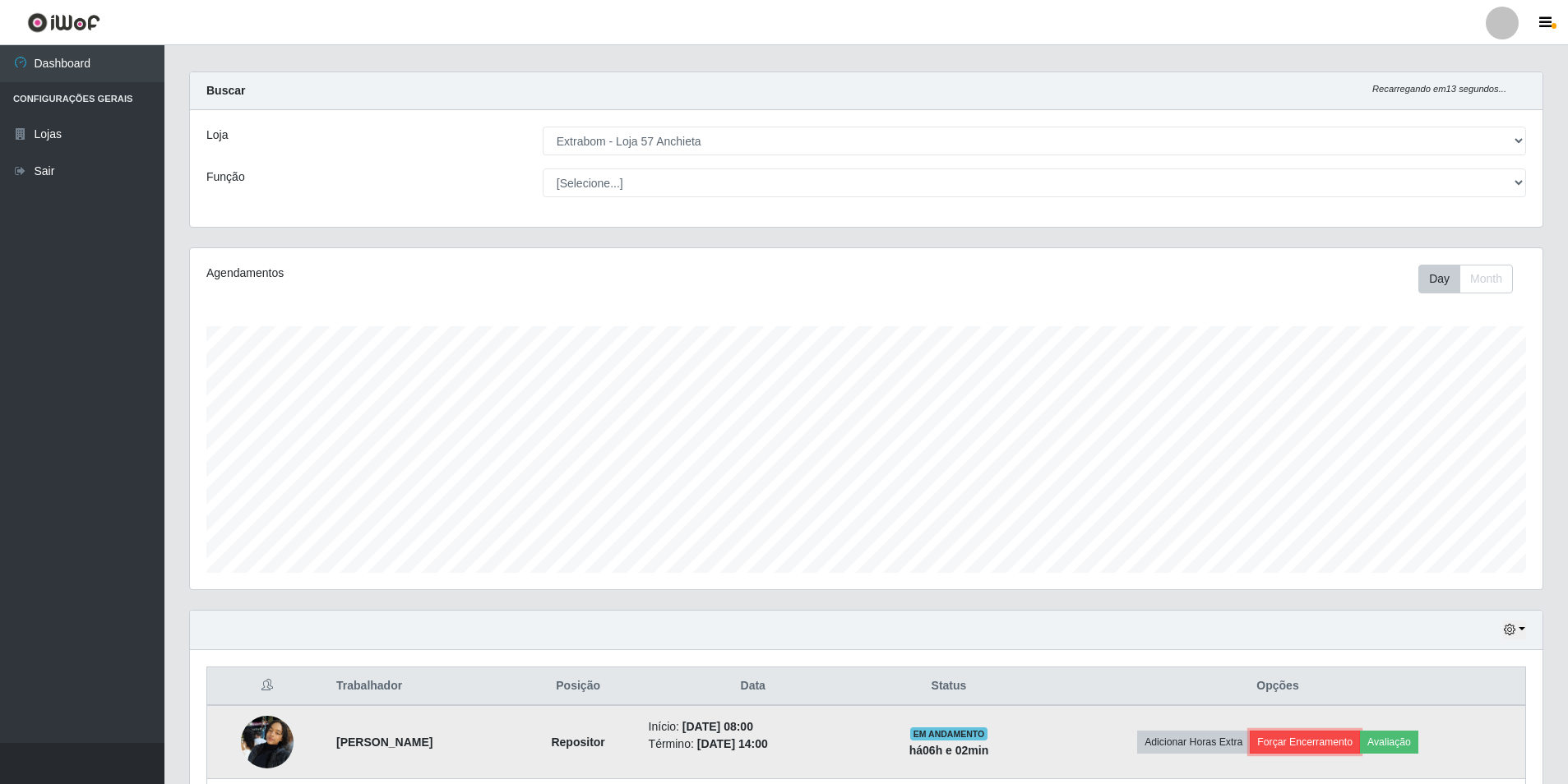
click at [1347, 734] on button "Forçar Encerramento" at bounding box center [1306, 742] width 110 height 23
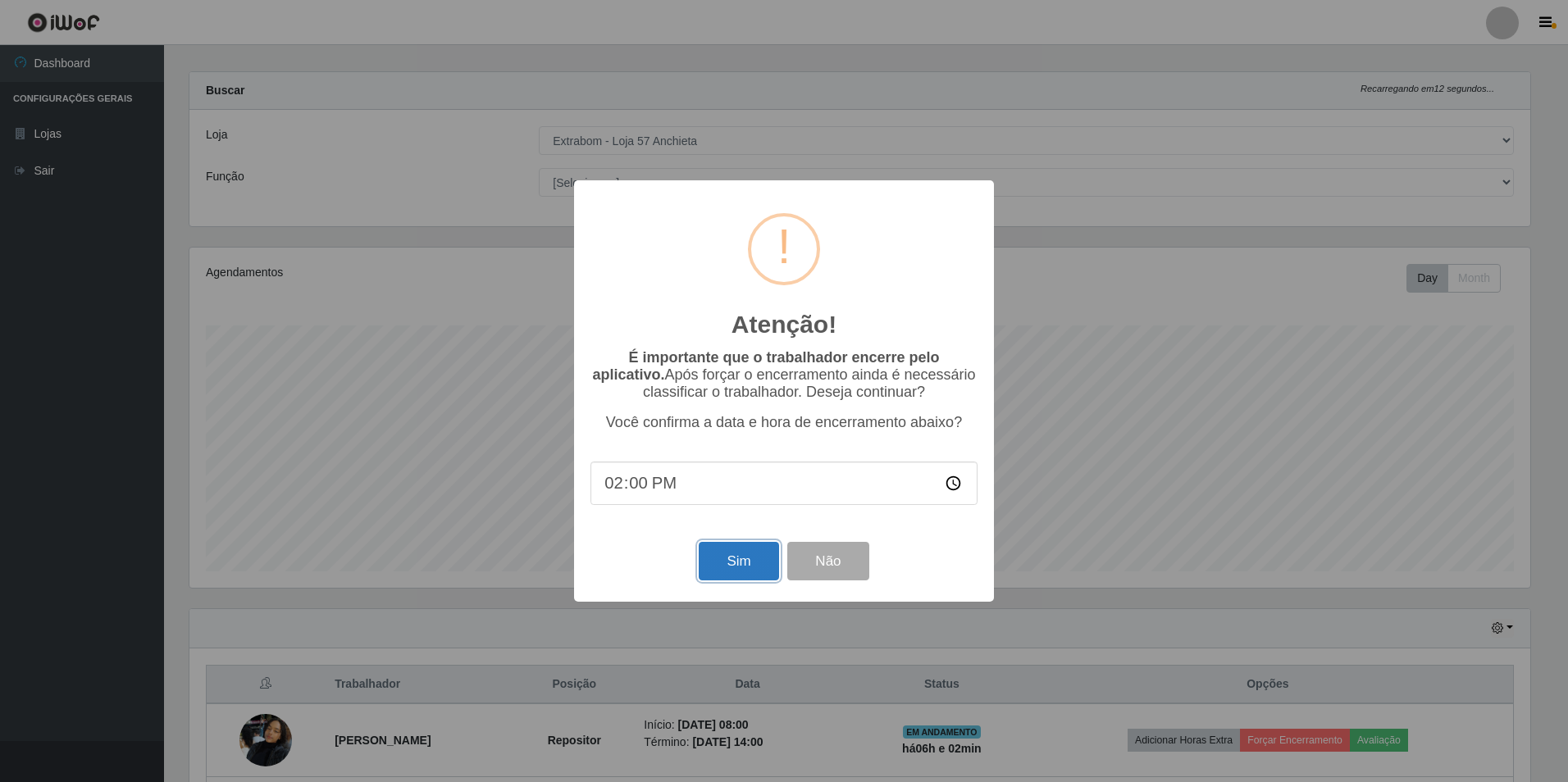
click at [742, 563] on button "Sim" at bounding box center [738, 561] width 80 height 39
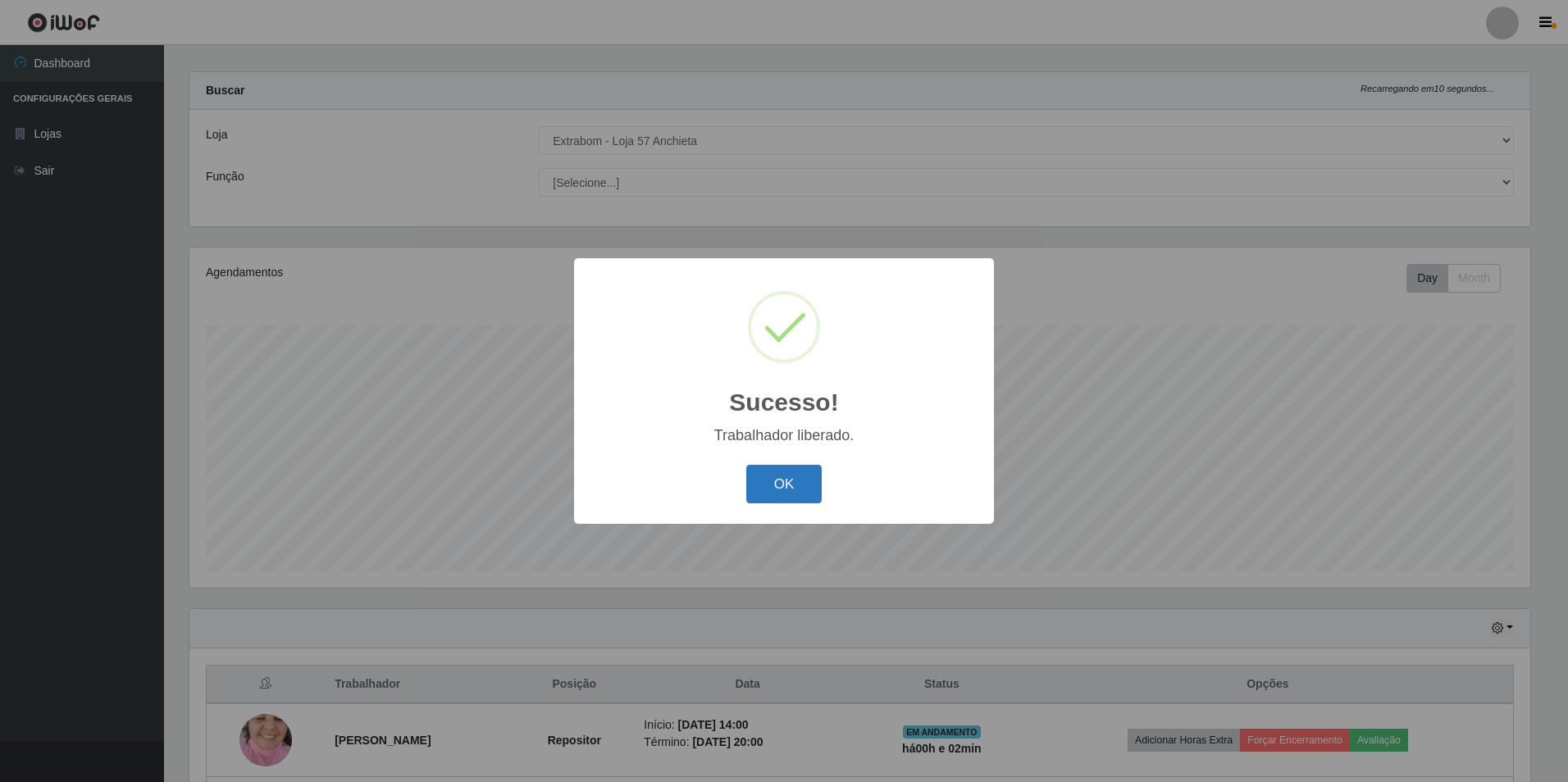
click at [787, 480] on button "OK" at bounding box center [785, 484] width 76 height 39
